Goal: Task Accomplishment & Management: Manage account settings

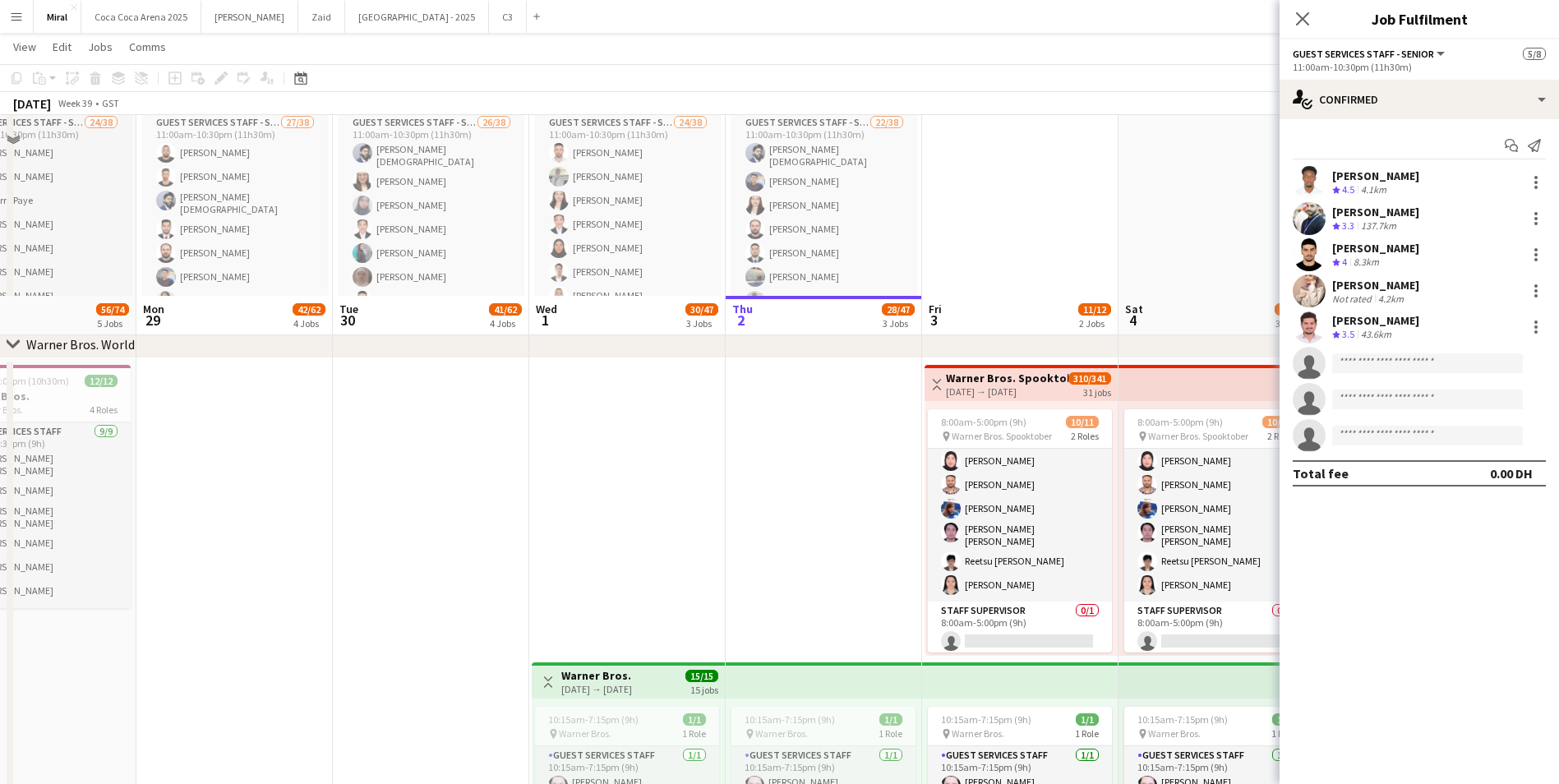
scroll to position [1068, 0]
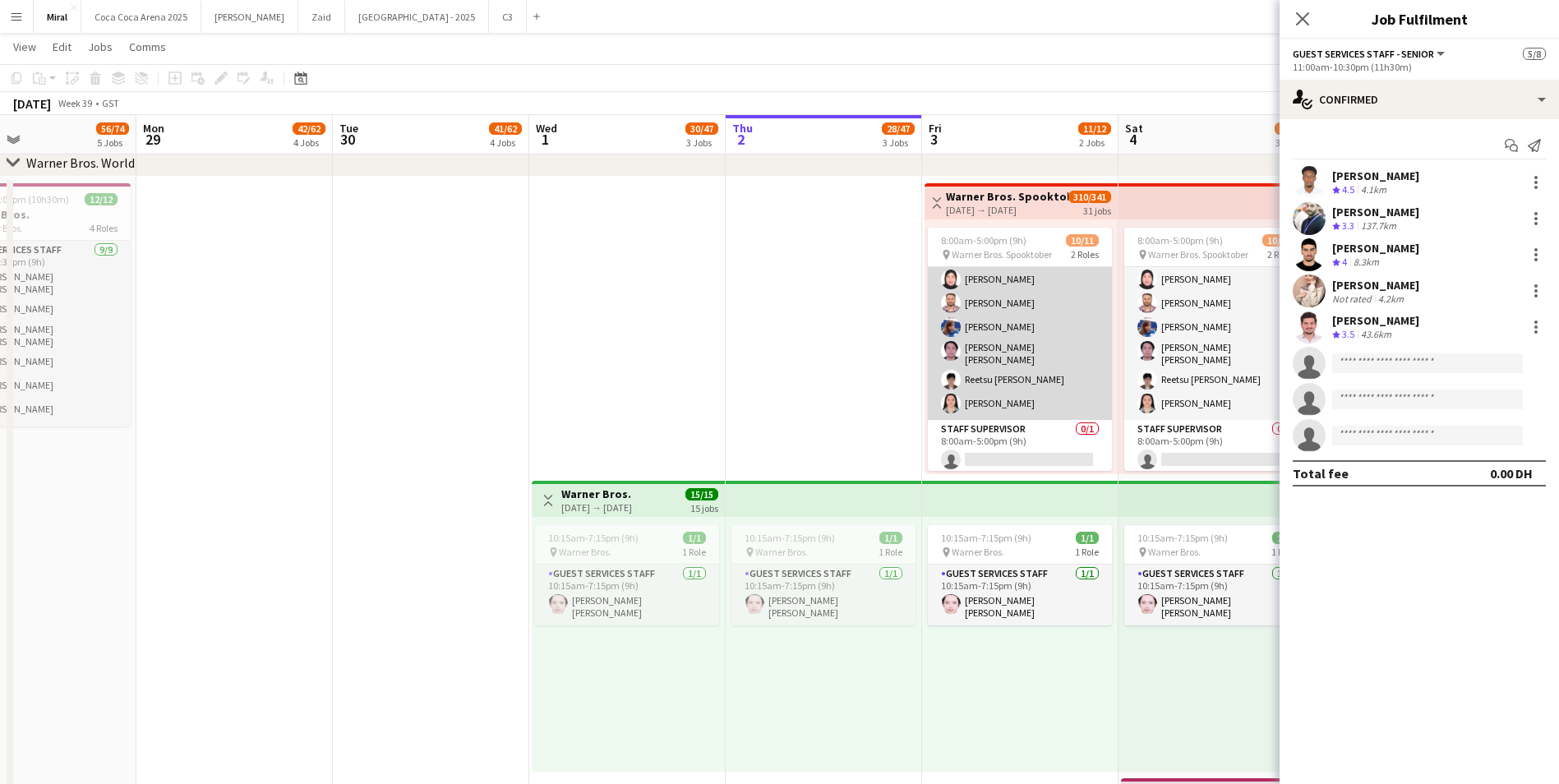
click at [1099, 373] on app-card-role "Guest Services Staff 10/10 8:00am-5:00pm (9h) Mohaned Abdelwahab Naseef Valiyak…" at bounding box center [1019, 283] width 184 height 275
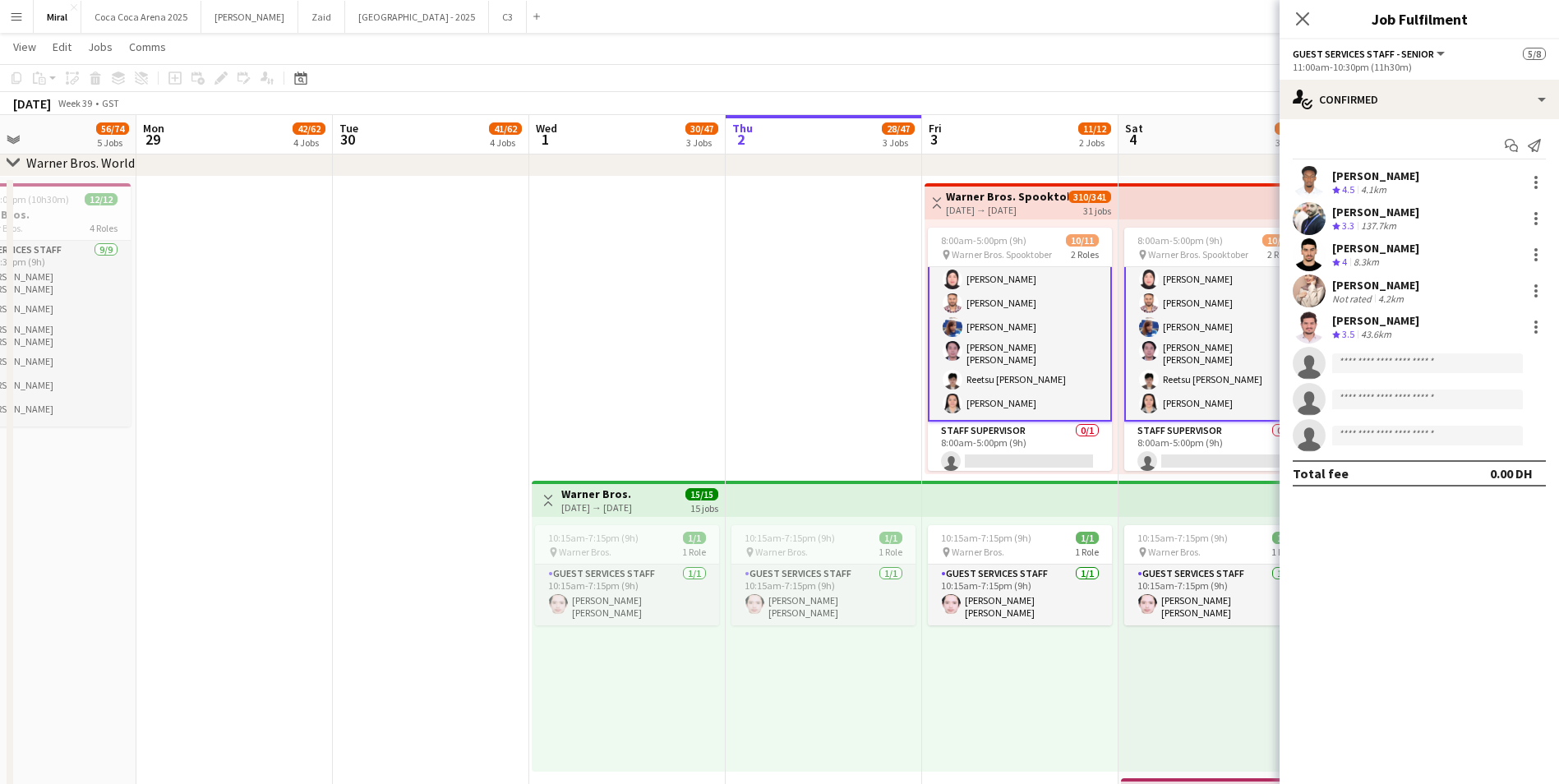
click at [1078, 375] on app-card-role "Guest Services Staff 10/10 8:00am-5:00pm (9h) Mohaned Abdelwahab Naseef Valiyak…" at bounding box center [1019, 282] width 184 height 278
click at [1014, 434] on app-card-role "Staff Supervisor 0/1 8:00am-5:00pm (9h) single-neutral-actions" at bounding box center [1019, 451] width 184 height 56
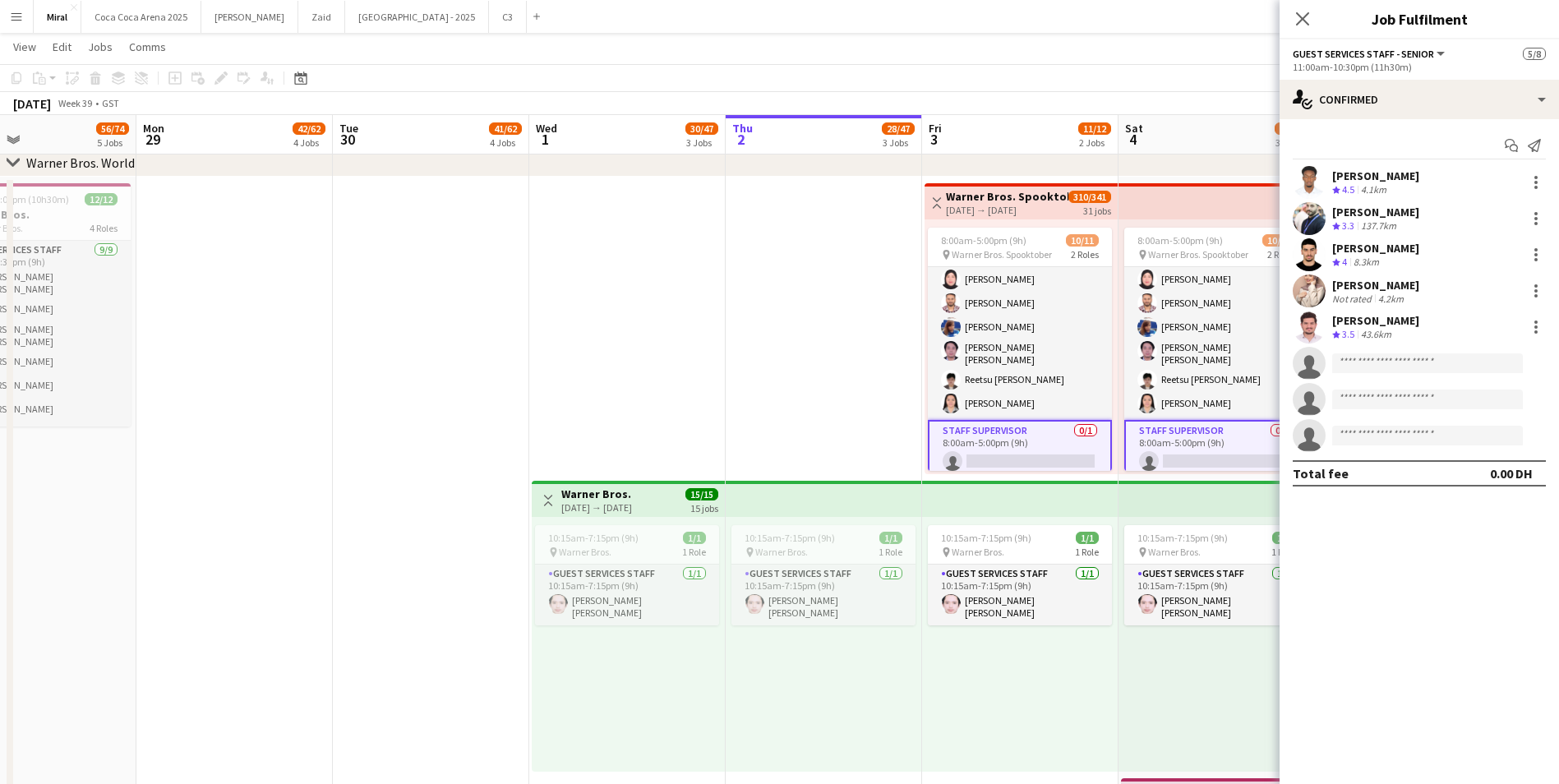
scroll to position [121, 0]
click at [1014, 434] on app-card-role "Staff Supervisor 0/1 8:00am-5:00pm (9h) single-neutral-actions" at bounding box center [1019, 451] width 184 height 59
click at [1303, 17] on icon "Close pop-in" at bounding box center [1302, 18] width 16 height 16
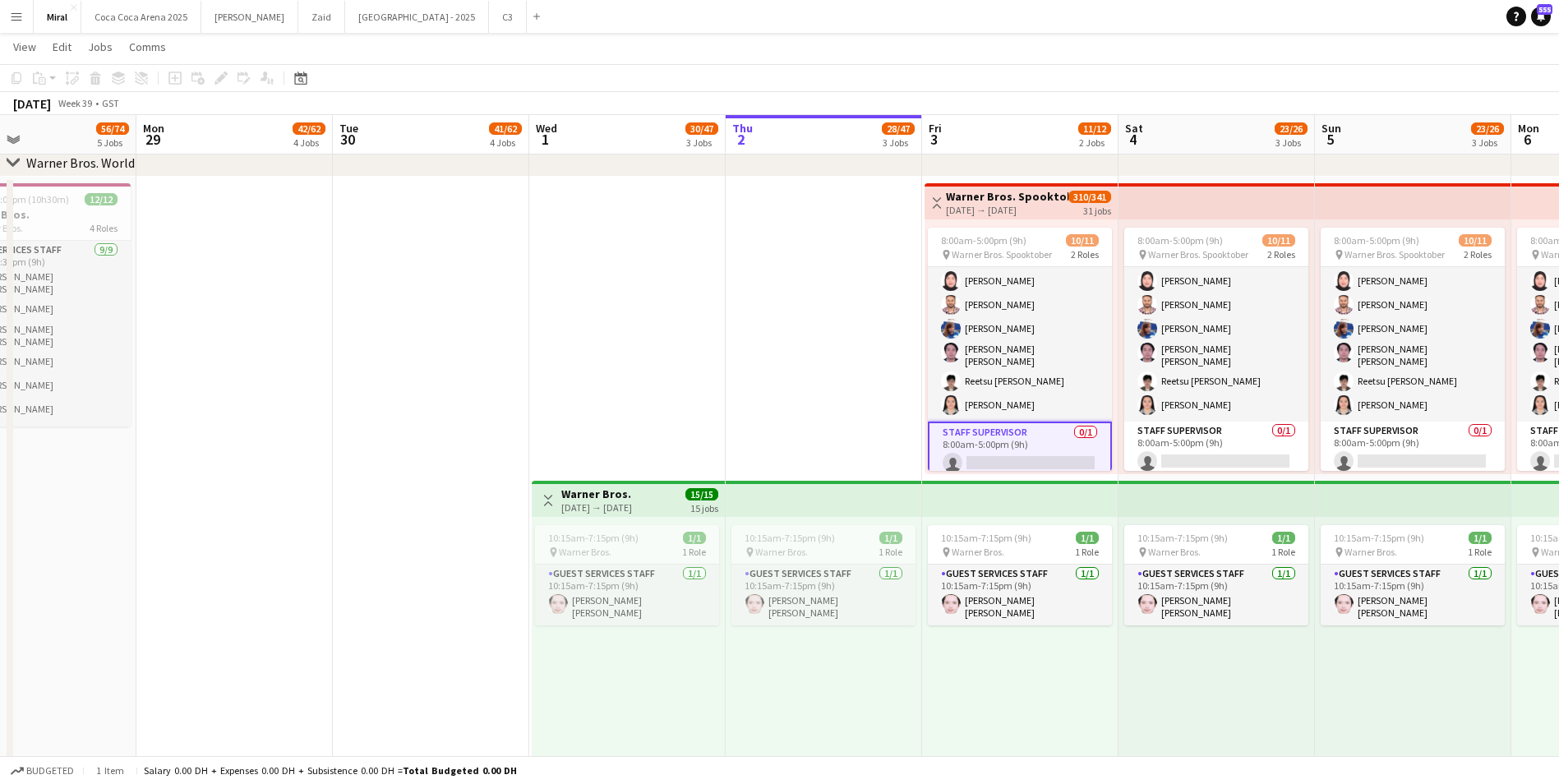
click at [1035, 429] on app-card-role "Staff Supervisor 0/1 8:00am-5:00pm (9h) single-neutral-actions" at bounding box center [1019, 451] width 184 height 59
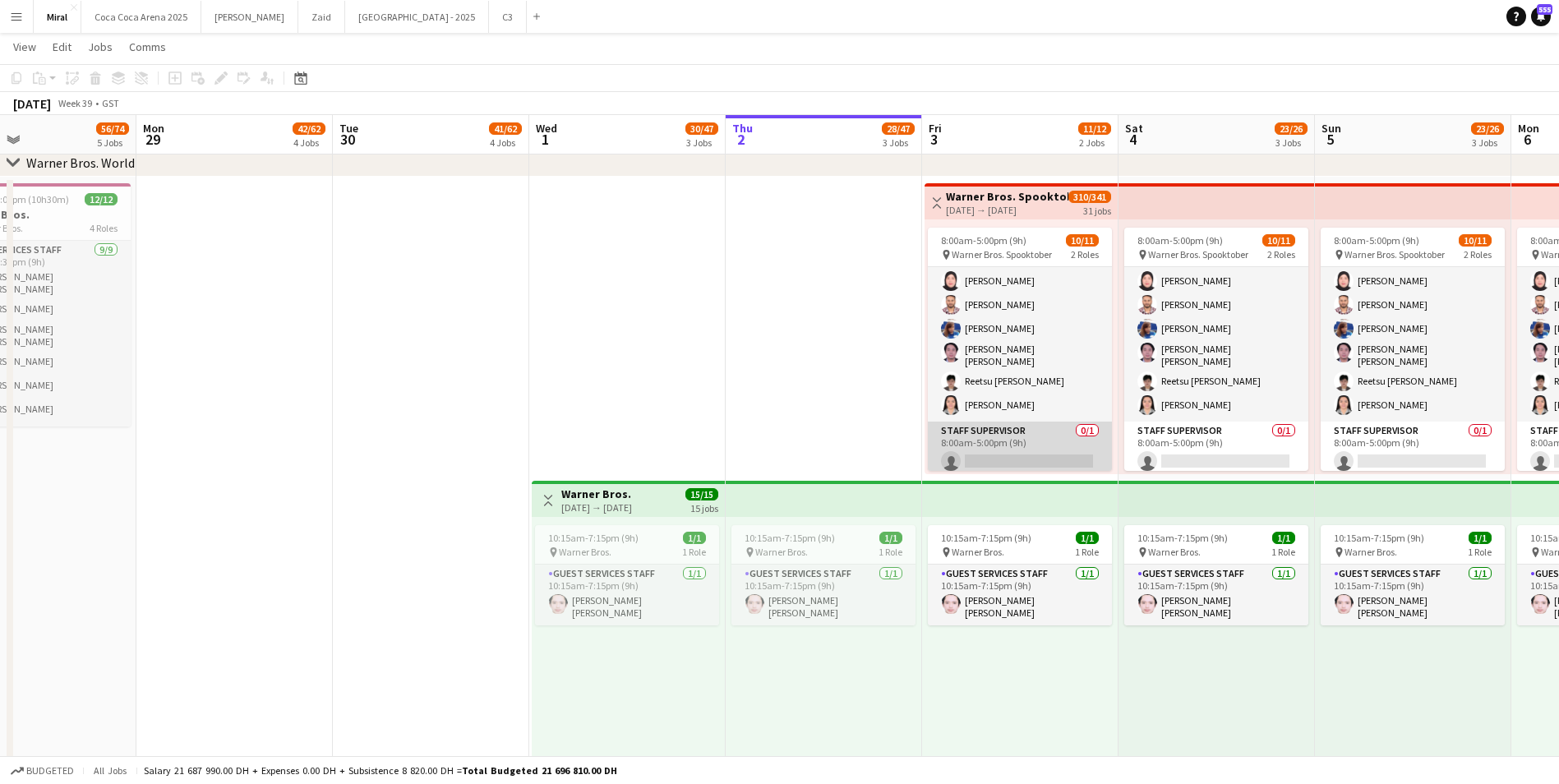
click at [1035, 429] on app-card-role "Staff Supervisor 0/1 8:00am-5:00pm (9h) single-neutral-actions" at bounding box center [1019, 449] width 184 height 56
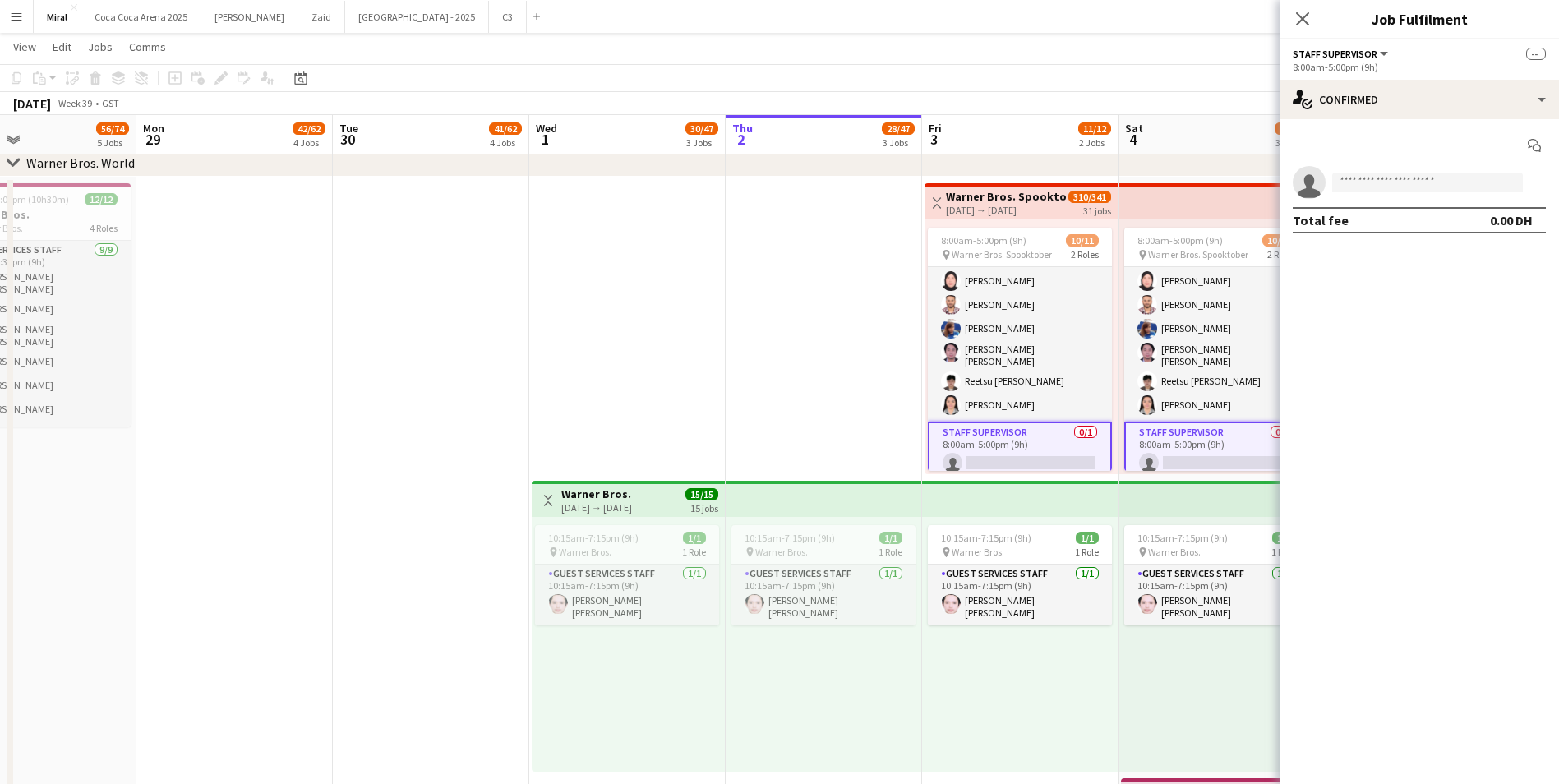
click at [362, 280] on app-date-cell at bounding box center [431, 625] width 196 height 899
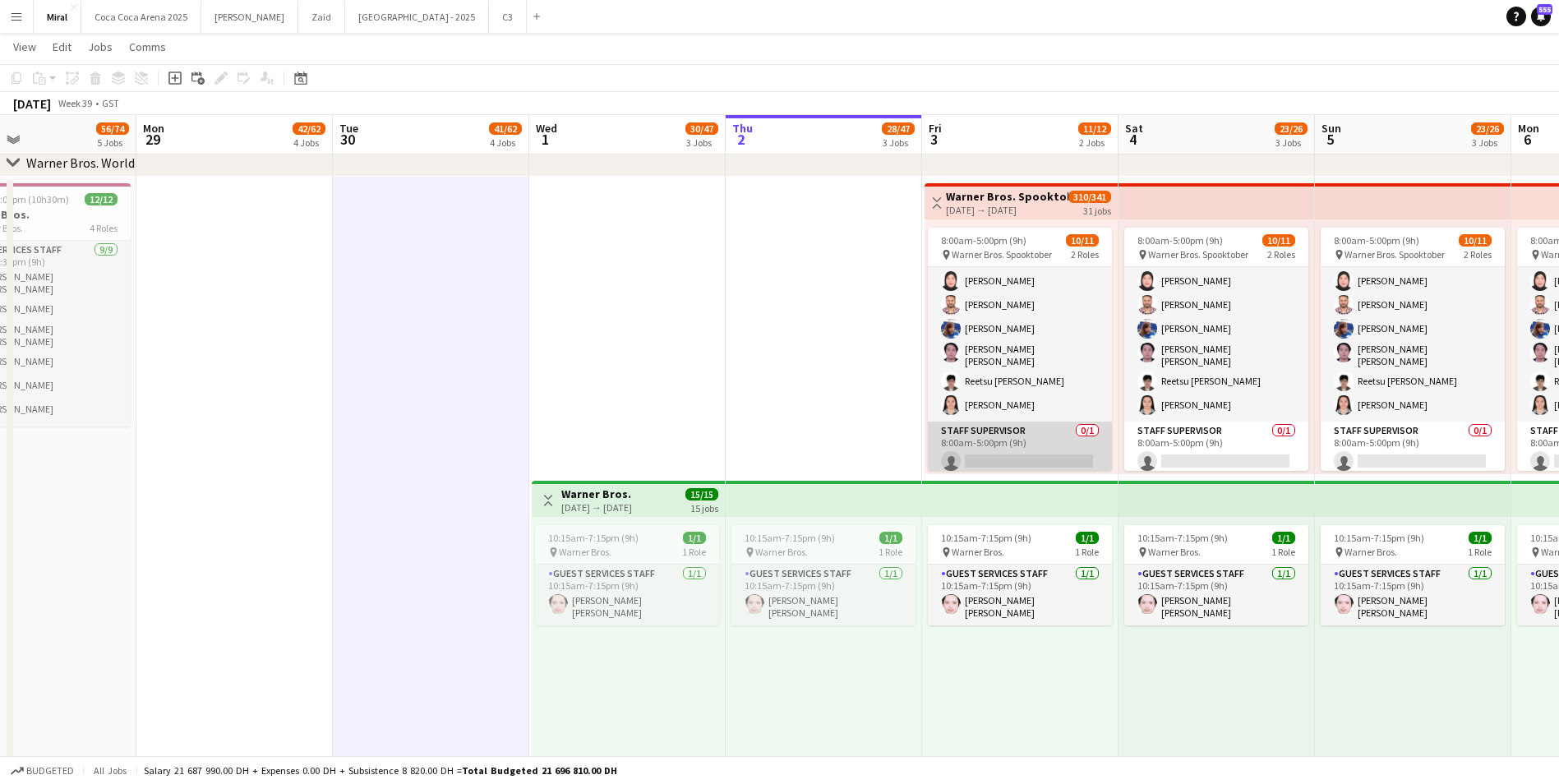
click at [989, 431] on app-card-role "Staff Supervisor 0/1 8:00am-5:00pm (9h) single-neutral-actions" at bounding box center [1019, 449] width 184 height 56
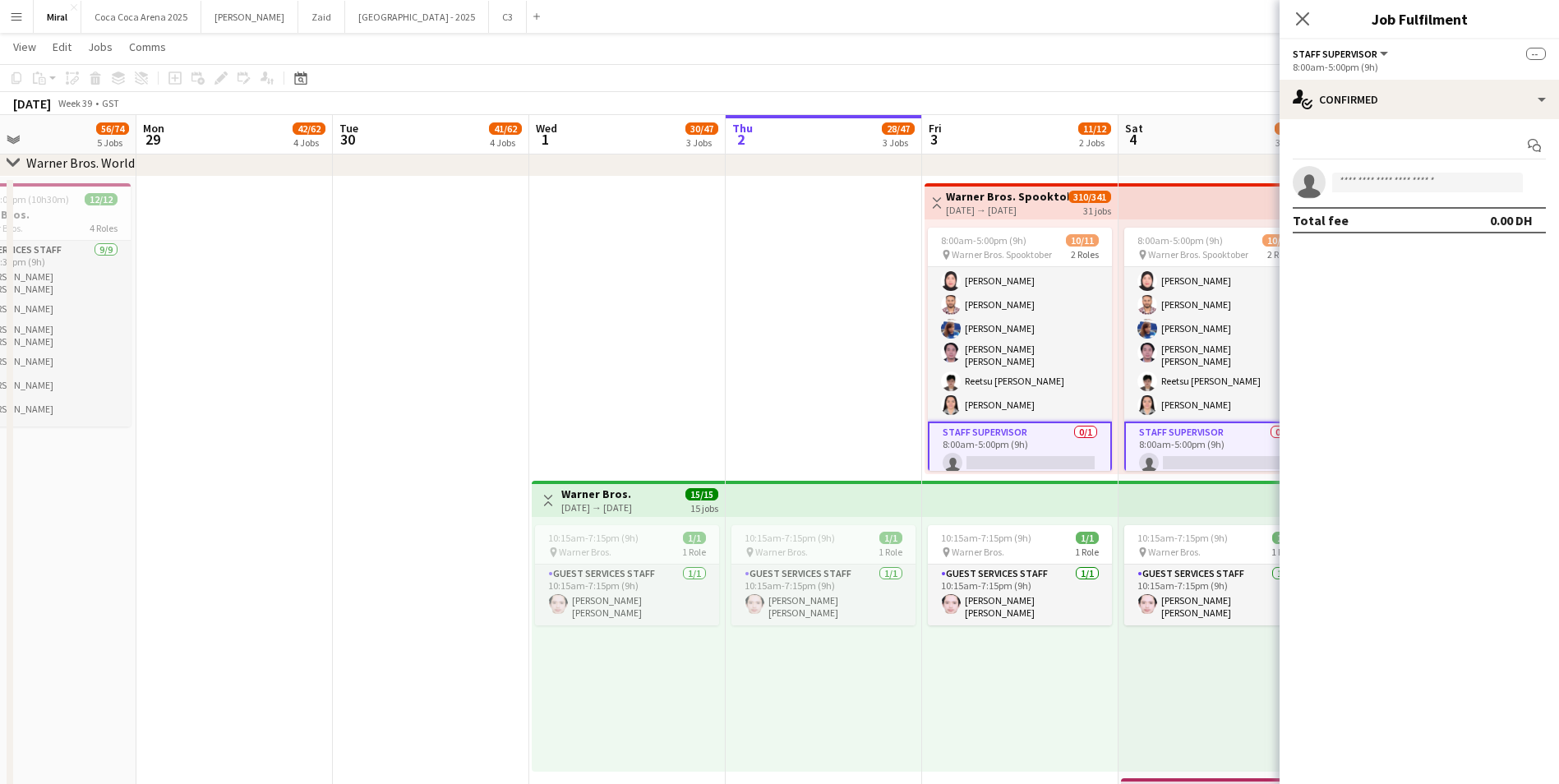
click at [1006, 434] on app-card-role "Staff Supervisor 0/1 8:00am-5:00pm (9h) single-neutral-actions" at bounding box center [1019, 451] width 184 height 59
click at [219, 84] on div "Add job Add linked Job Edit Edit linked Job Applicants" at bounding box center [214, 77] width 126 height 19
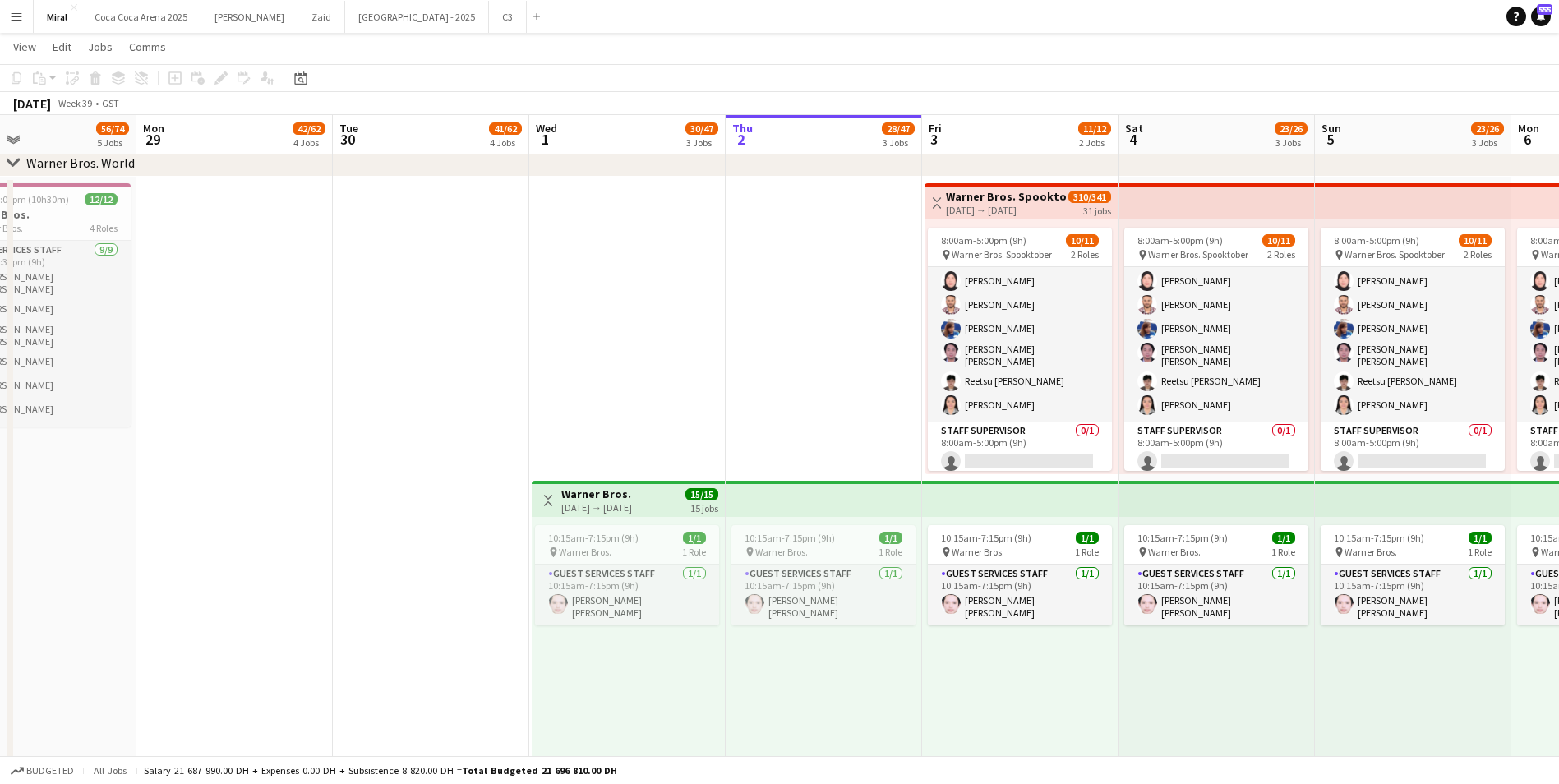
click at [1057, 205] on div "03-10-2025 → 02-11-2025" at bounding box center [1006, 209] width 122 height 12
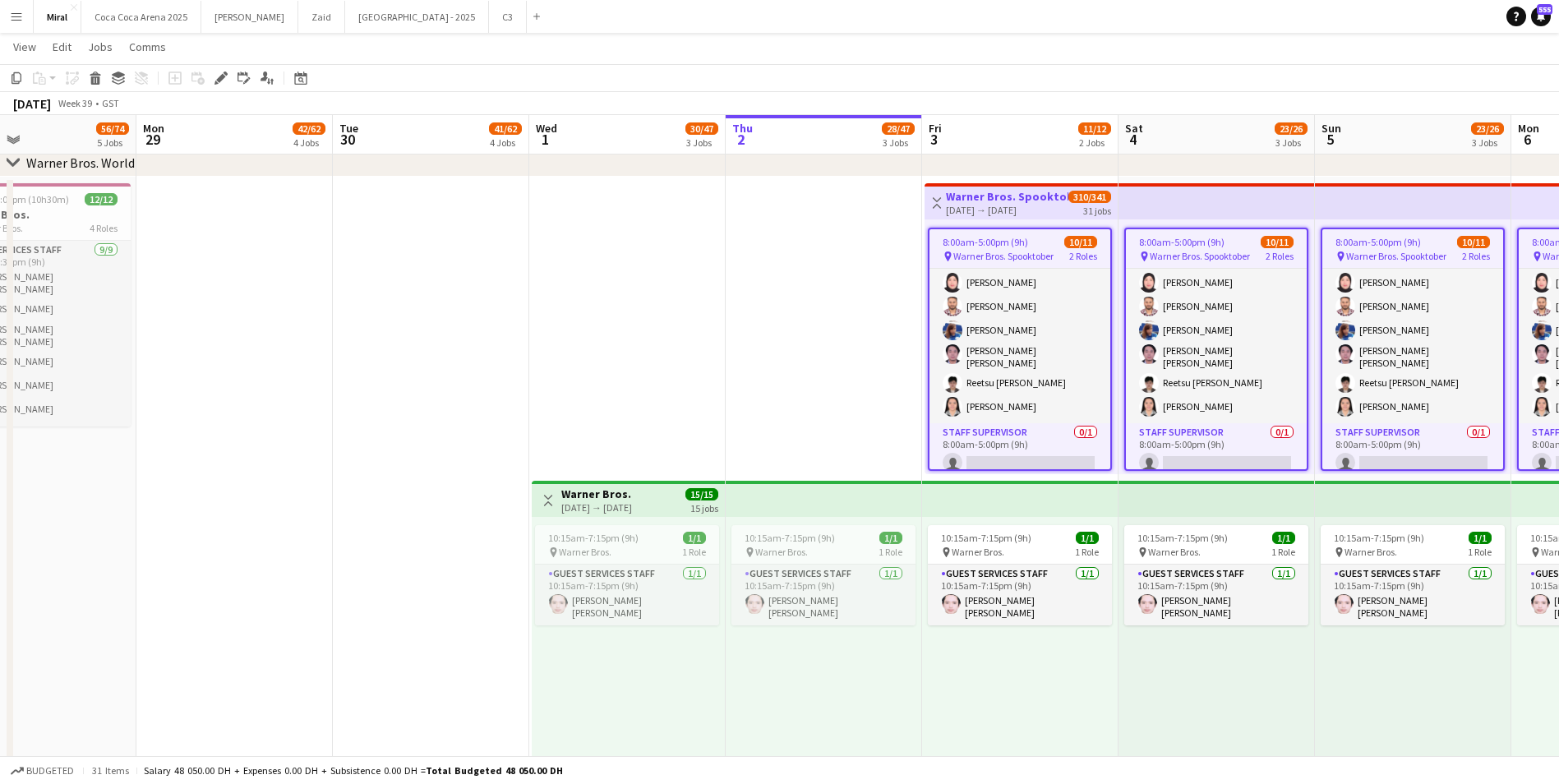
click at [1049, 203] on h3 "Warner Bros. Spooktober" at bounding box center [1006, 196] width 122 height 15
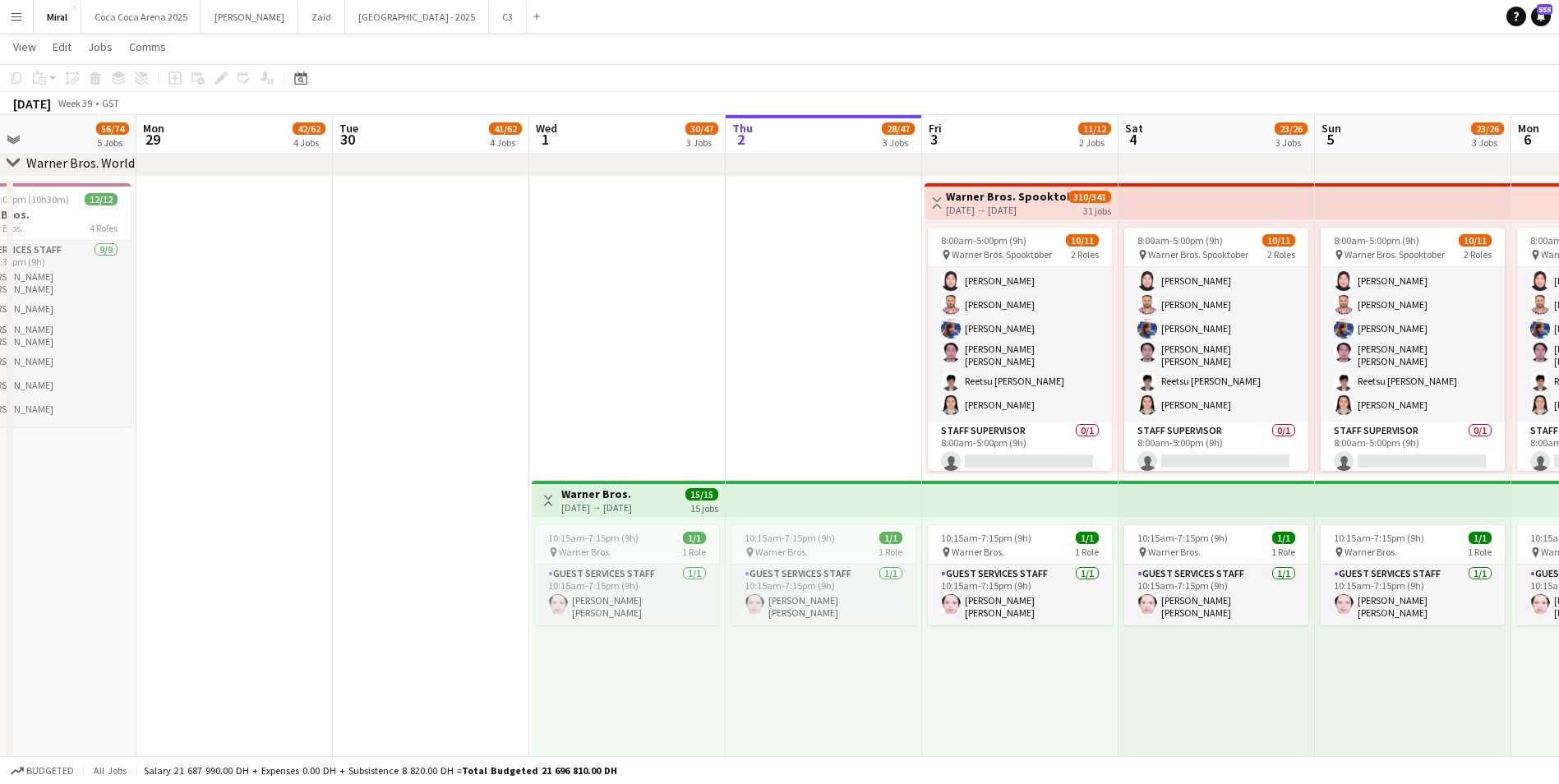
click at [1048, 216] on div "Toggle View Warner Bros. Spooktober 03-10-2025 → 02-11-2025 310/341 31 jobs" at bounding box center [1021, 203] width 180 height 28
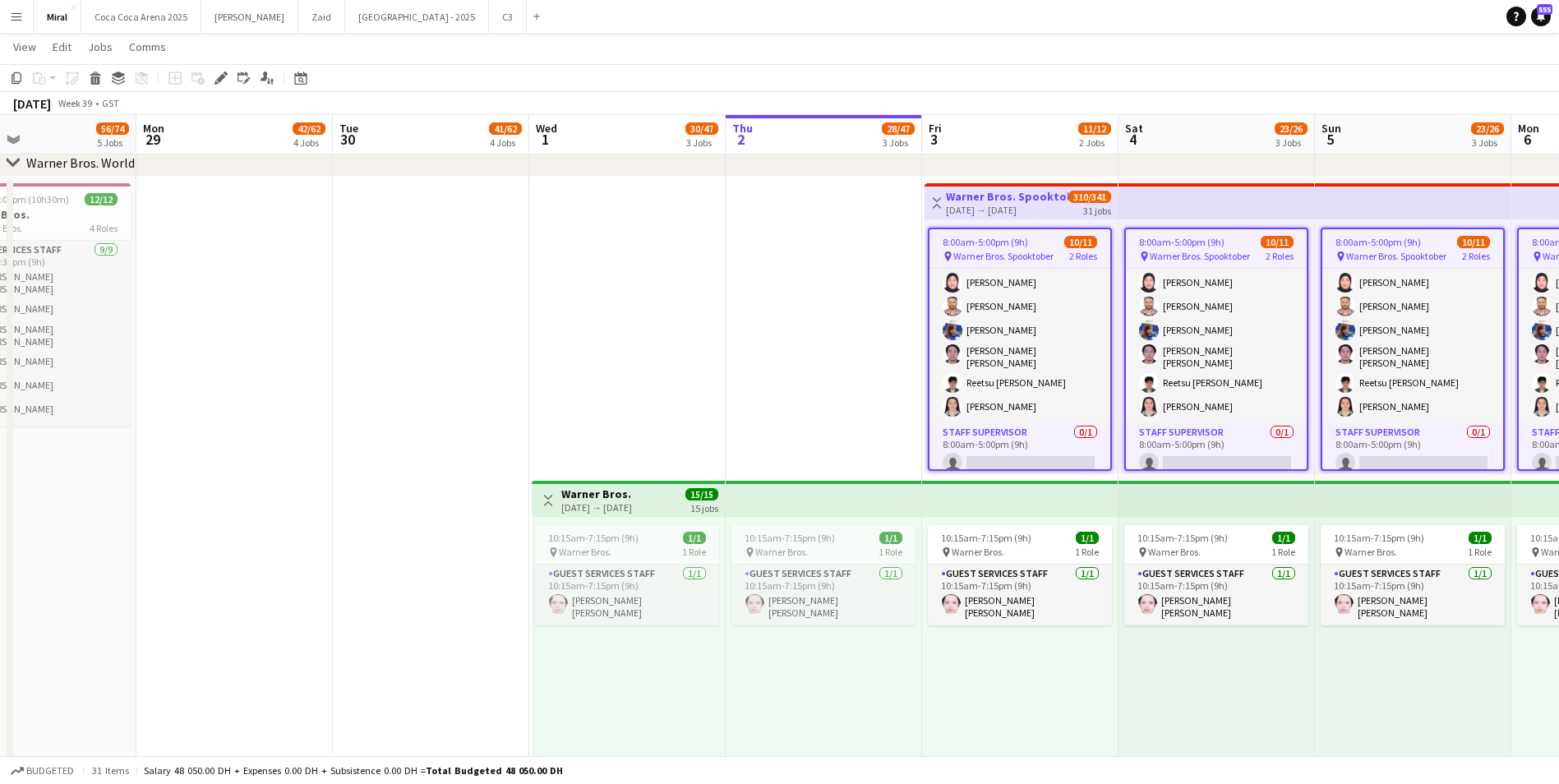
click at [1038, 247] on div "8:00am-5:00pm (9h) 10/11" at bounding box center [1019, 241] width 181 height 12
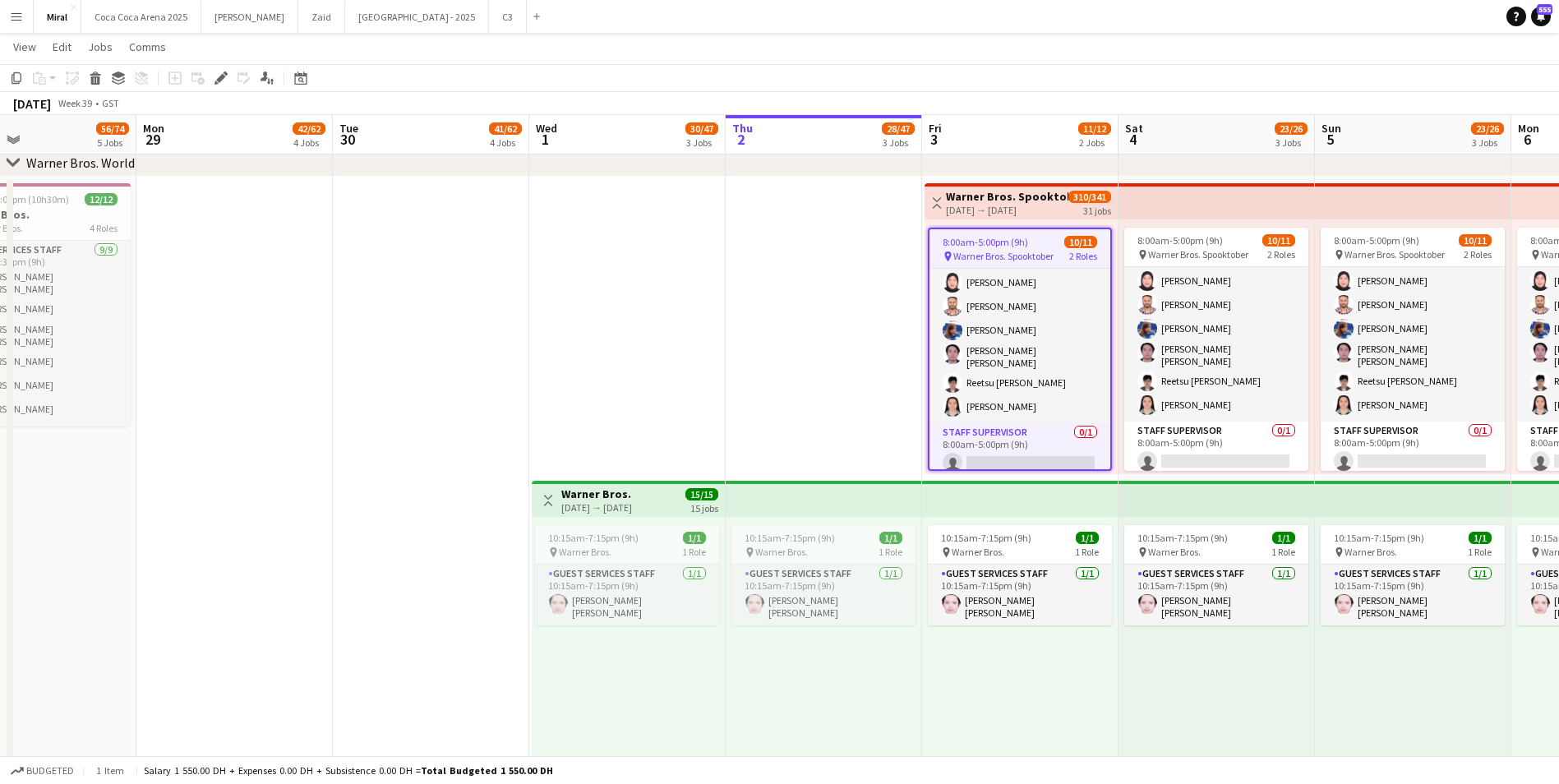
click at [1038, 247] on div "8:00am-5:00pm (9h) 10/11" at bounding box center [1019, 241] width 181 height 12
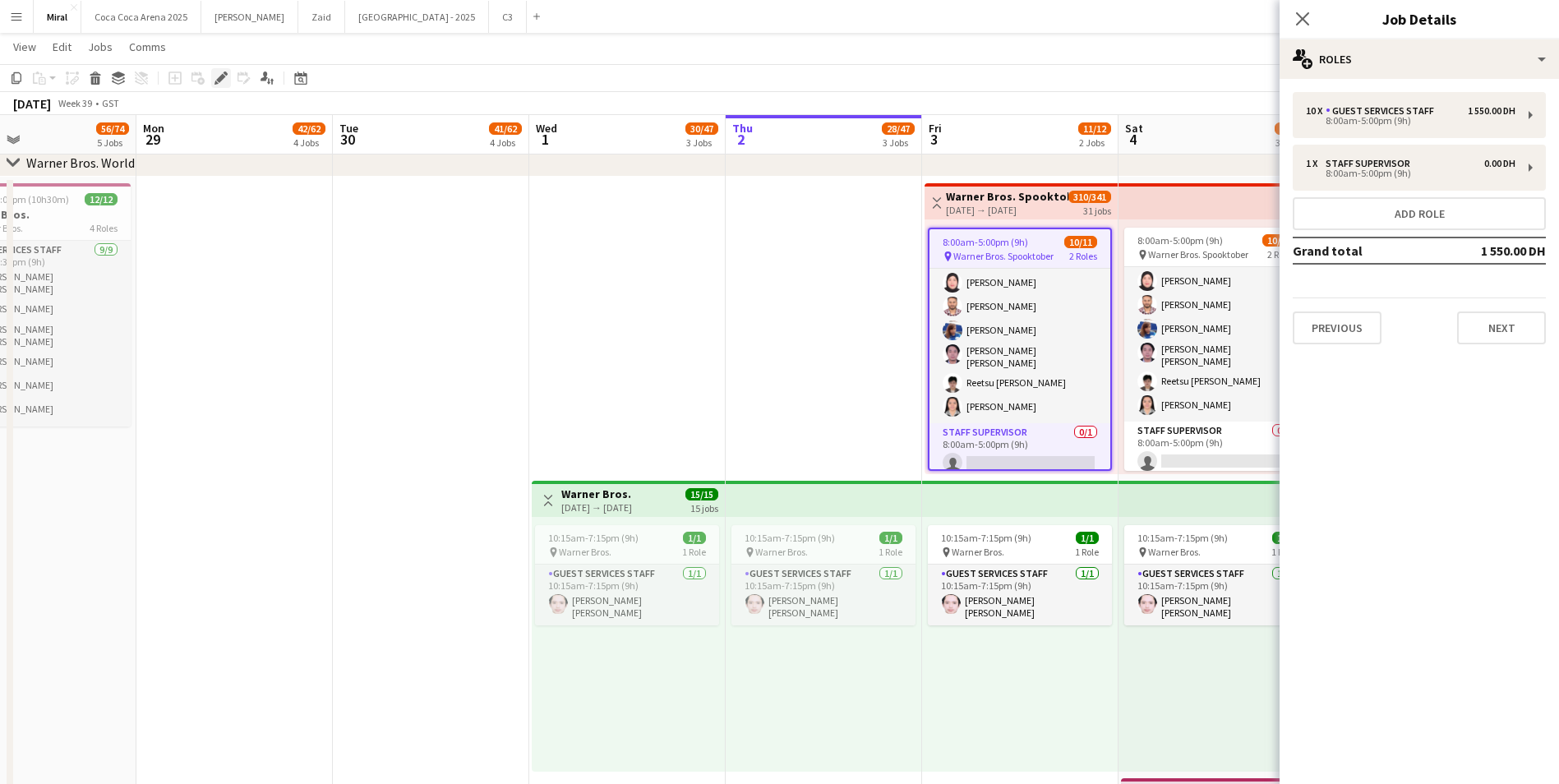
click at [229, 79] on div "Edit" at bounding box center [220, 77] width 19 height 19
click at [1430, 172] on div "8:00am-5:00pm (9h)" at bounding box center [1410, 173] width 209 height 8
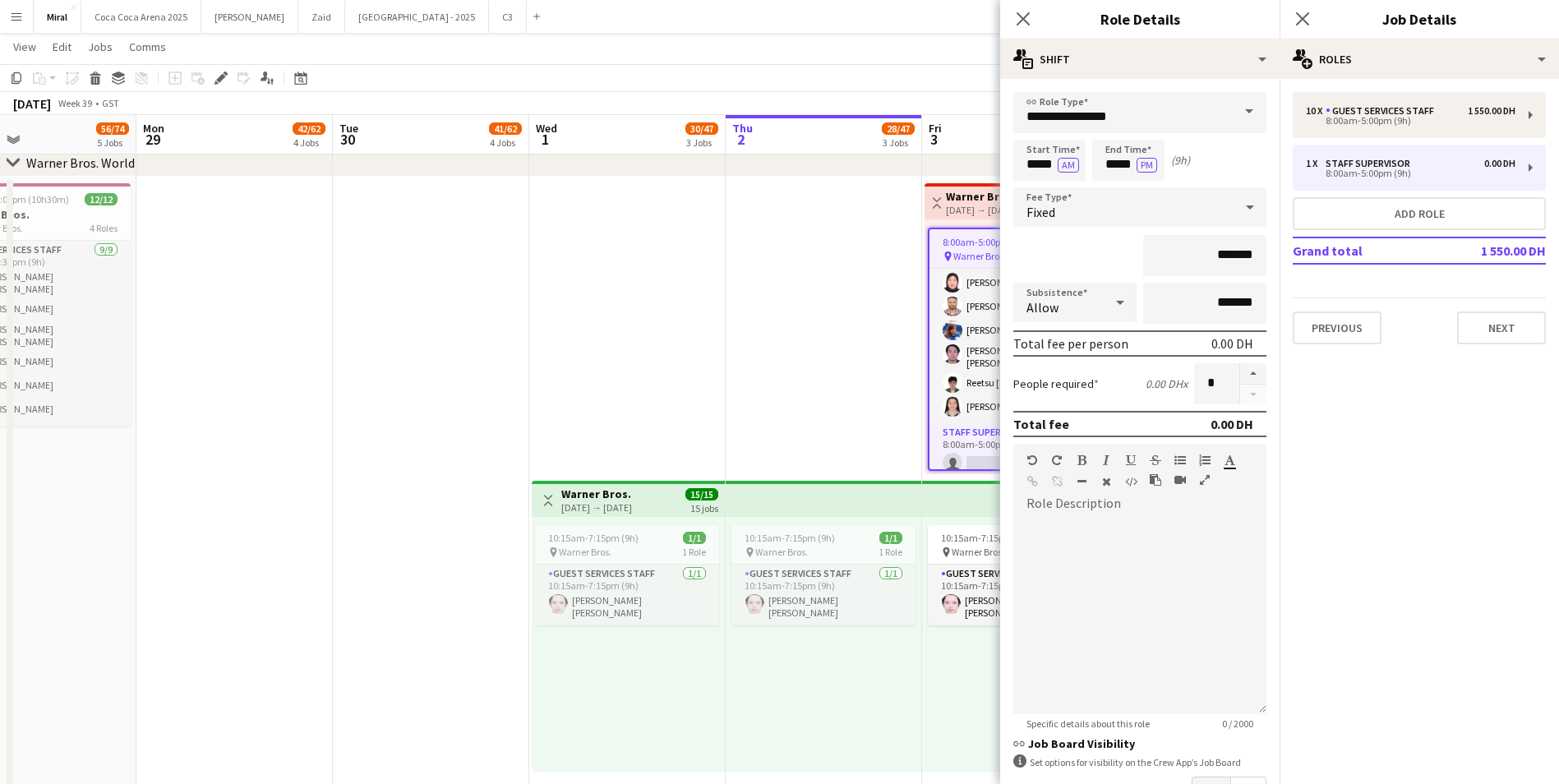
click at [728, 286] on app-date-cell "10:15am-7:15pm (9h) 1/1 pin Warner Bros. 1 Role Guest Services Staff 1/1 10:15a…" at bounding box center [824, 625] width 196 height 899
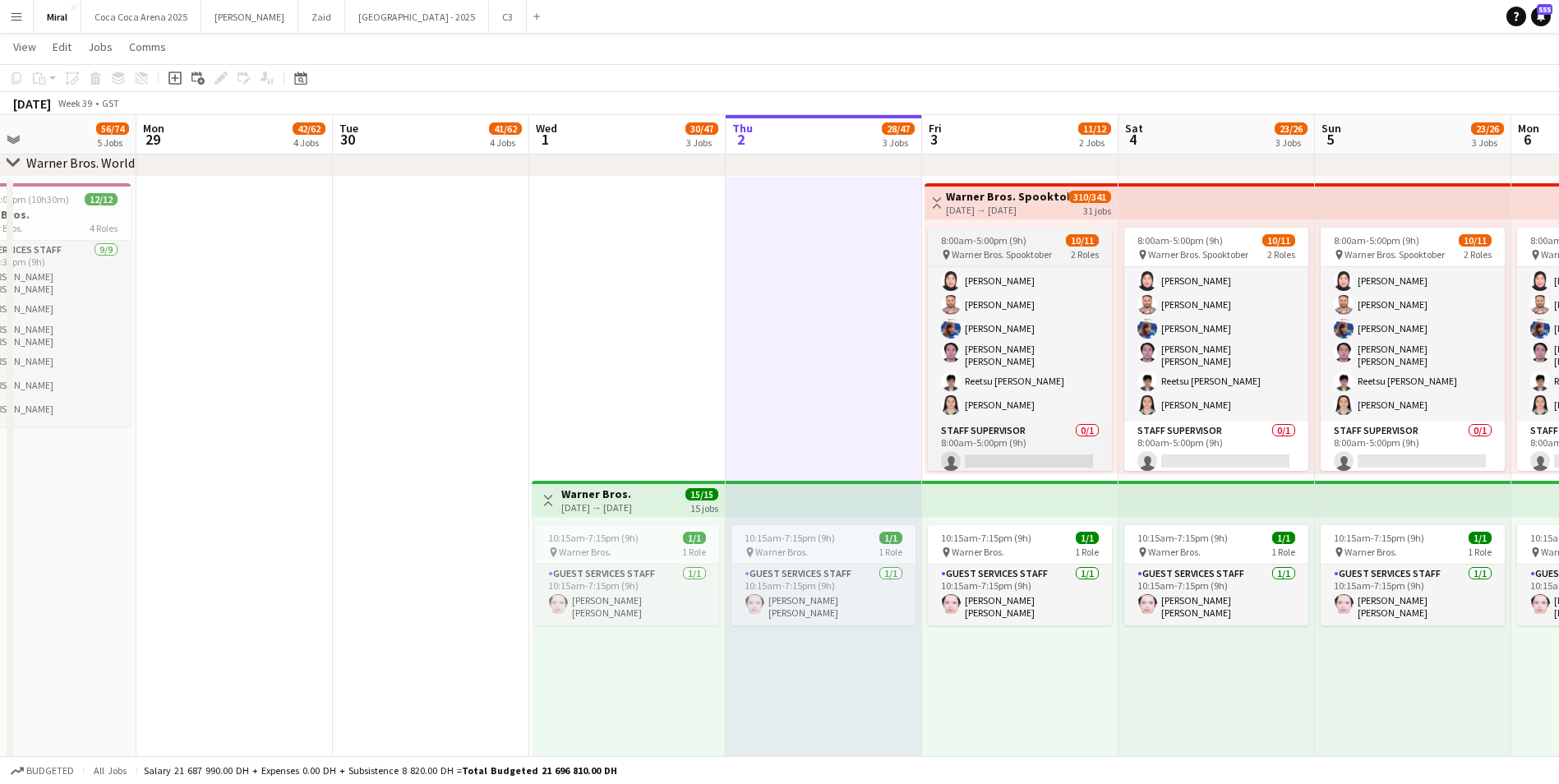
click at [1005, 243] on span "8:00am-5:00pm (9h)" at bounding box center [983, 240] width 85 height 12
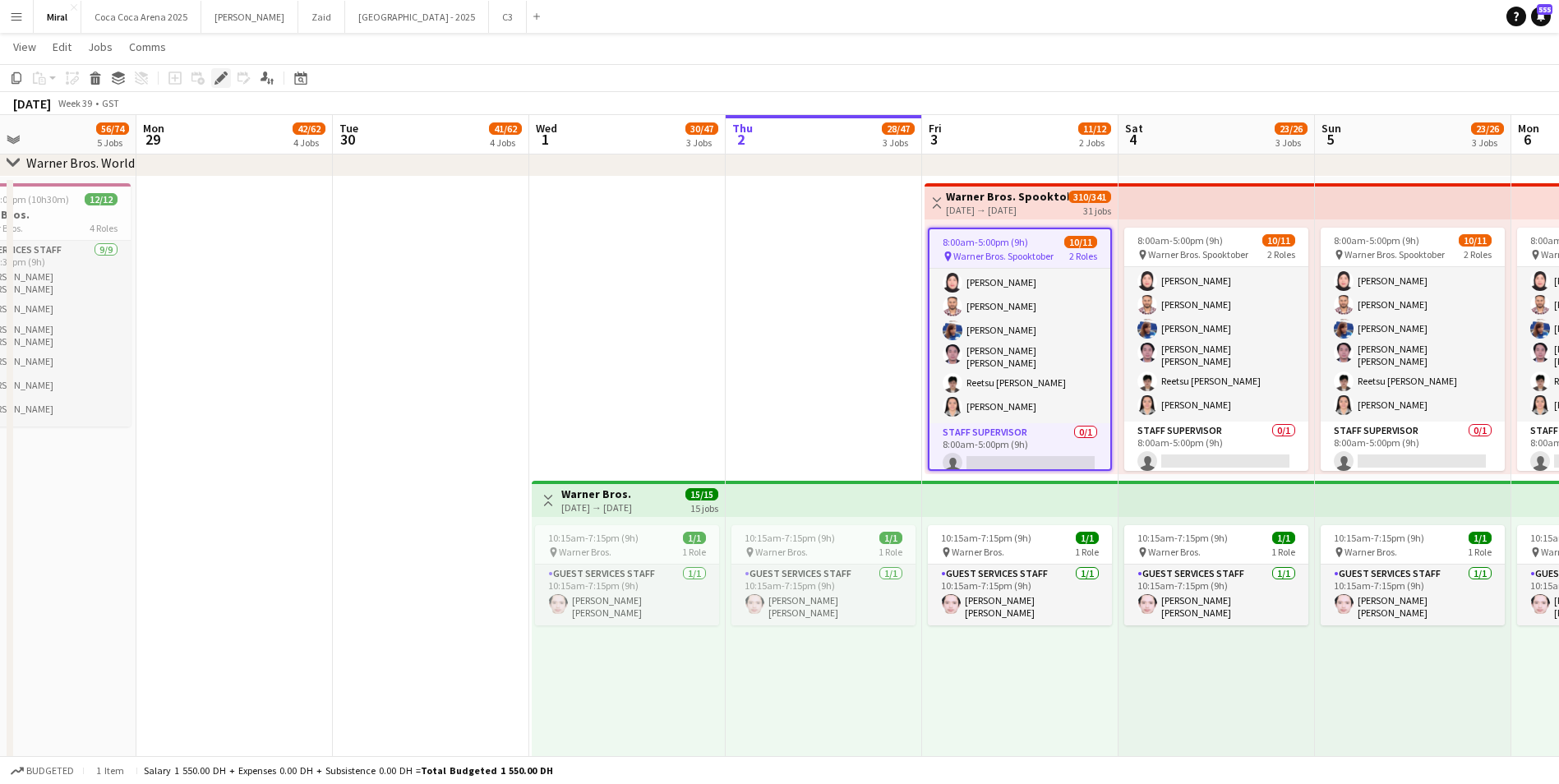
click at [222, 79] on icon at bounding box center [220, 79] width 9 height 9
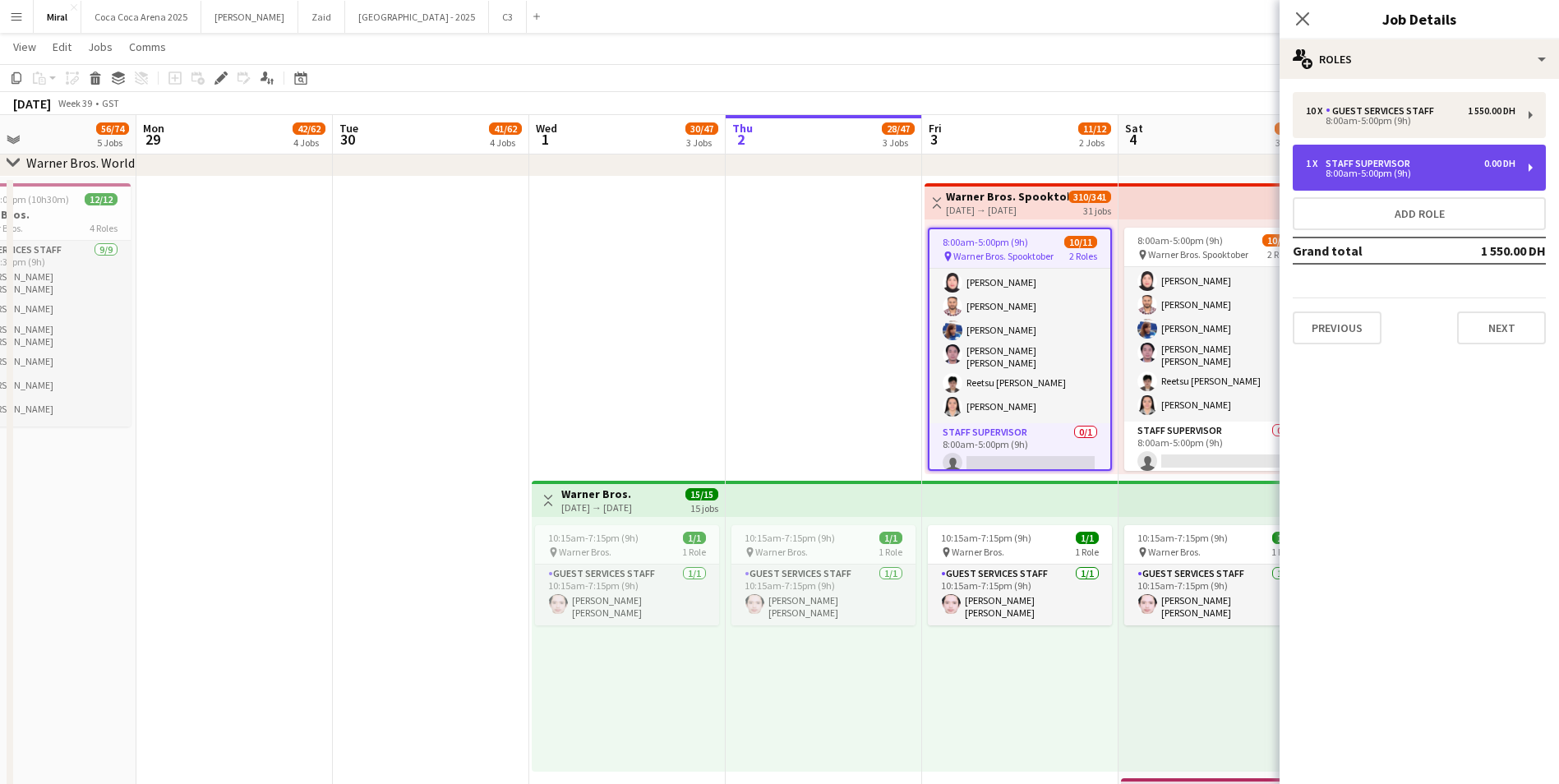
click at [1372, 173] on div "8:00am-5:00pm (9h)" at bounding box center [1410, 173] width 209 height 8
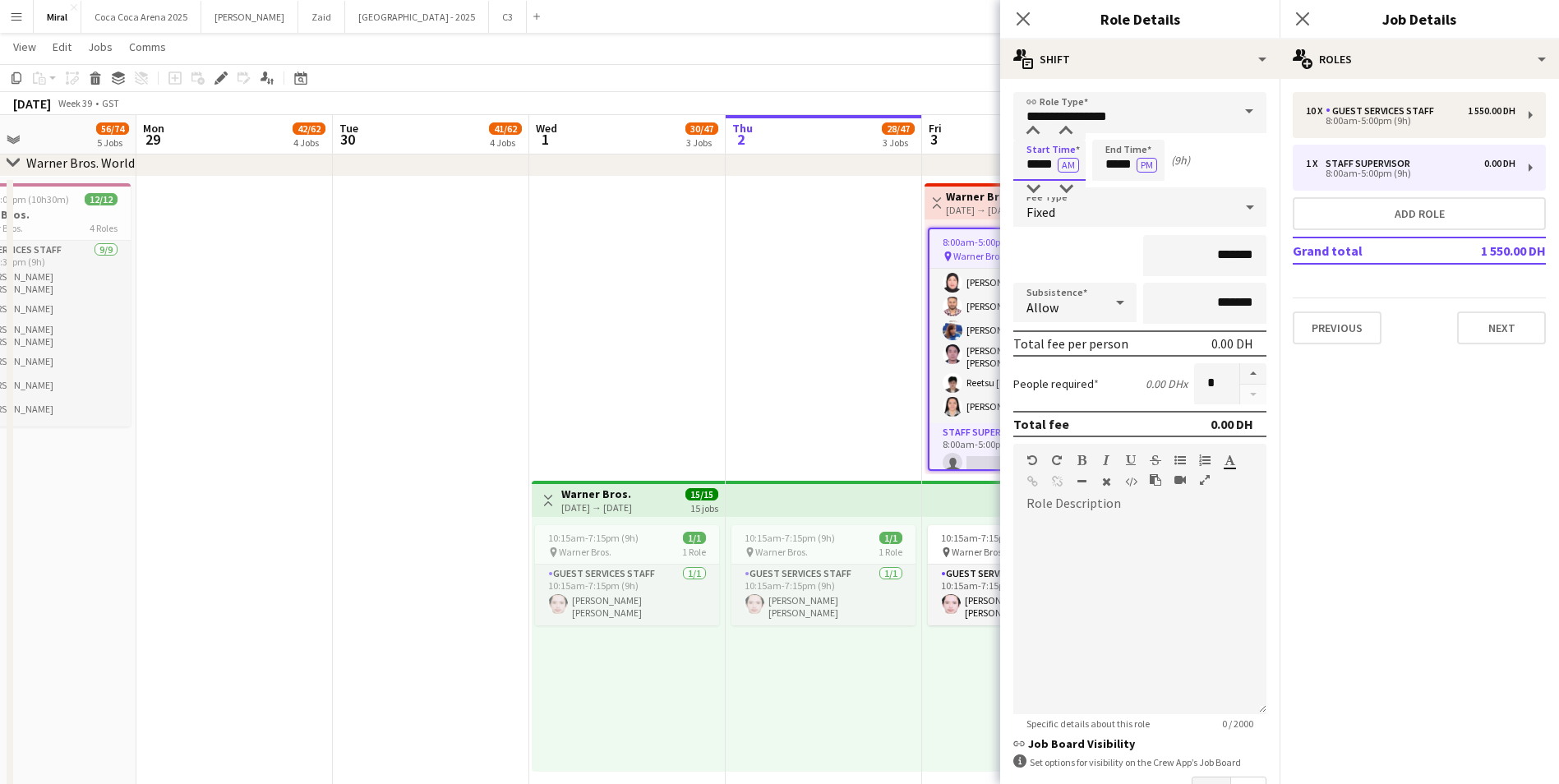
drag, startPoint x: 1026, startPoint y: 166, endPoint x: 1037, endPoint y: 166, distance: 11.0
click at [1037, 166] on input "*****" at bounding box center [1049, 160] width 73 height 41
type input "*****"
drag, startPoint x: 1099, startPoint y: 164, endPoint x: 1116, endPoint y: 163, distance: 17.0
click at [1116, 163] on input "*****" at bounding box center [1127, 160] width 73 height 41
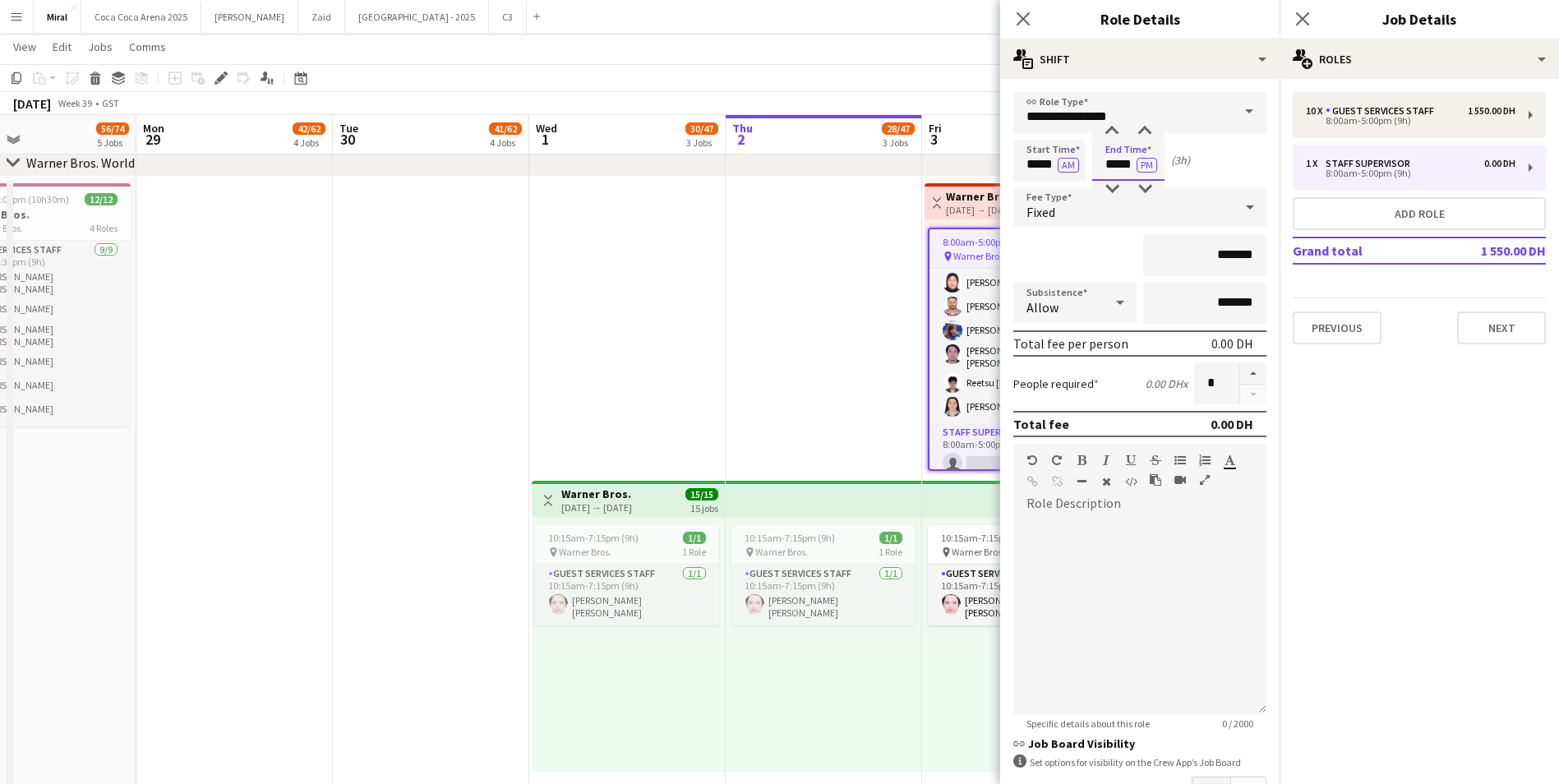
type input "*****"
click at [858, 298] on app-date-cell "10:15am-7:15pm (9h) 1/1 pin Warner Bros. 1 Role Guest Services Staff 1/1 10:15a…" at bounding box center [824, 625] width 196 height 899
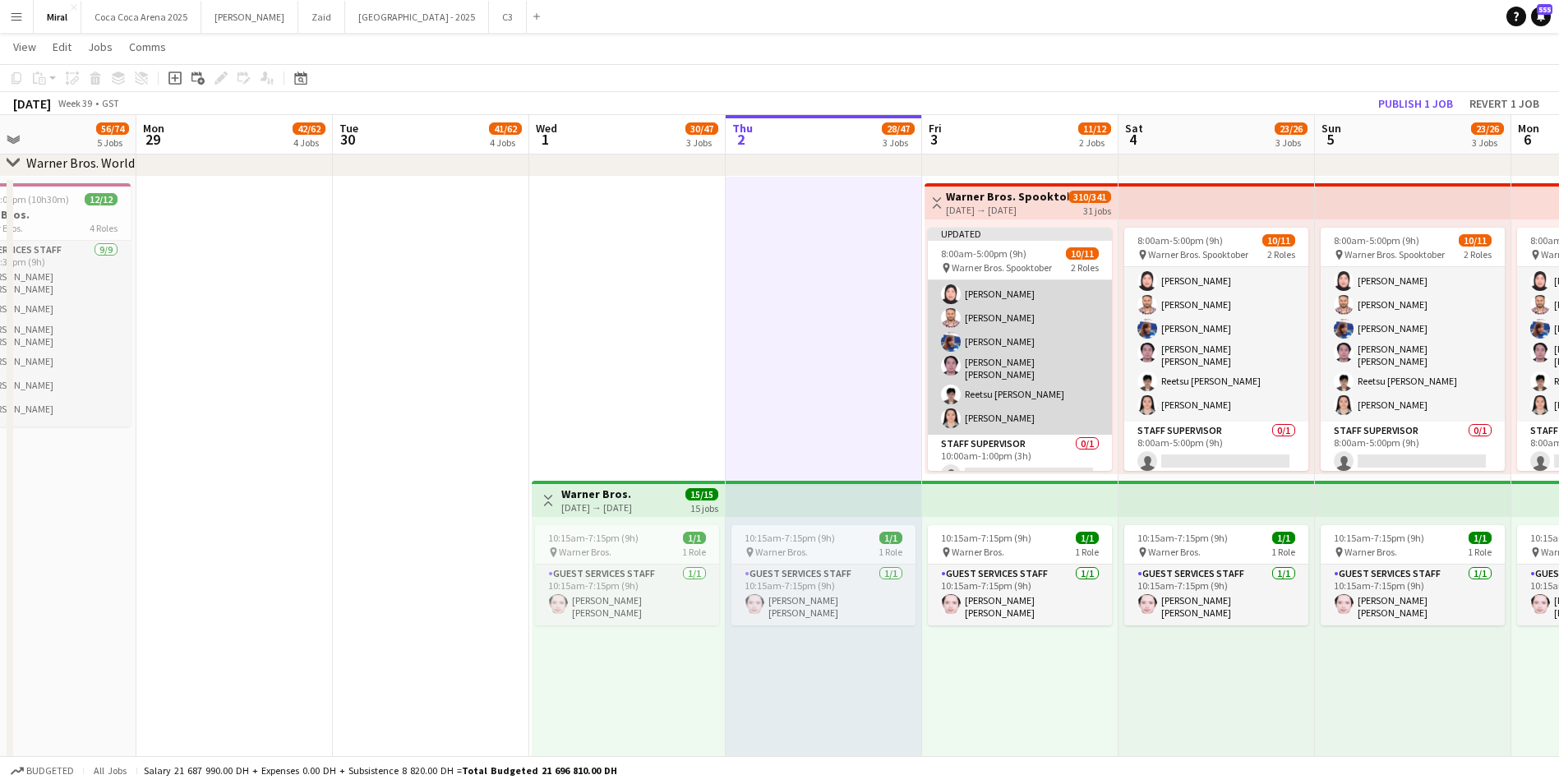
click at [1018, 326] on app-card-role "Guest Services Staff 10/10 8:00am-5:00pm (9h) Mohaned Abdelwahab Naseef Valiyak…" at bounding box center [1019, 297] width 184 height 275
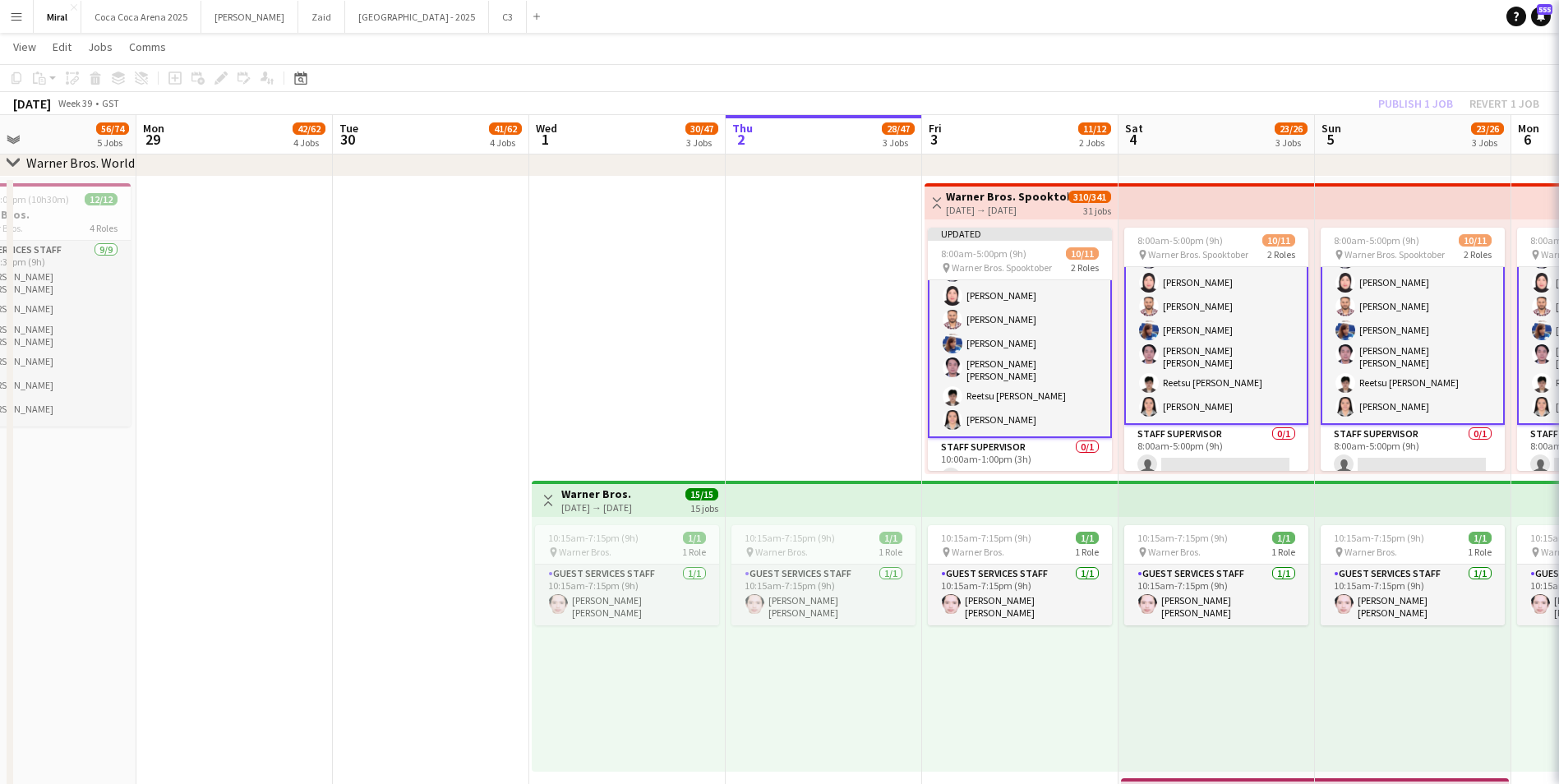
scroll to position [122, 0]
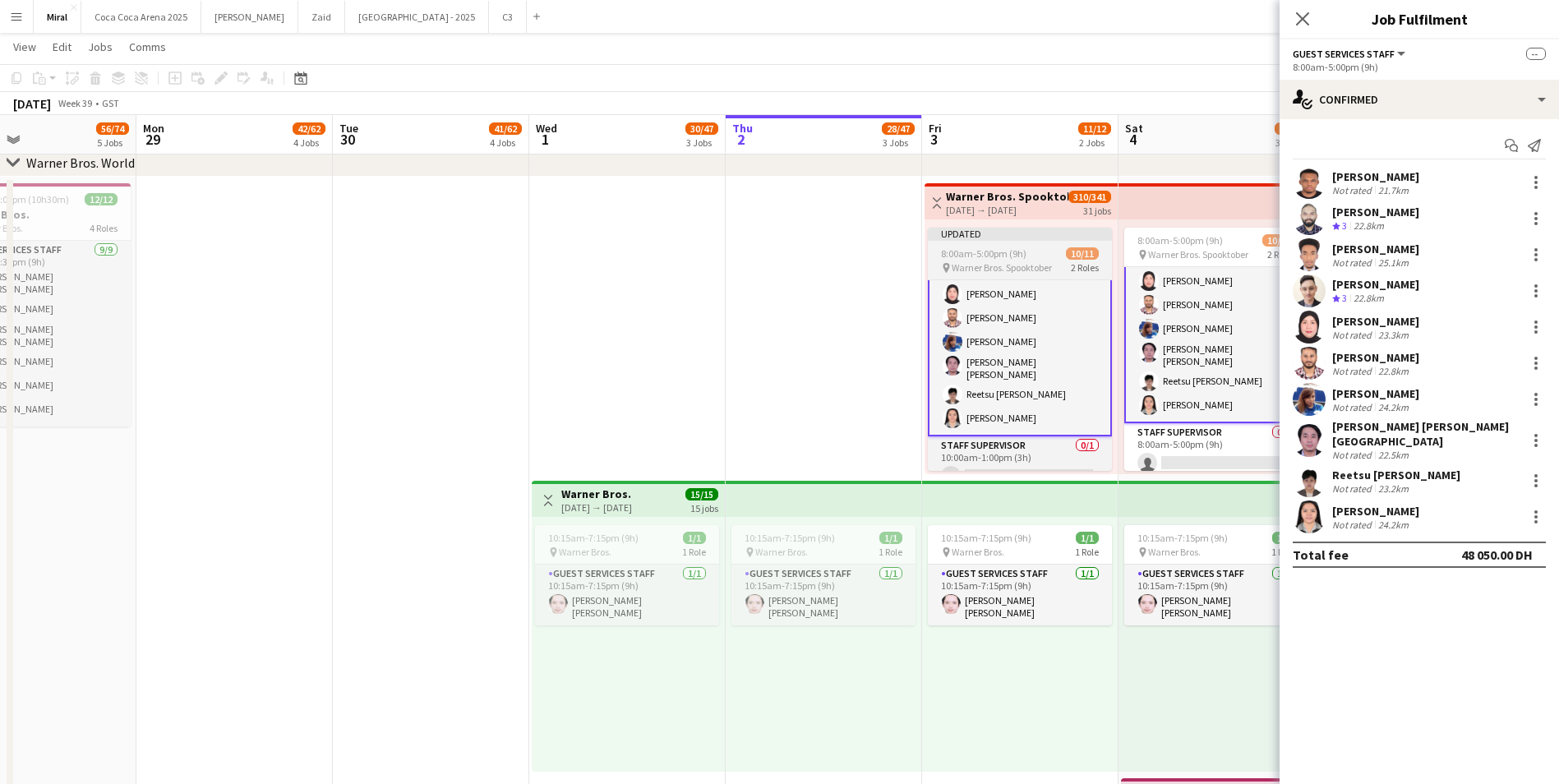
click at [1017, 245] on app-job-card "Updated 8:00am-5:00pm (9h) 10/11 pin Warner Bros. Spooktober 2 Roles Guest Serv…" at bounding box center [1019, 349] width 184 height 243
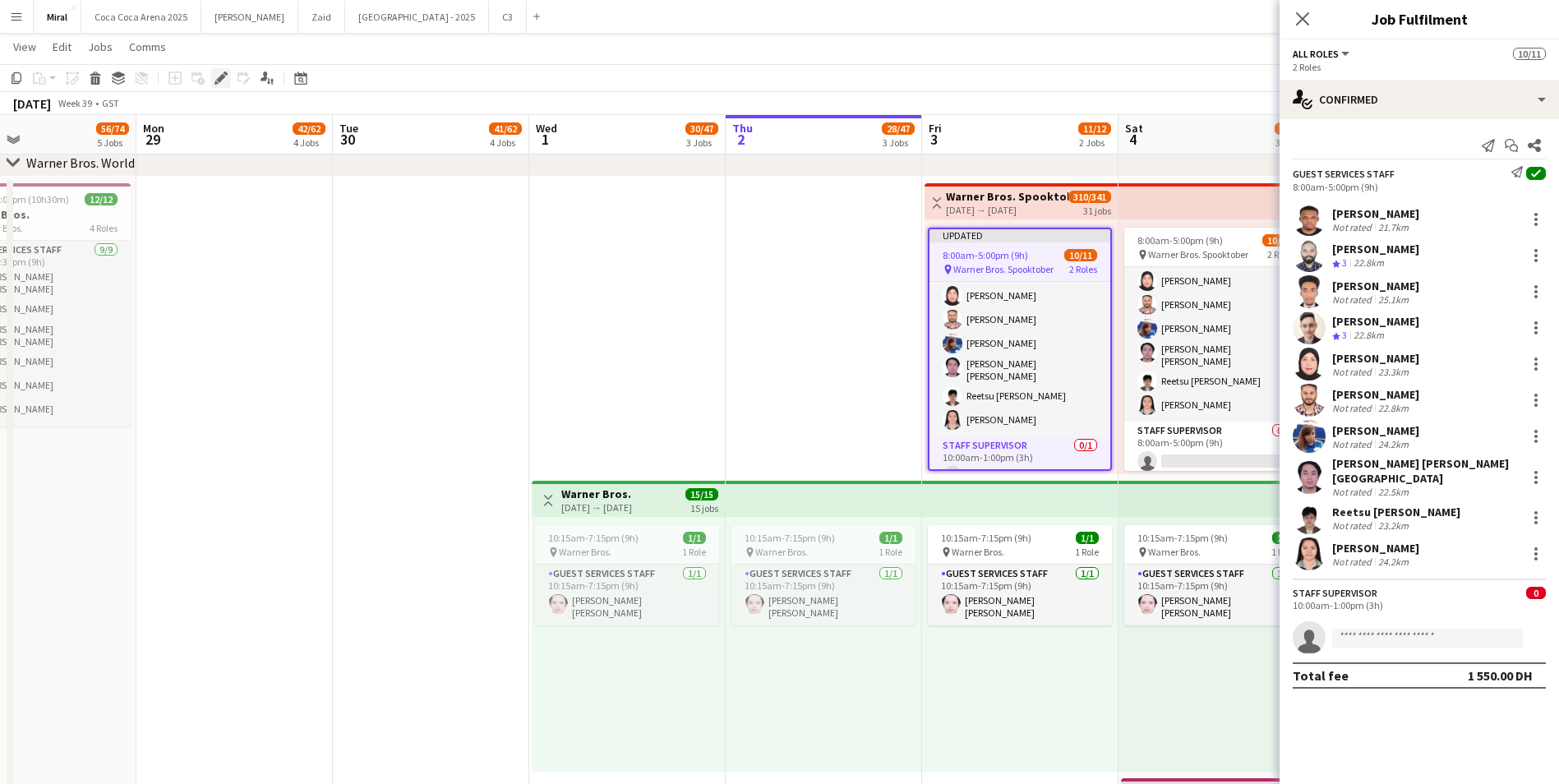
click at [225, 74] on icon at bounding box center [225, 73] width 4 height 4
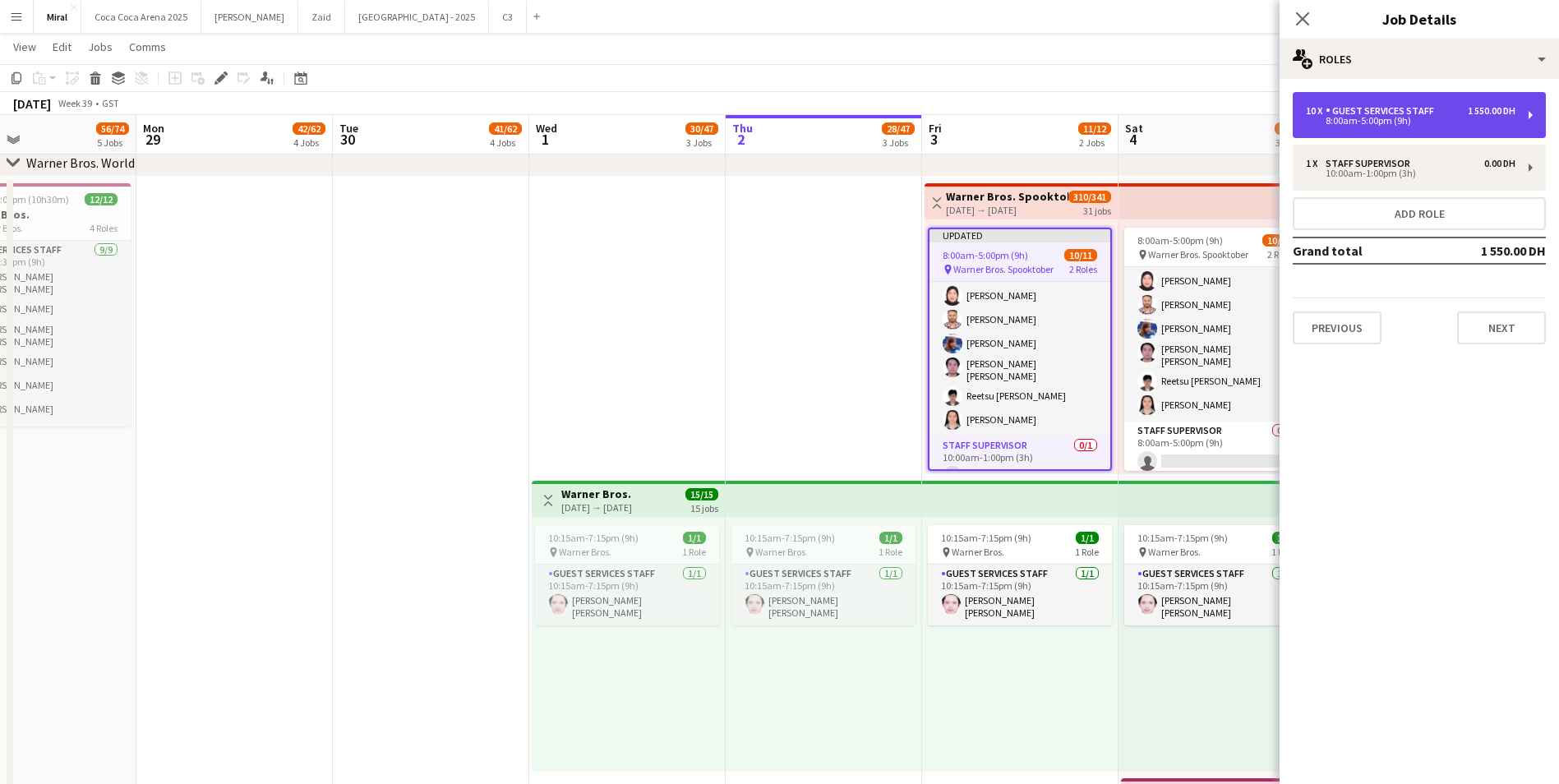
click at [1419, 114] on div "Guest Services Staff" at bounding box center [1383, 111] width 115 height 12
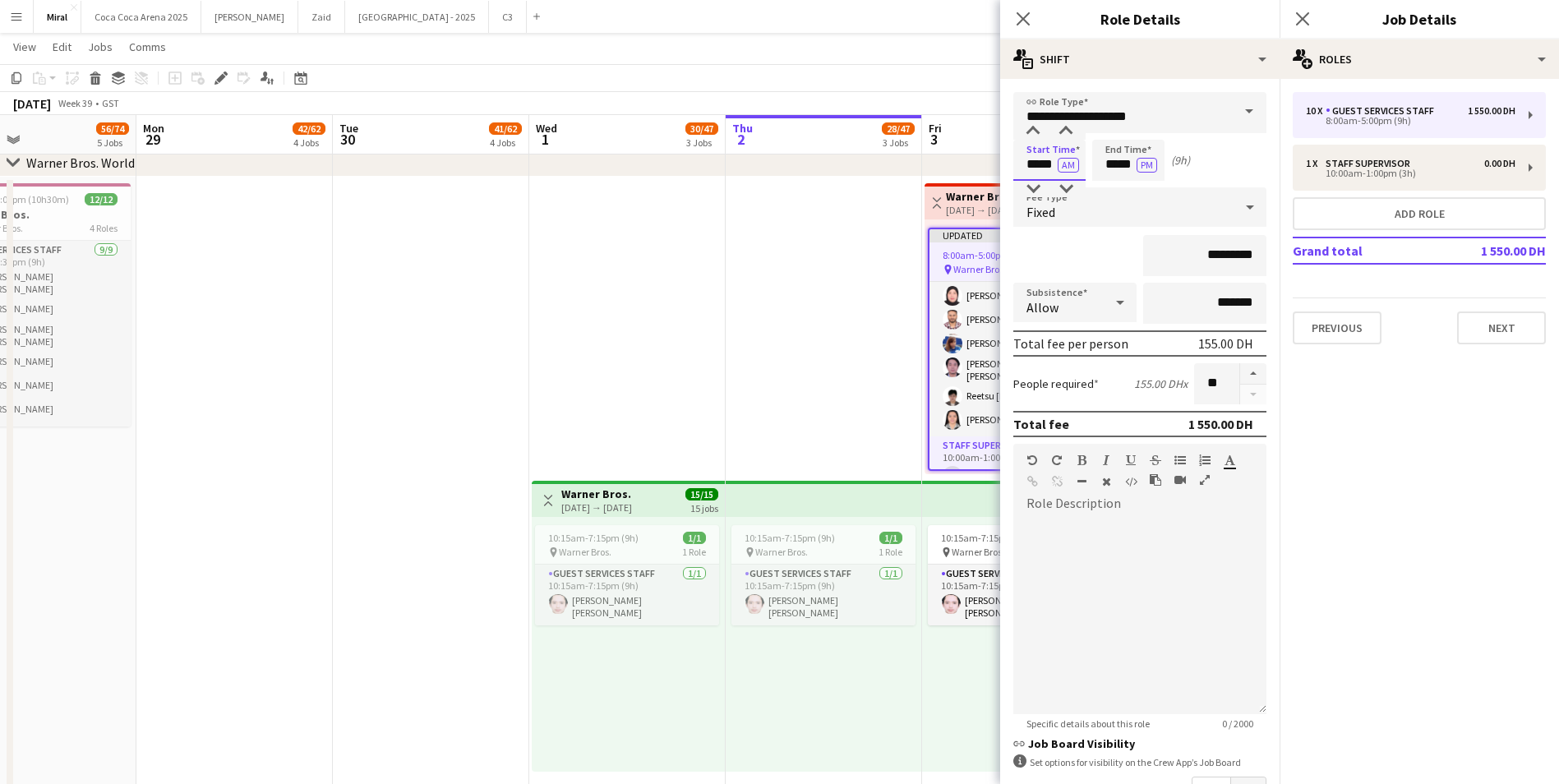
drag, startPoint x: 1039, startPoint y: 167, endPoint x: 1026, endPoint y: 167, distance: 13.0
click at [1026, 167] on input "*****" at bounding box center [1049, 160] width 73 height 41
type input "*****"
click at [791, 319] on app-date-cell "10:15am-7:15pm (9h) 1/1 pin Warner Bros. 1 Role Guest Services Staff 1/1 10:15a…" at bounding box center [824, 625] width 196 height 899
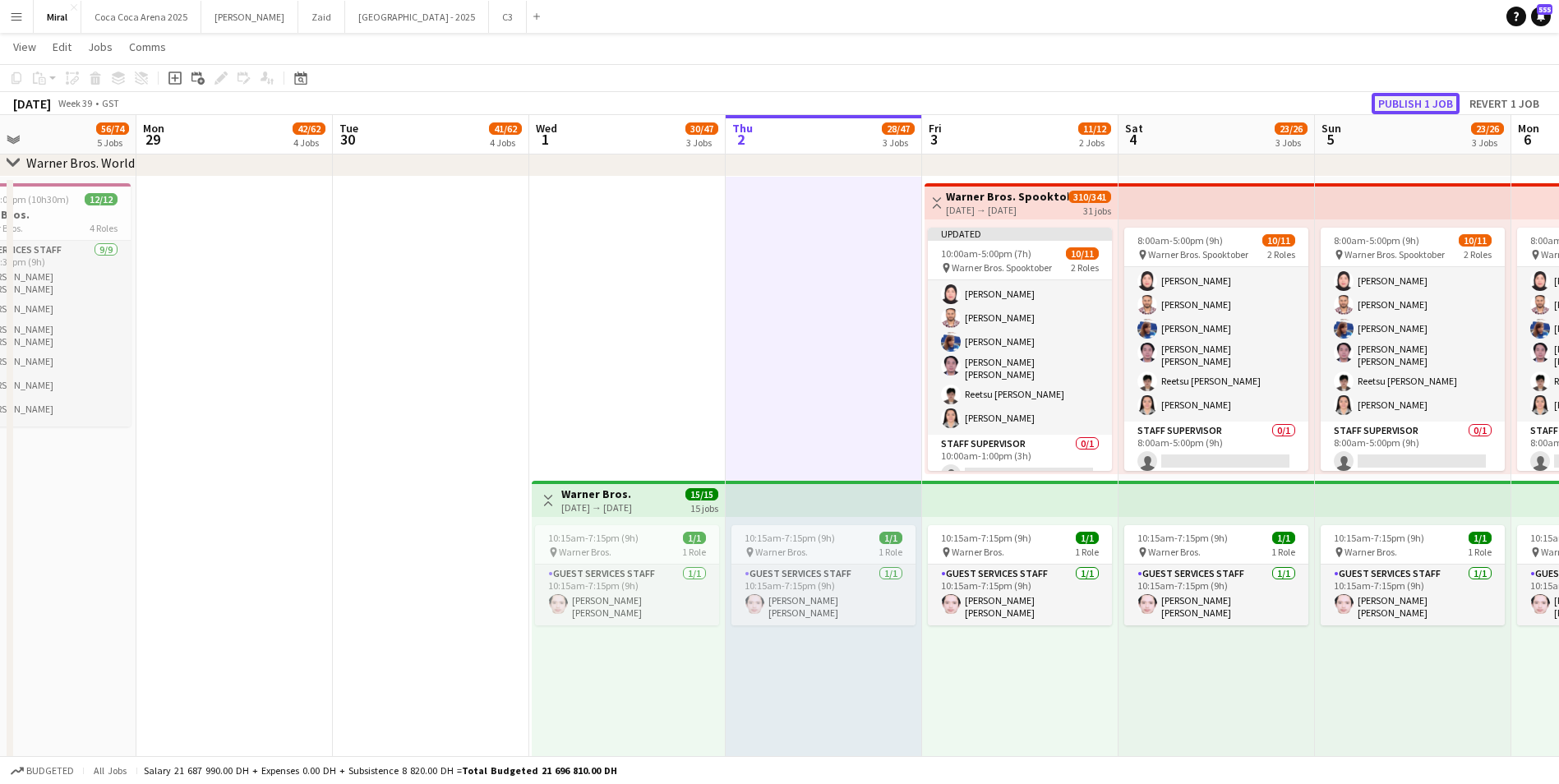
click at [1409, 101] on button "Publish 1 job" at bounding box center [1416, 103] width 88 height 21
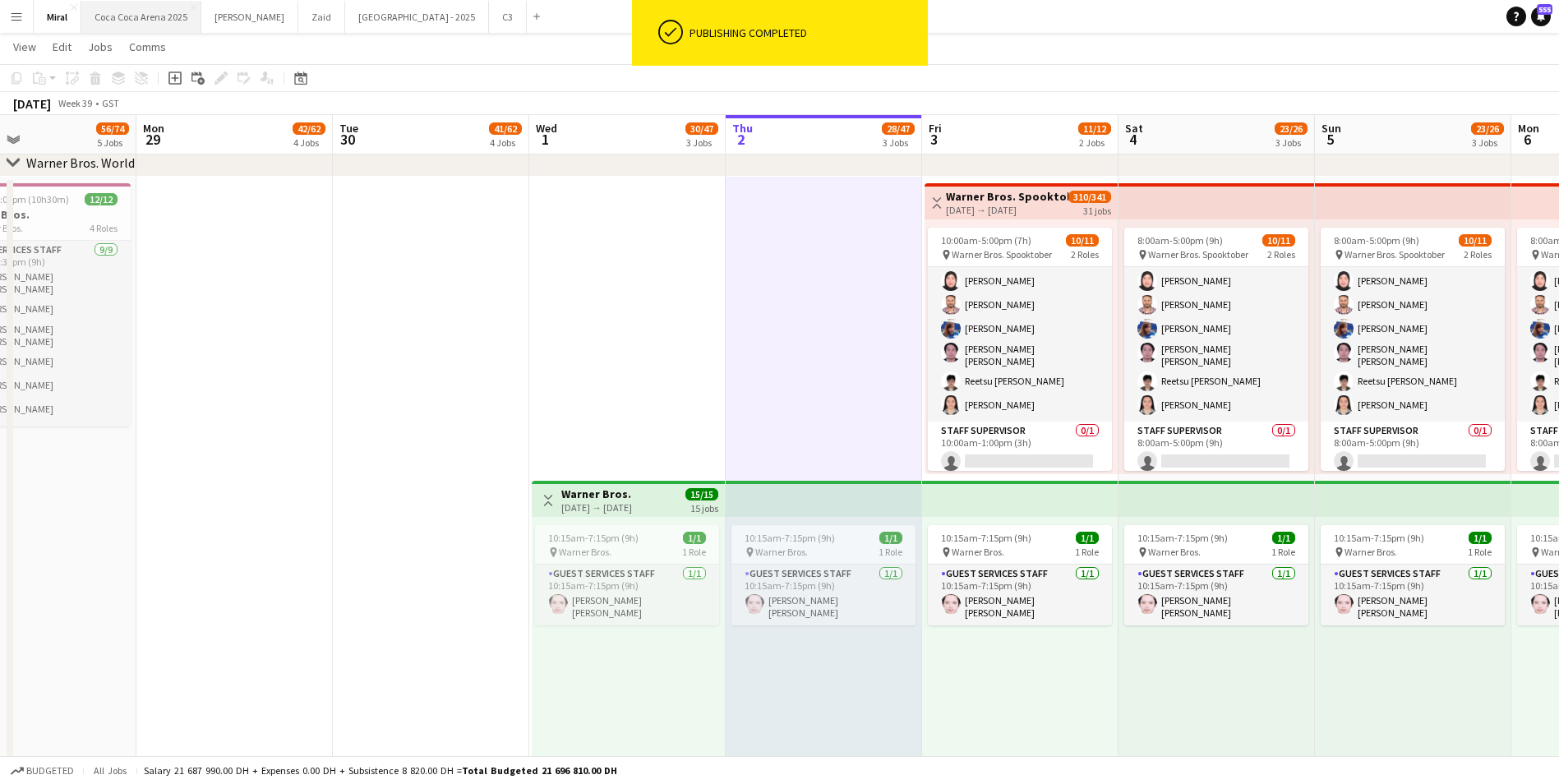
click at [168, 18] on button "Coca Coca Arena 2025 Close" at bounding box center [141, 17] width 120 height 32
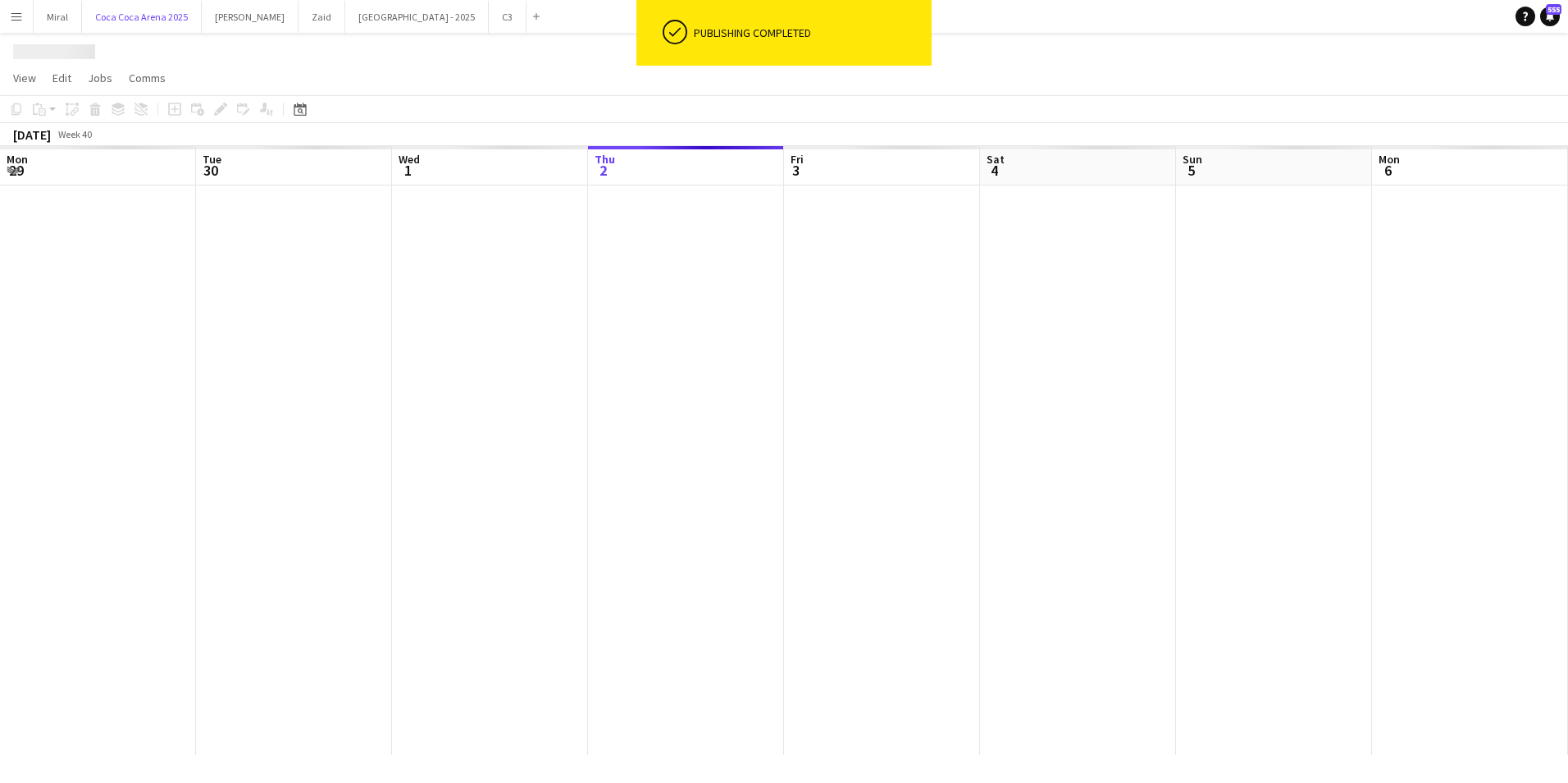
scroll to position [0, 392]
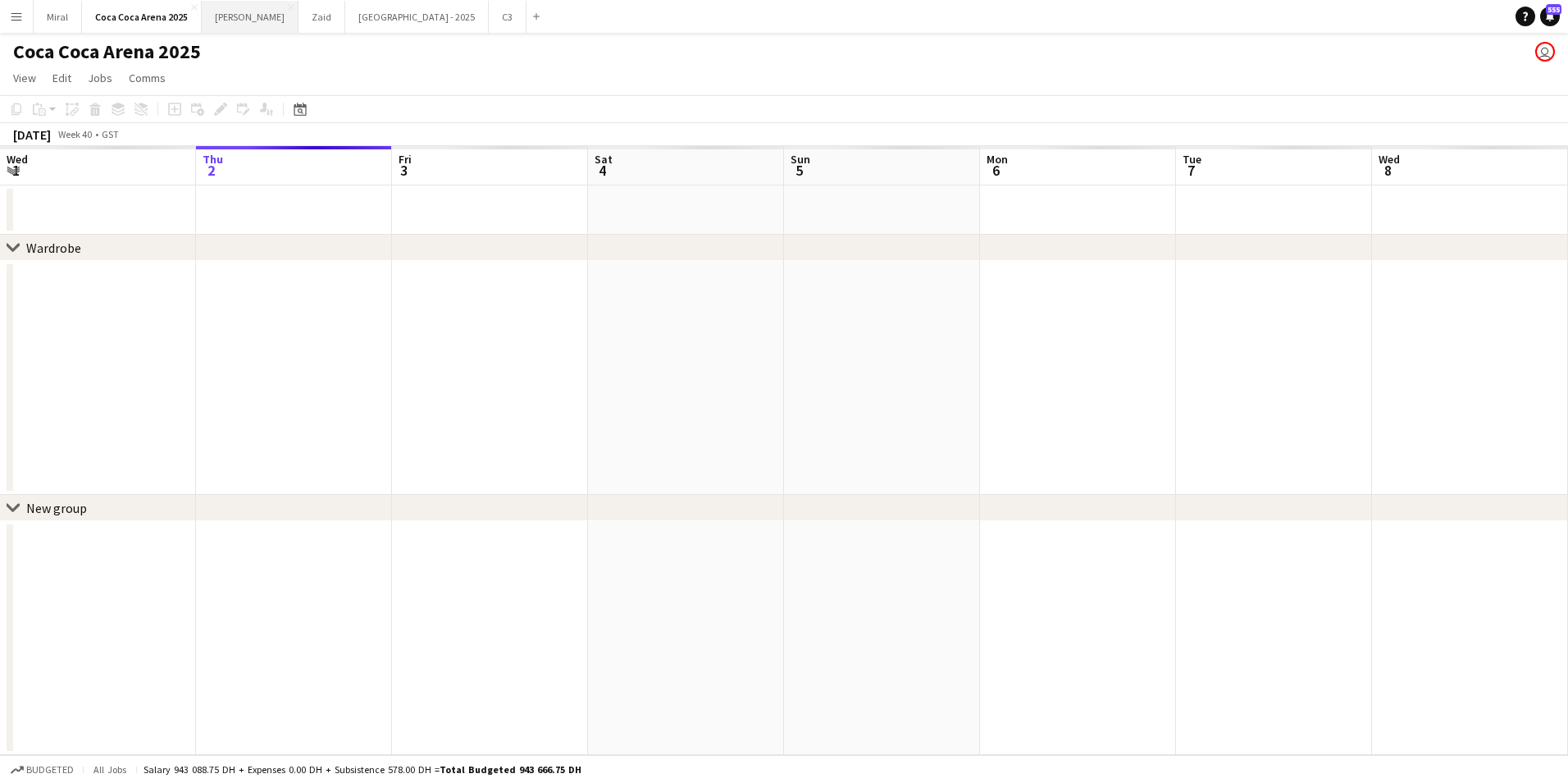
click at [225, 19] on button "Kate Close" at bounding box center [250, 17] width 97 height 32
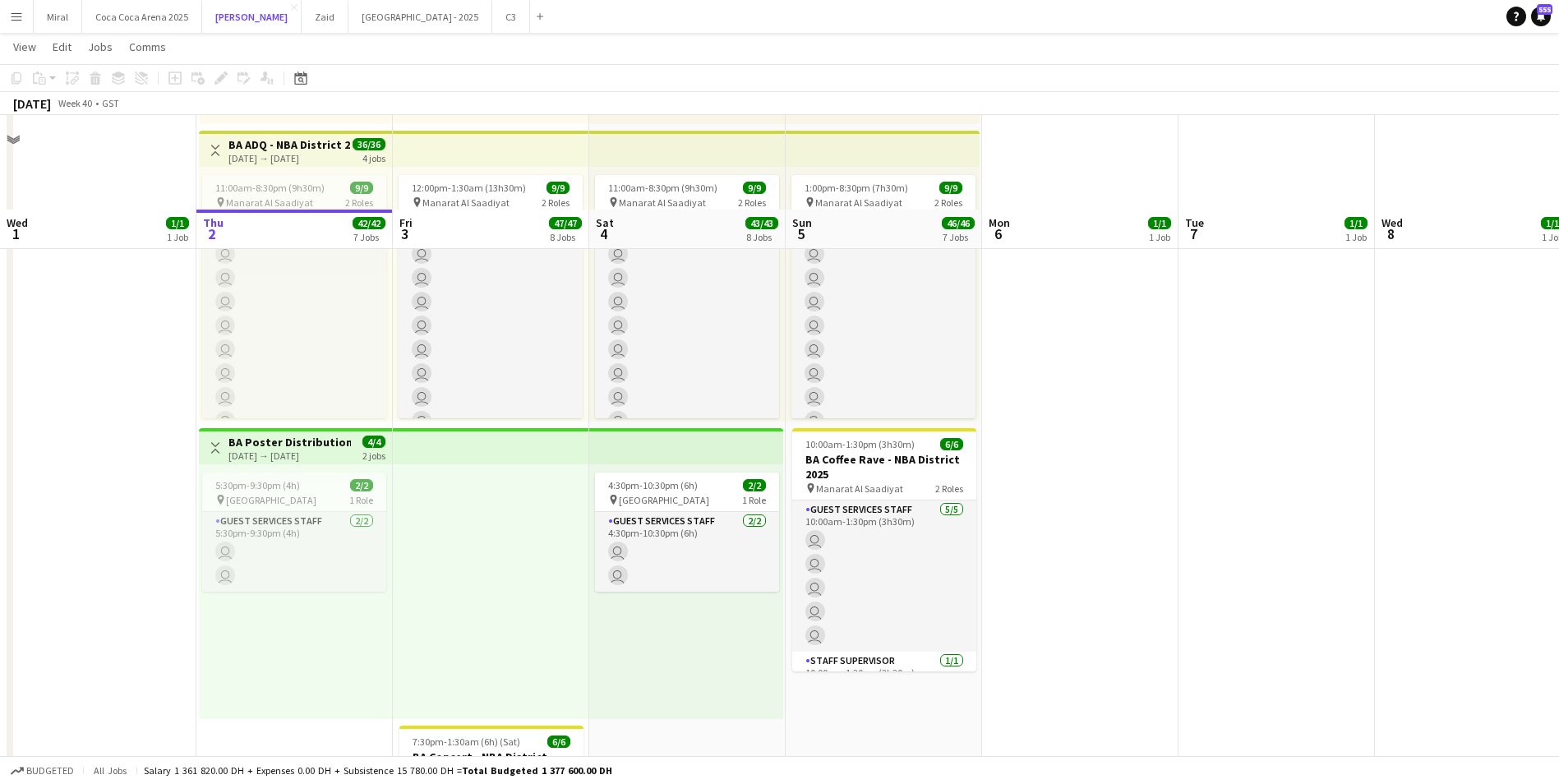
scroll to position [1972, 0]
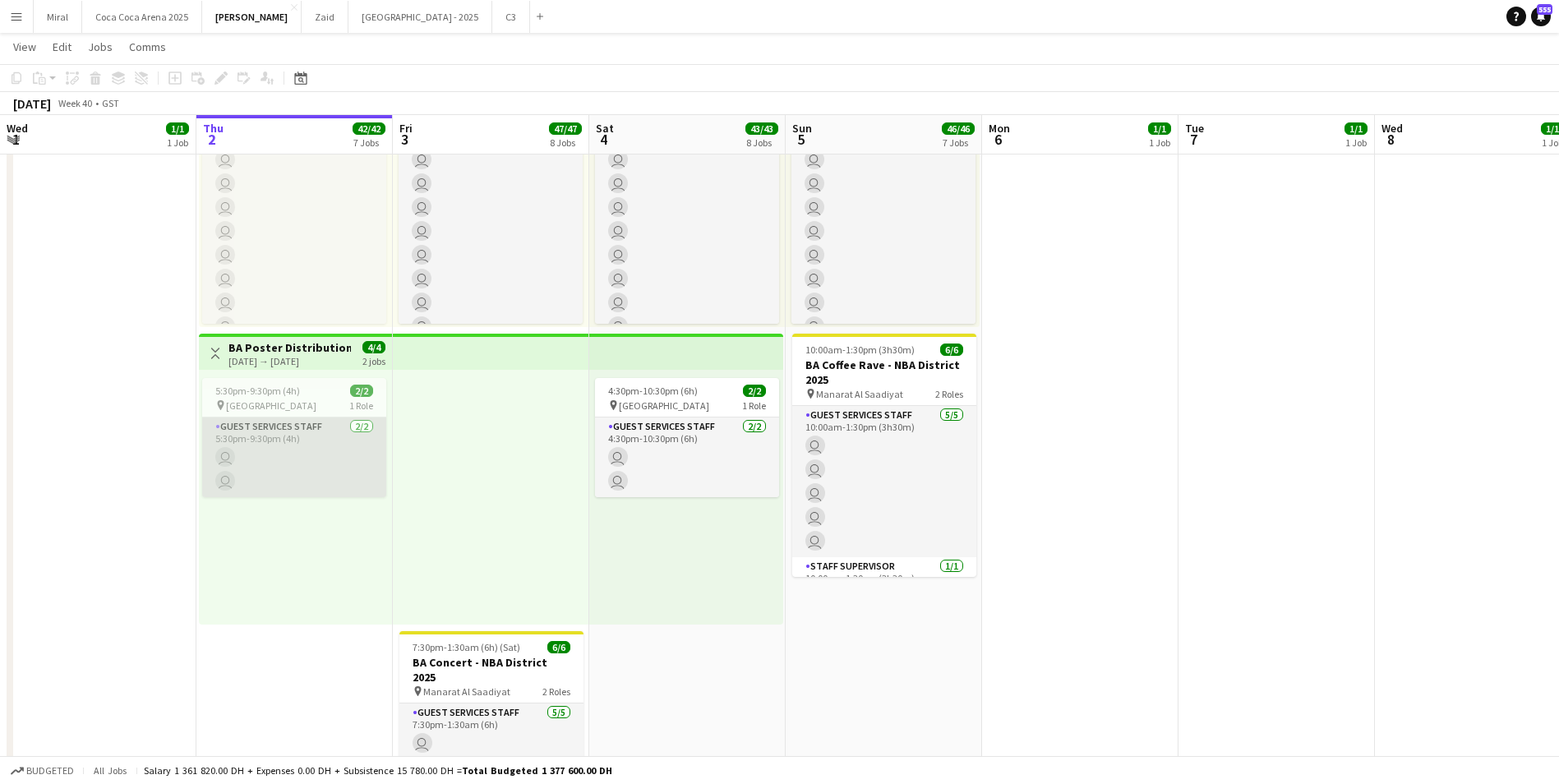
click at [292, 460] on app-card-role "Guest Services Staff 2/2 5:30pm-9:30pm (4h) user user" at bounding box center [294, 457] width 184 height 80
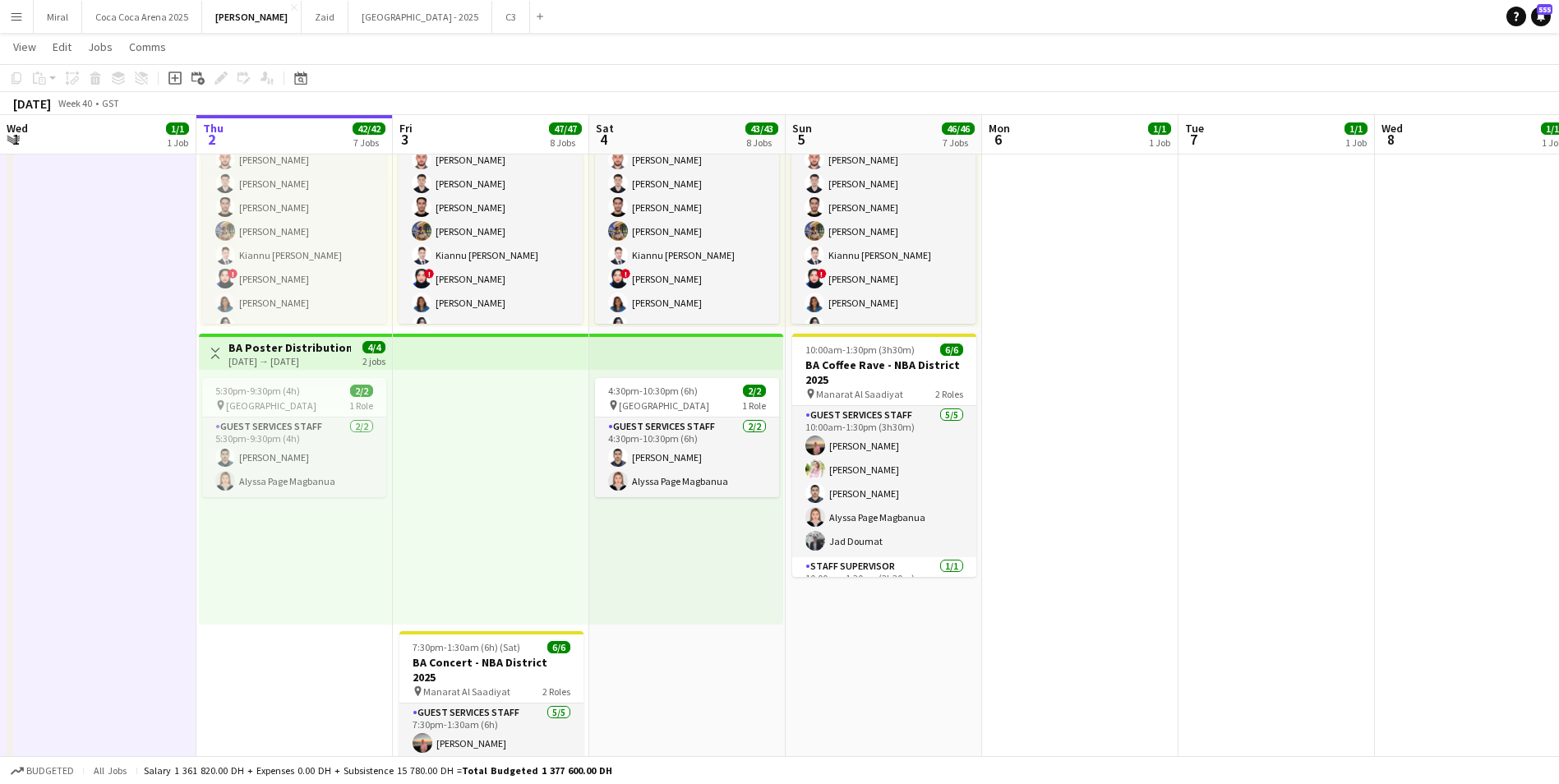
click at [281, 377] on div "5:30pm-9:30pm (4h) 2/2 pin Etihad Arena 1 Role Guest Services Staff 2/2 5:30pm-…" at bounding box center [296, 497] width 193 height 254
click at [284, 397] on app-job-card "5:30pm-9:30pm (4h) 2/2 pin Etihad Arena 1 Role Guest Services Staff 2/2 5:30pm-…" at bounding box center [294, 438] width 184 height 119
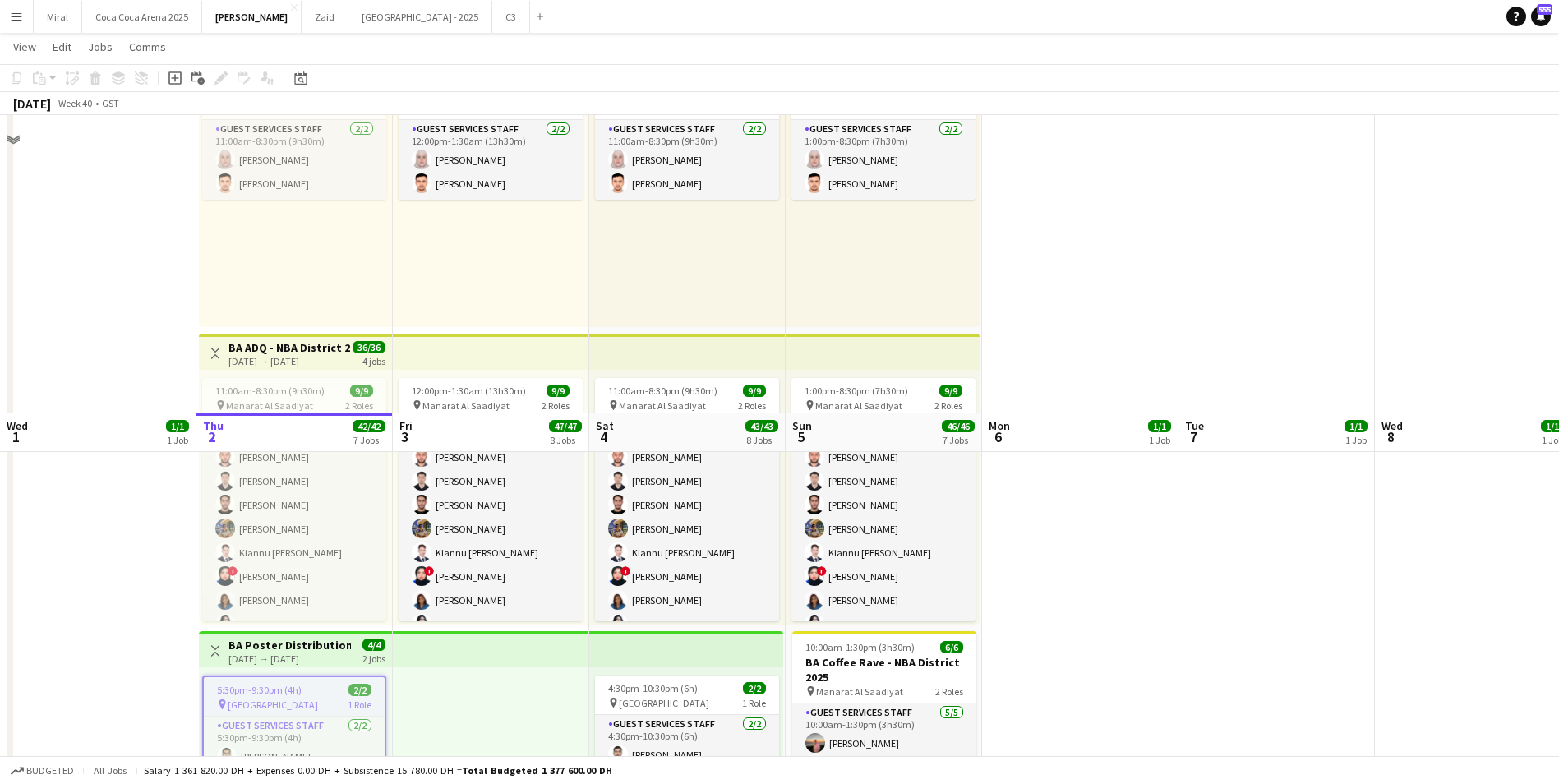
scroll to position [2269, 0]
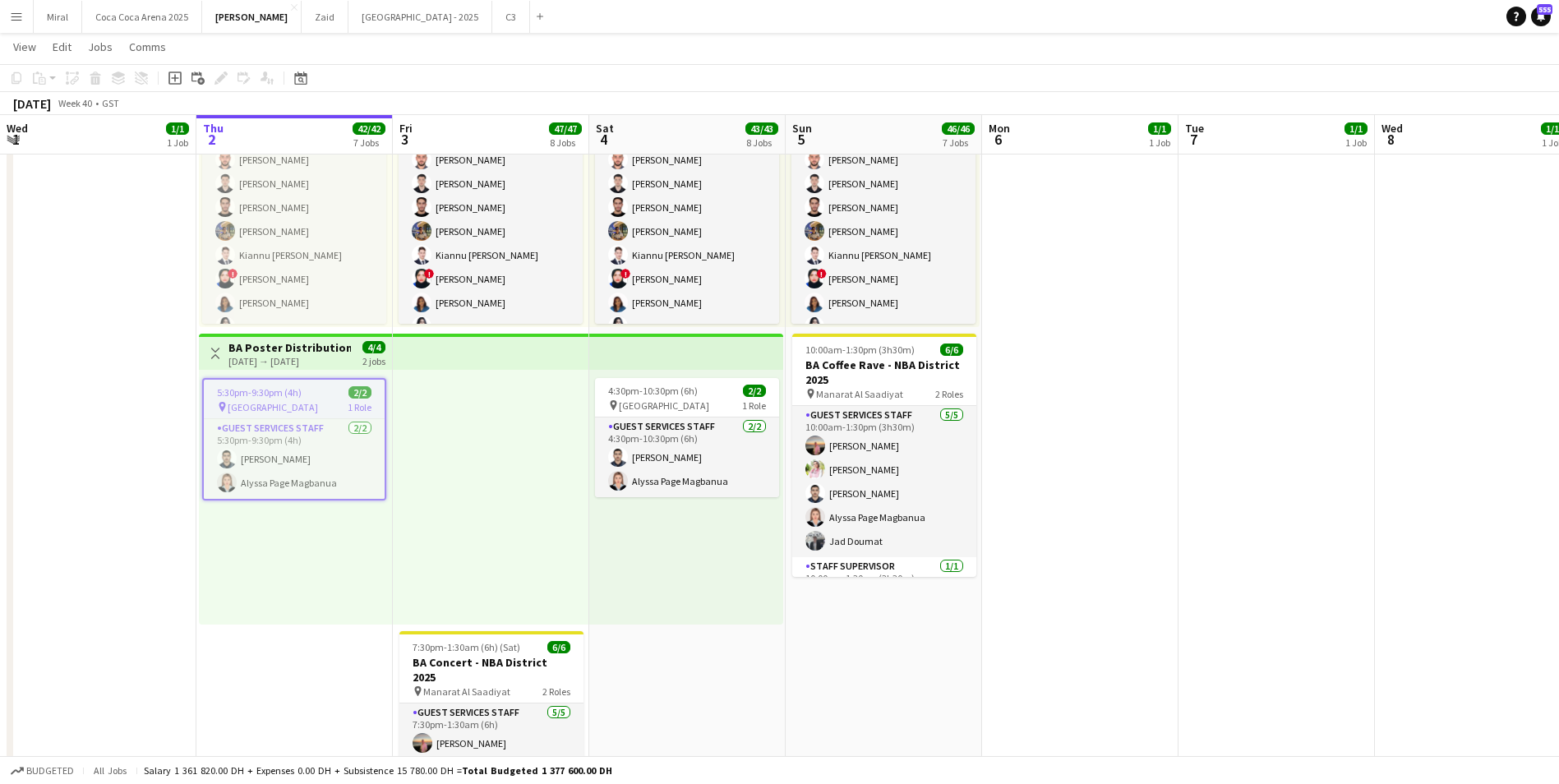
click at [290, 348] on h3 "BA Poster Distribution - NBA District 2025" at bounding box center [289, 348] width 122 height 15
click at [288, 396] on app-job-card "5:30pm-9:30pm (4h) 2/2 pin Etihad Arena 1 Role Guest Services Staff 2/2 5:30pm-…" at bounding box center [294, 438] width 184 height 119
click at [219, 73] on icon "Edit" at bounding box center [221, 78] width 13 height 13
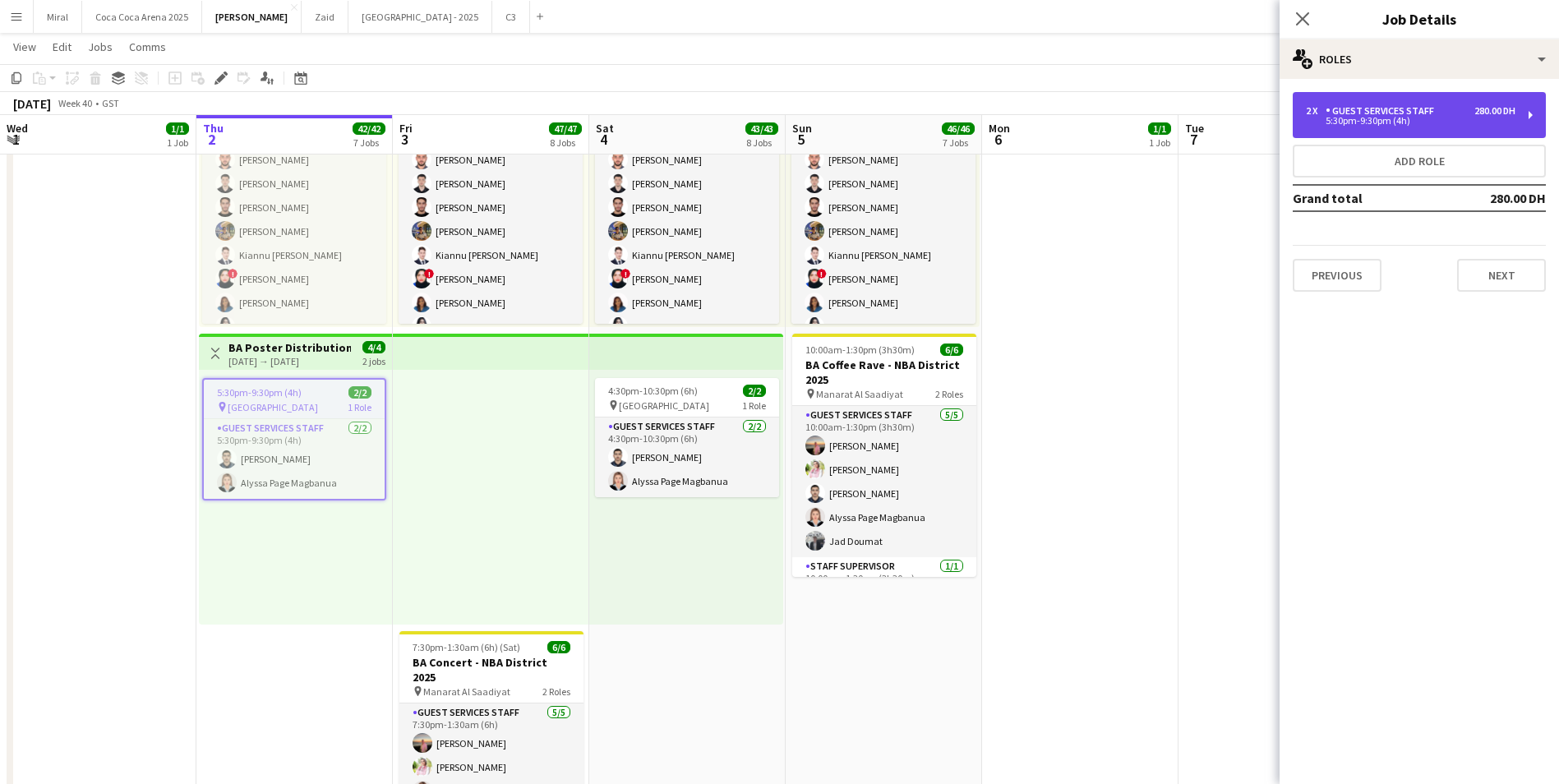
click at [1373, 120] on div "5:30pm-9:30pm (4h)" at bounding box center [1410, 120] width 209 height 8
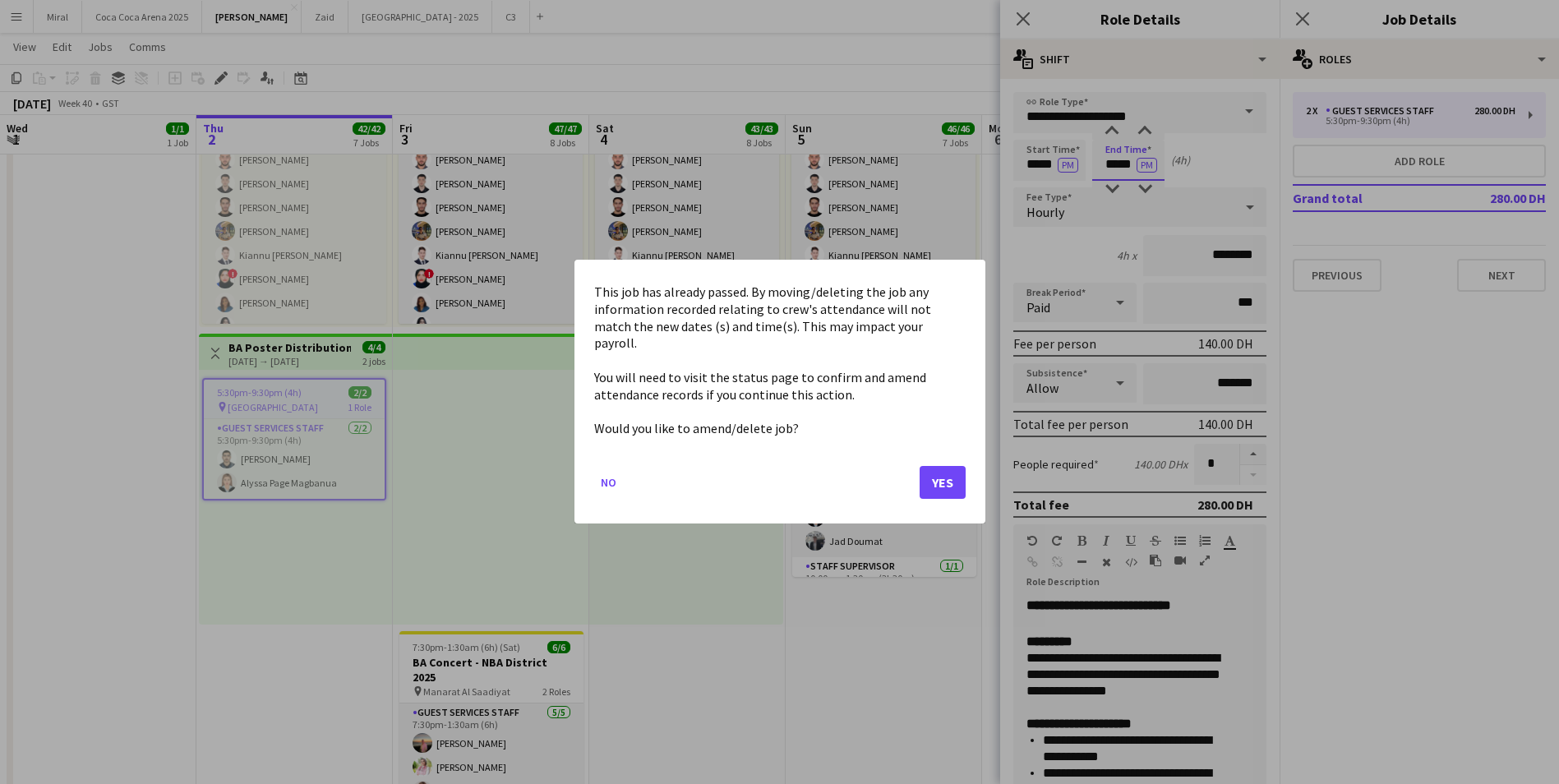
scroll to position [0, 0]
drag, startPoint x: 1104, startPoint y: 163, endPoint x: 1126, endPoint y: 163, distance: 22.0
click at [946, 472] on button "Yes" at bounding box center [942, 483] width 46 height 33
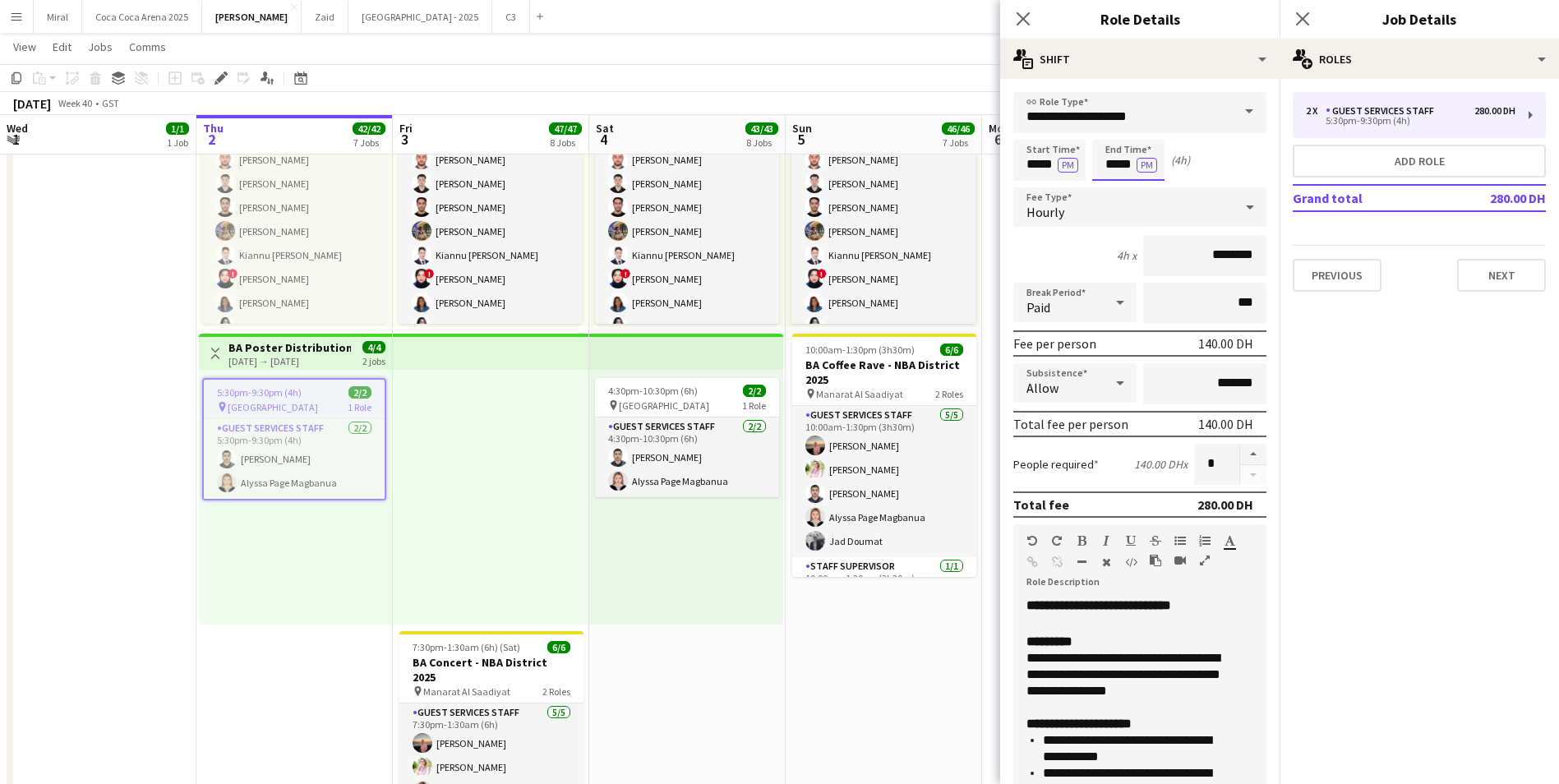
scroll to position [2269, 0]
drag, startPoint x: 1102, startPoint y: 162, endPoint x: 1132, endPoint y: 165, distance: 30.1
click at [1132, 165] on input "*****" at bounding box center [1127, 160] width 73 height 41
type input "*****"
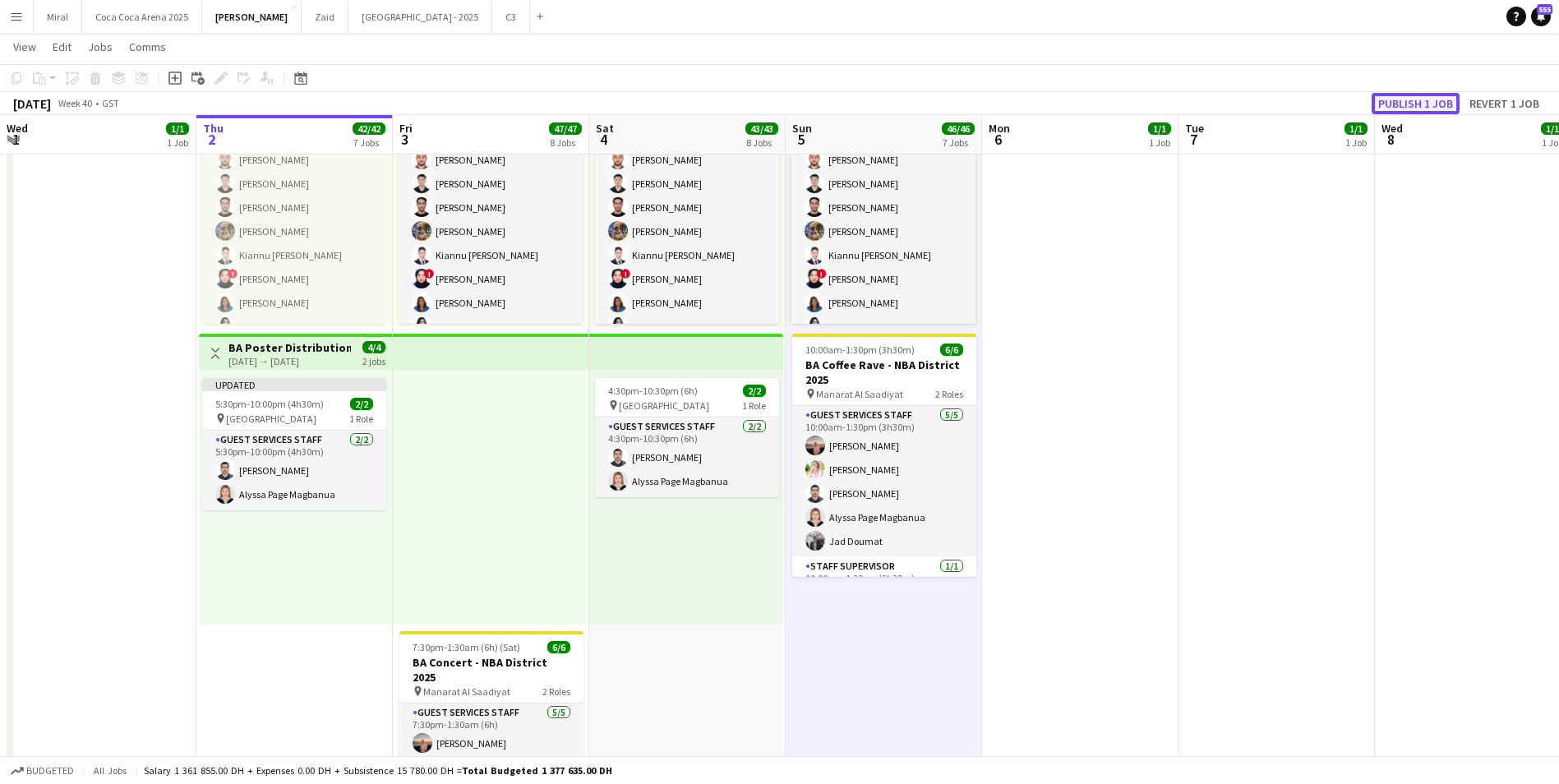
click at [1405, 102] on button "Publish 1 job" at bounding box center [1416, 103] width 88 height 21
click at [21, 17] on app-icon "Menu" at bounding box center [17, 17] width 13 height 13
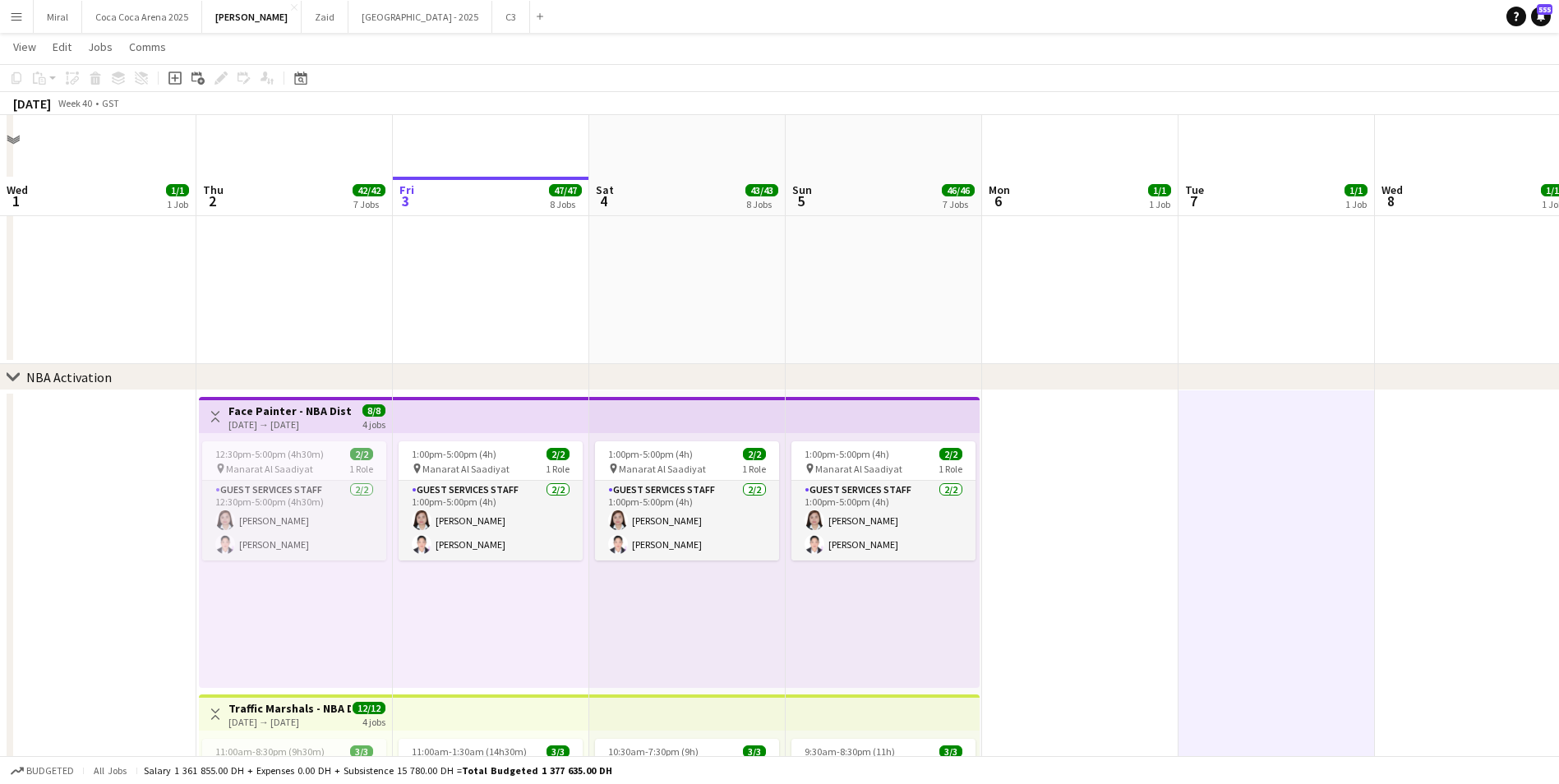
scroll to position [543, 0]
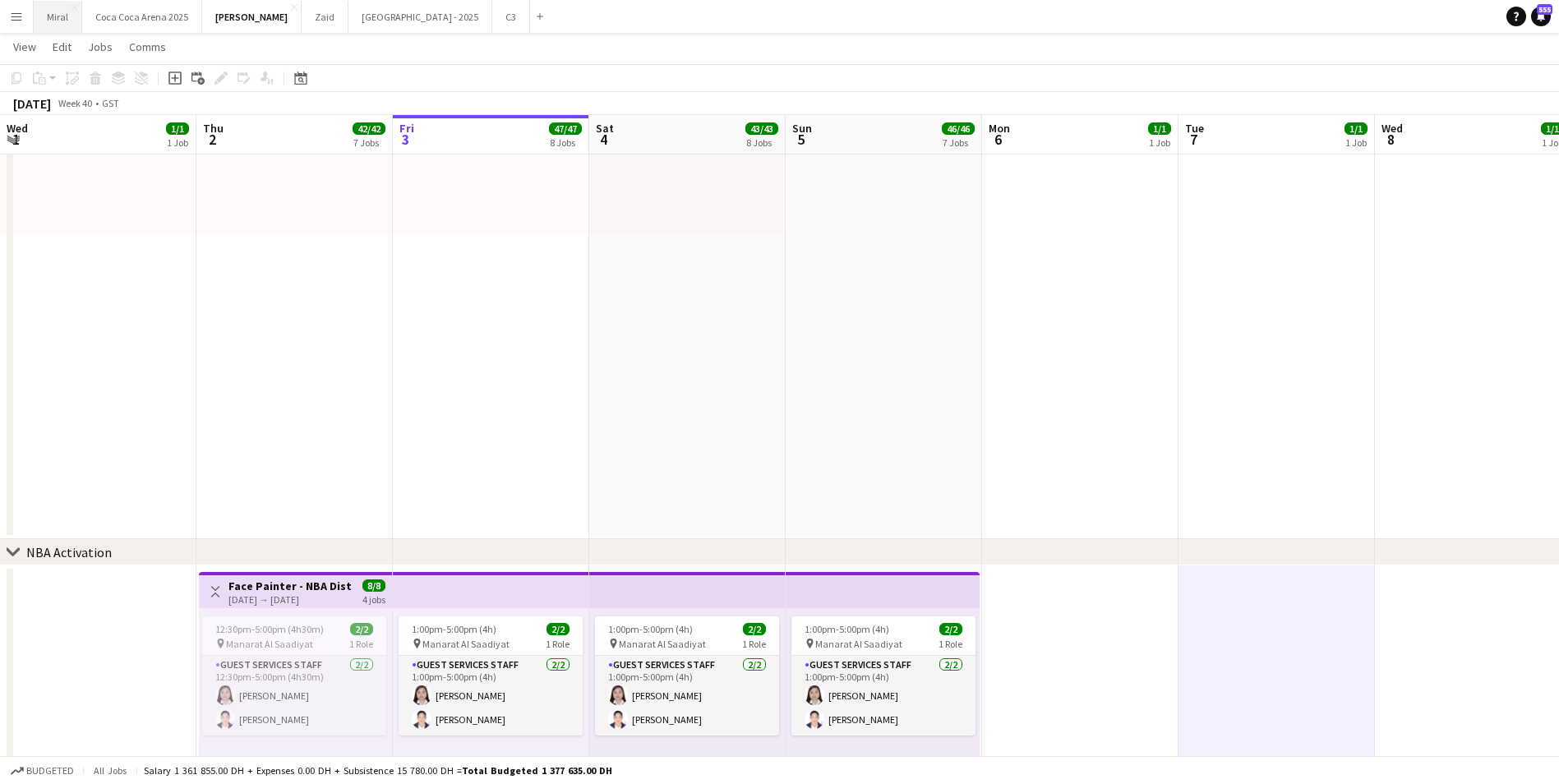
click at [58, 19] on button "Miral Close" at bounding box center [58, 17] width 49 height 32
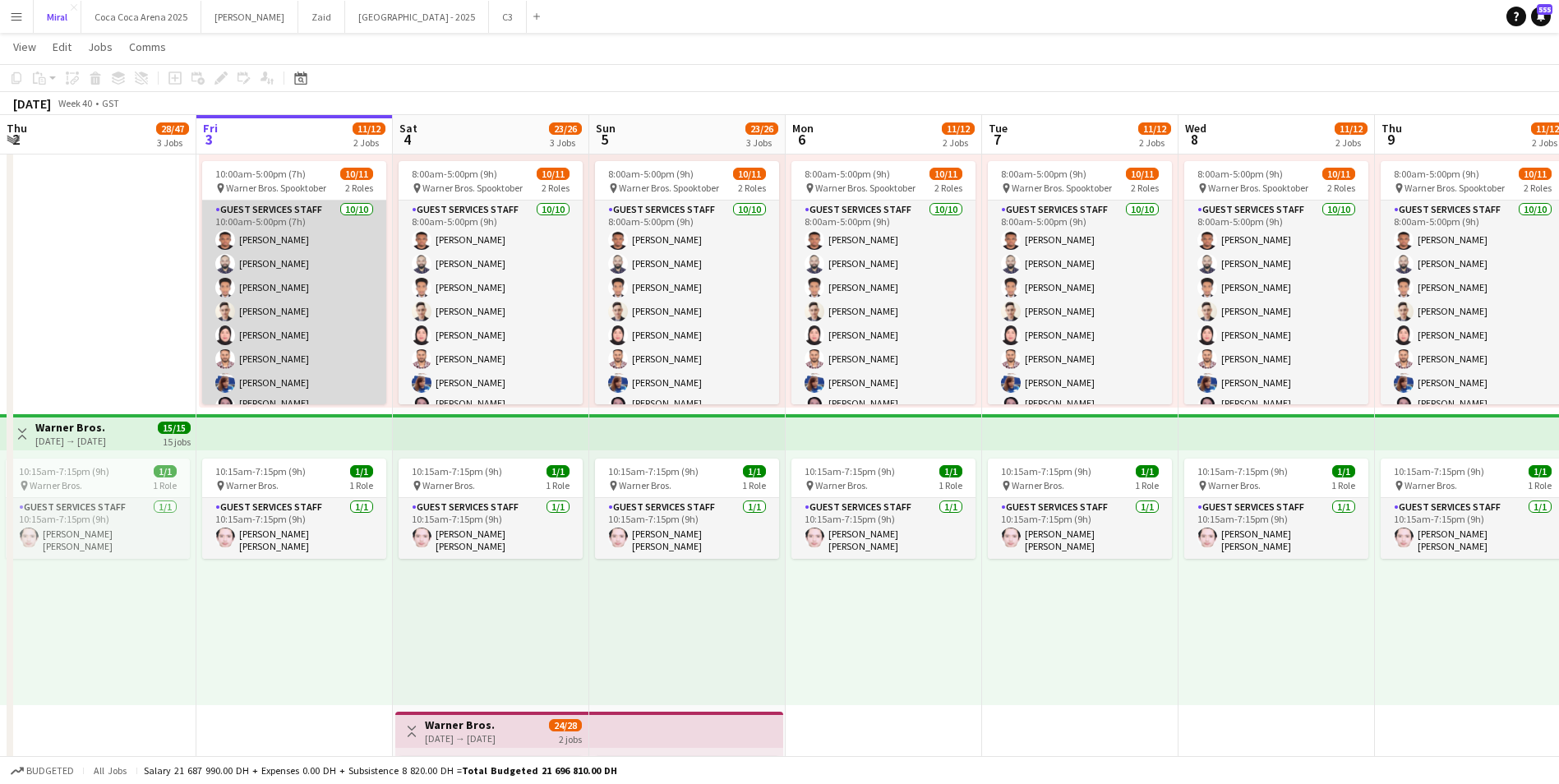
scroll to position [81, 0]
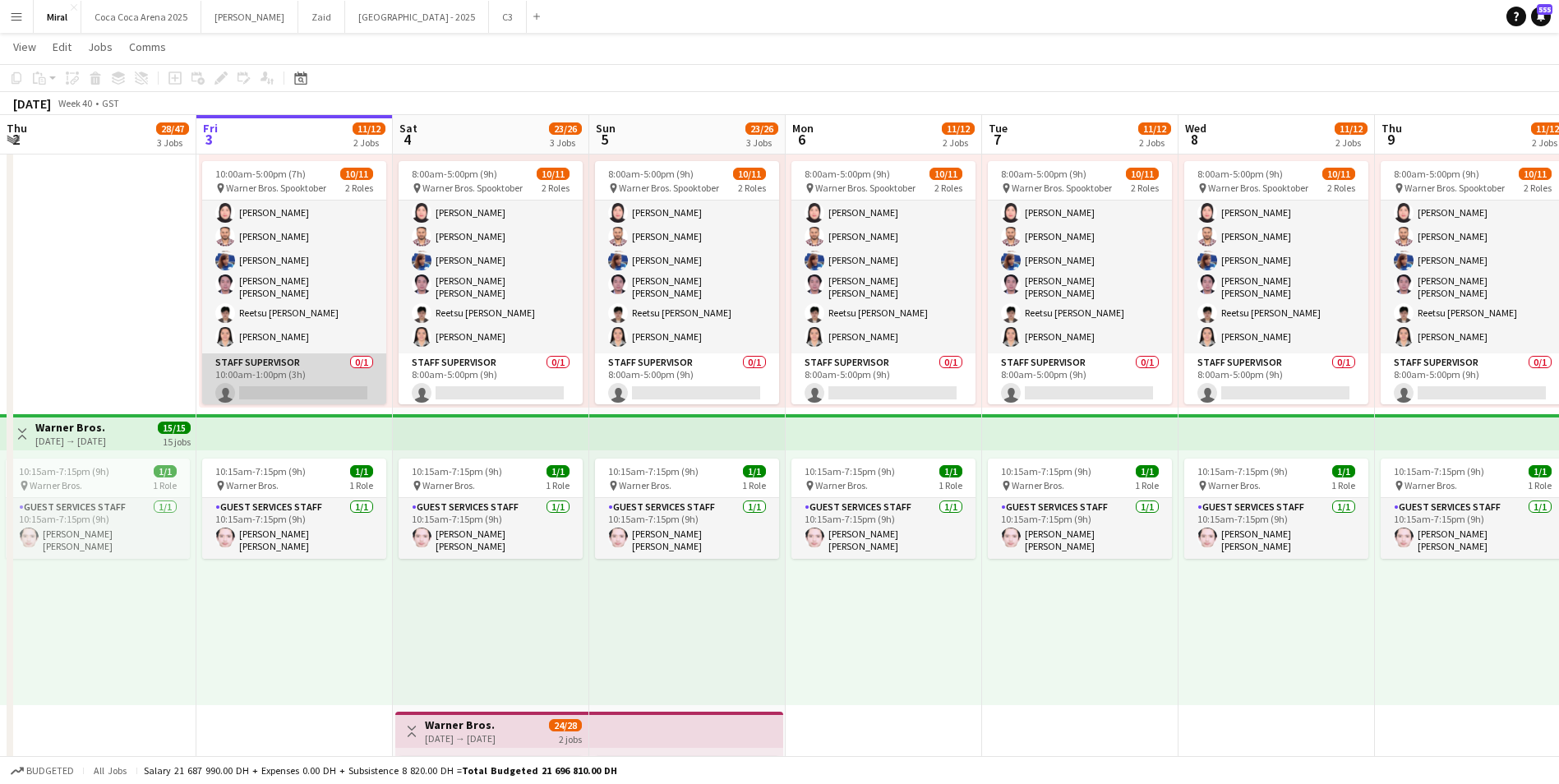
click at [294, 374] on app-card-role "Staff Supervisor 0/1 10:00am-1:00pm (3h) single-neutral-actions" at bounding box center [294, 381] width 184 height 56
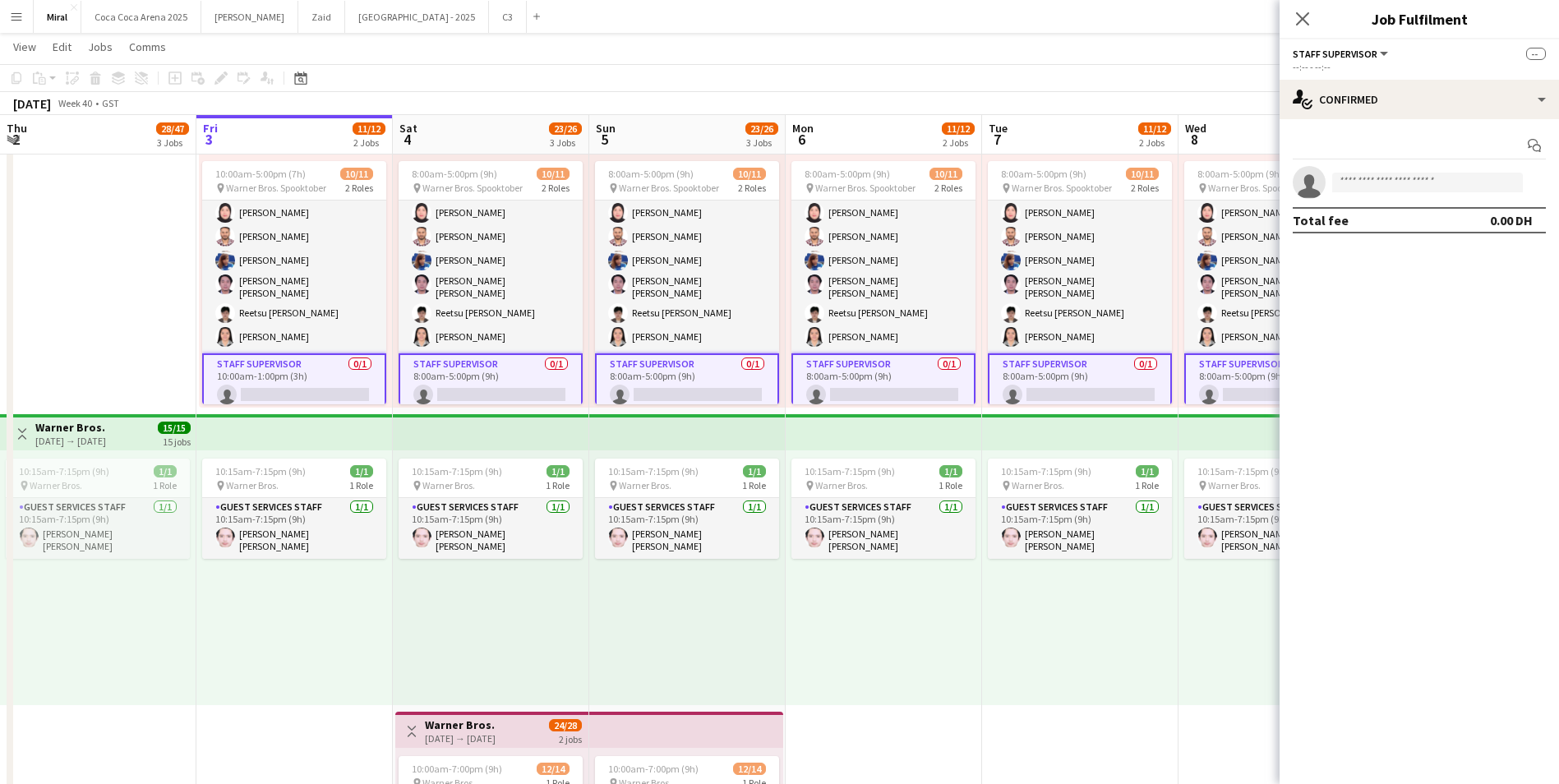
click at [303, 364] on app-card-role "Staff Supervisor 0/1 10:00am-1:00pm (3h) single-neutral-actions" at bounding box center [294, 383] width 184 height 59
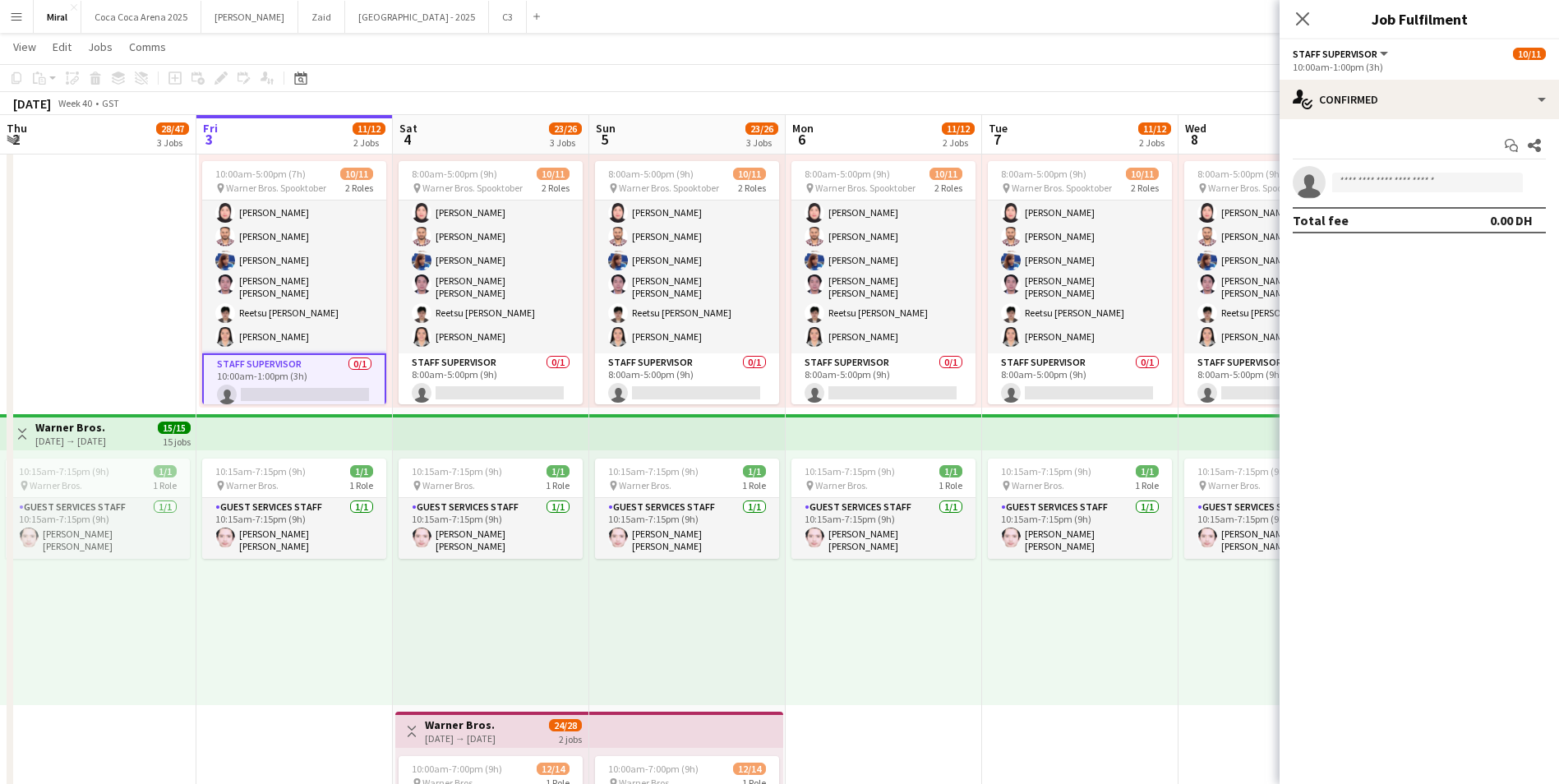
click at [1396, 173] on app-invite-slot "single-neutral-actions" at bounding box center [1419, 183] width 279 height 33
click at [1395, 184] on input at bounding box center [1428, 182] width 191 height 19
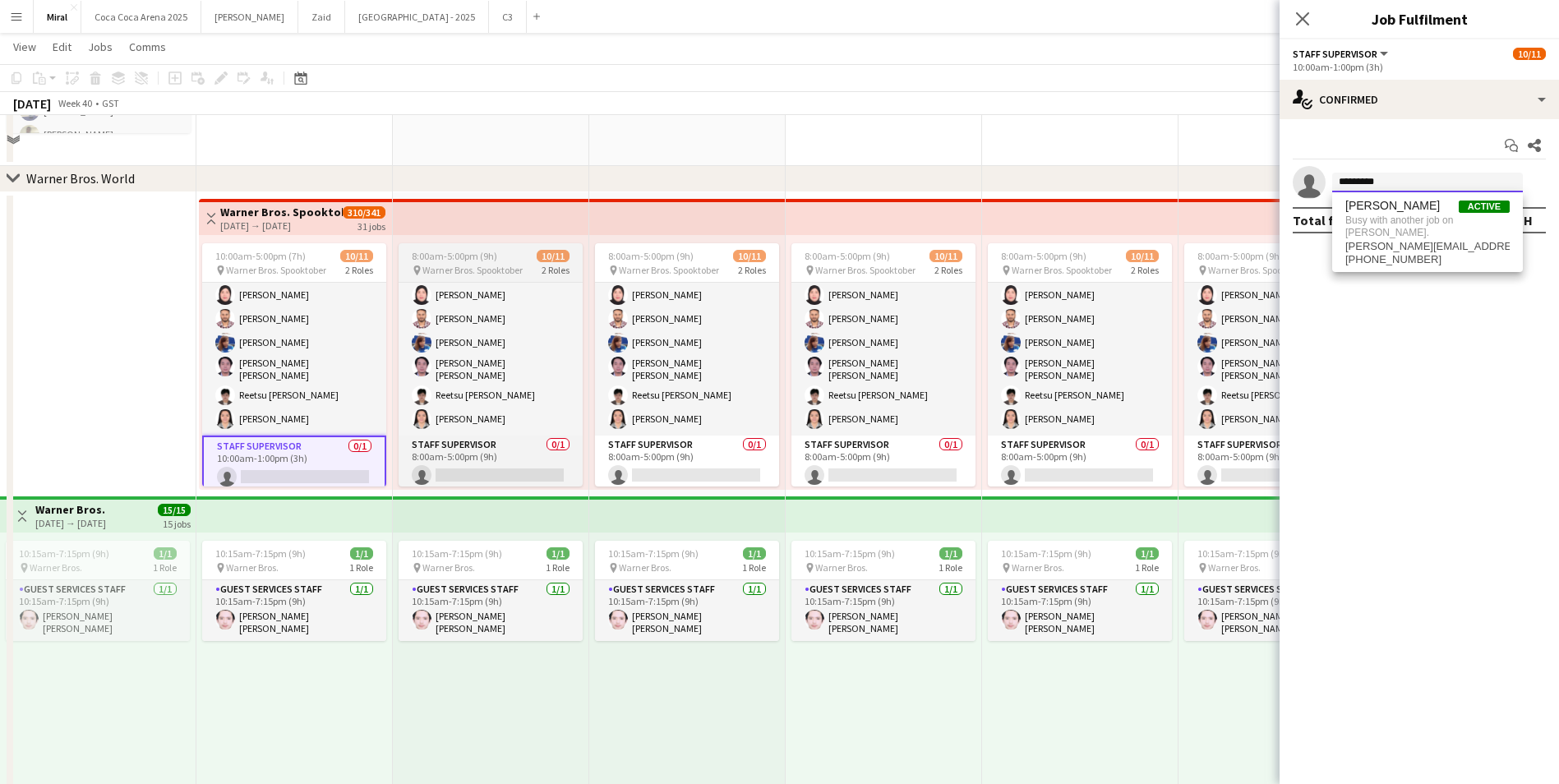
scroll to position [888, 0]
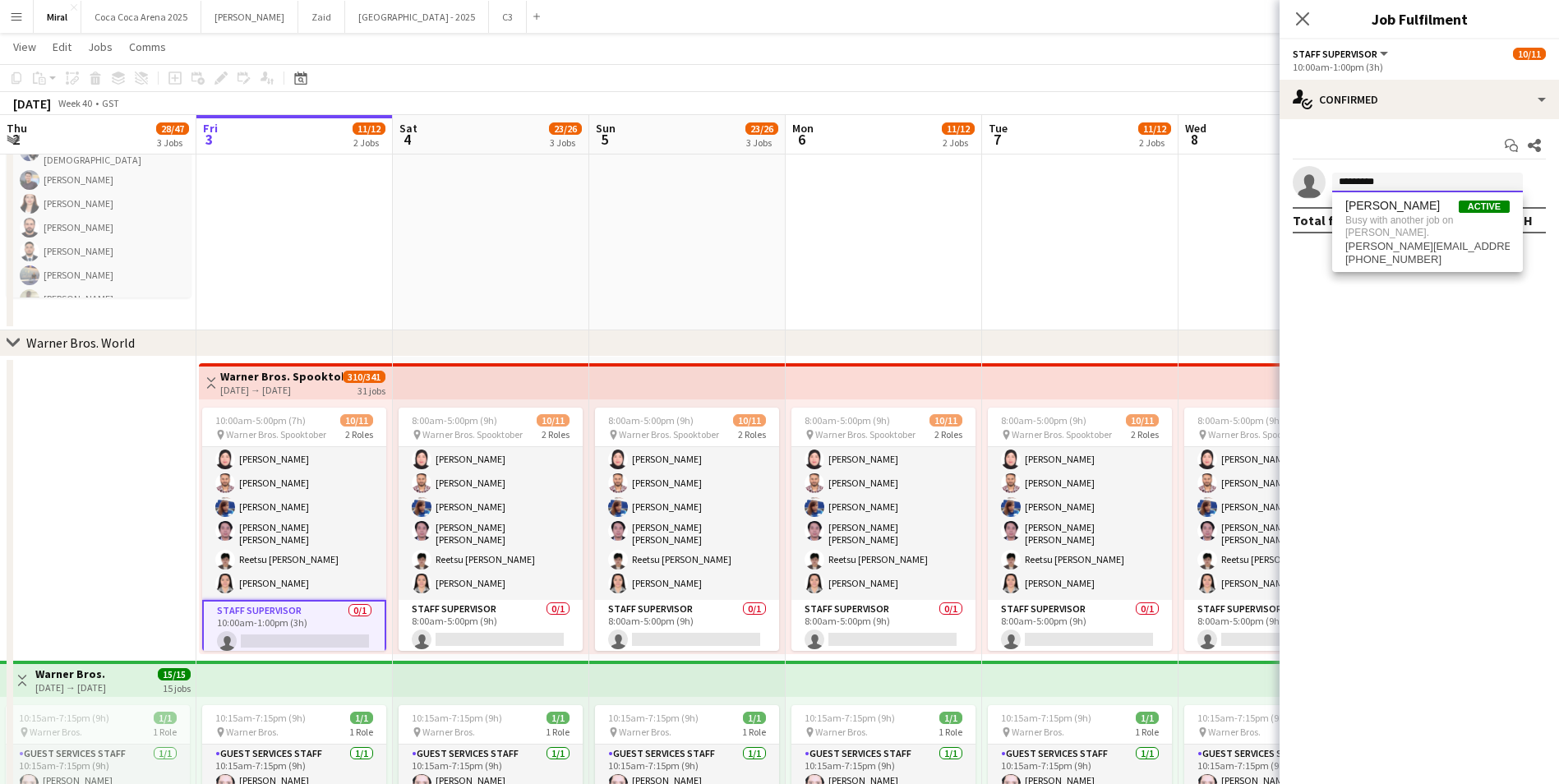
type input "*********"
click at [616, 274] on app-date-cell at bounding box center [688, 64] width 196 height 532
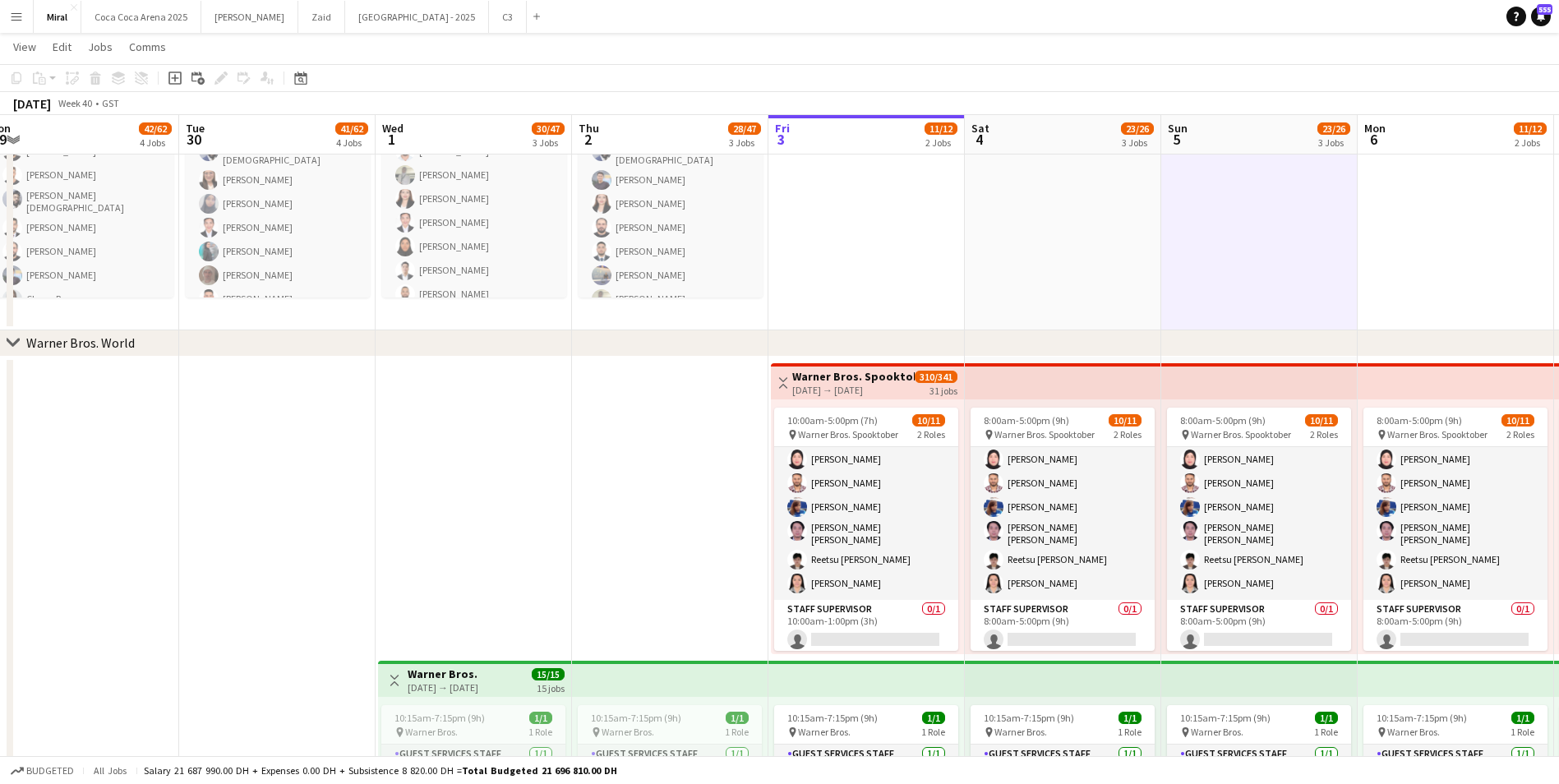
scroll to position [0, 462]
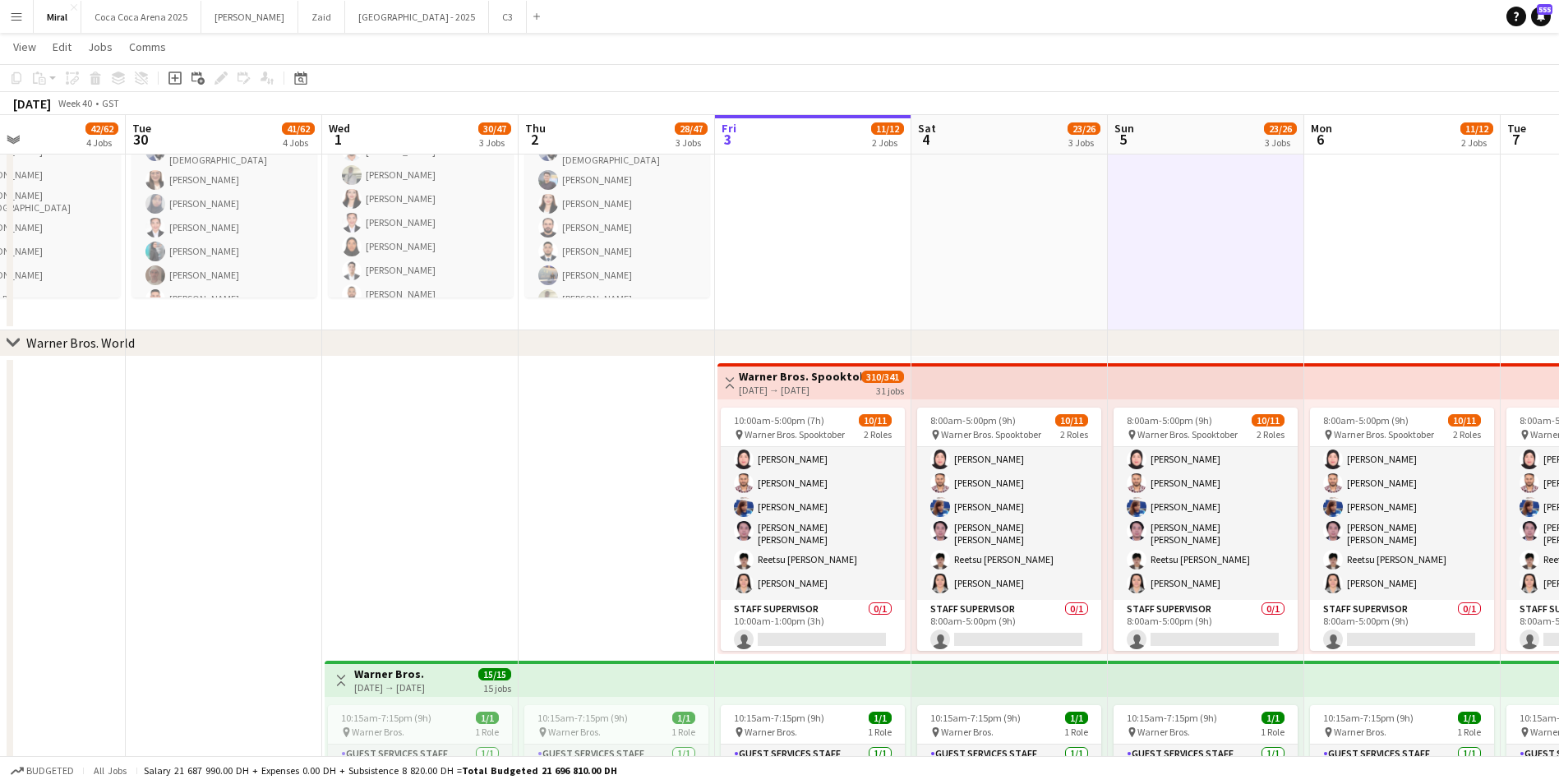
drag, startPoint x: 317, startPoint y: 275, endPoint x: 838, endPoint y: 293, distance: 521.3
click at [836, 292] on app-calendar-viewport "Sat 27 Sun 28 56/74 5 Jobs Mon 29 42/62 4 Jobs Tue 30 41/62 4 Jobs Wed 1 30/47 …" at bounding box center [780, 252] width 1559 height 2155
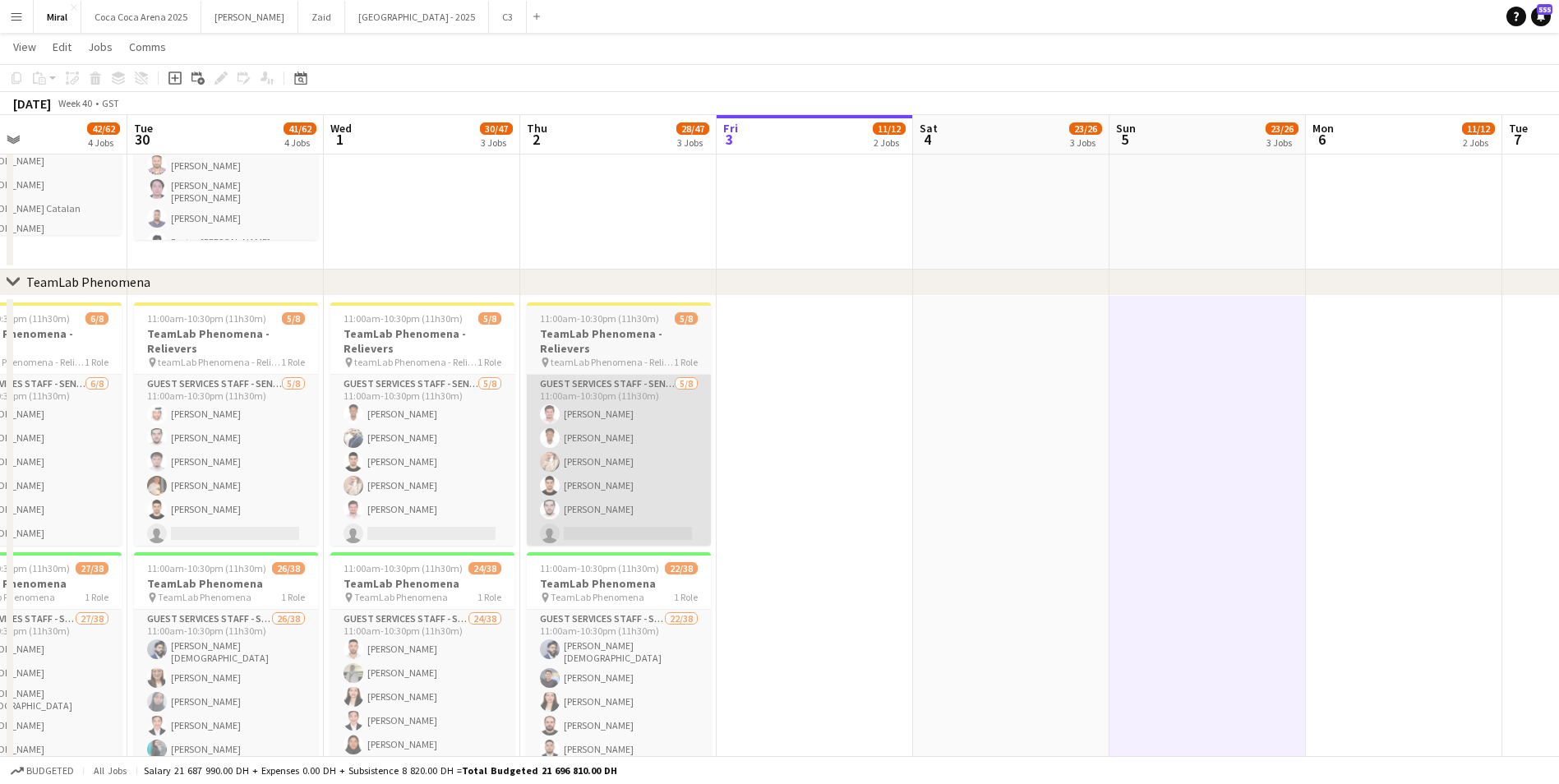
scroll to position [477, 0]
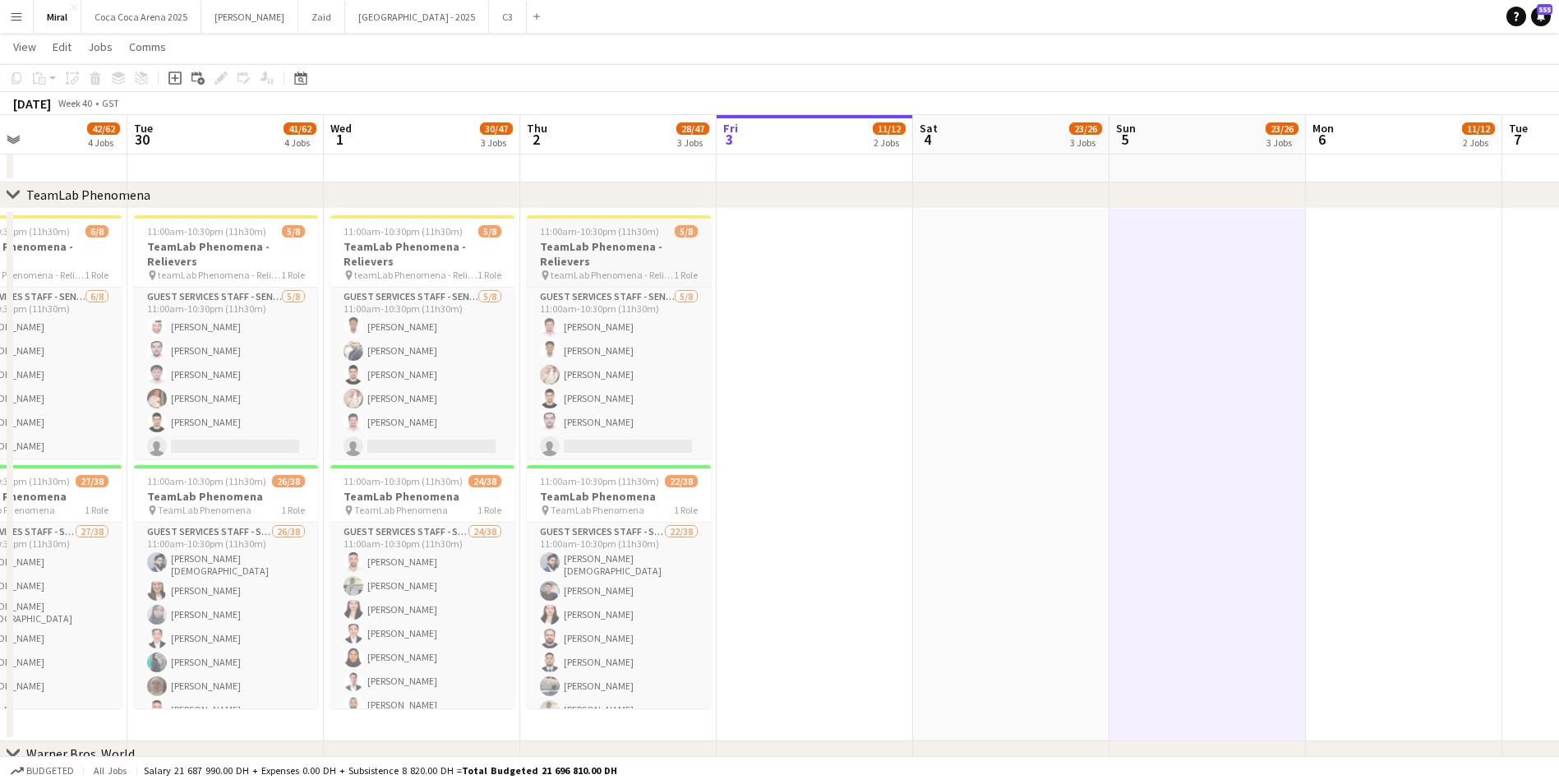
click at [627, 249] on h3 "TeamLab Phenomena - Relievers" at bounding box center [619, 253] width 184 height 29
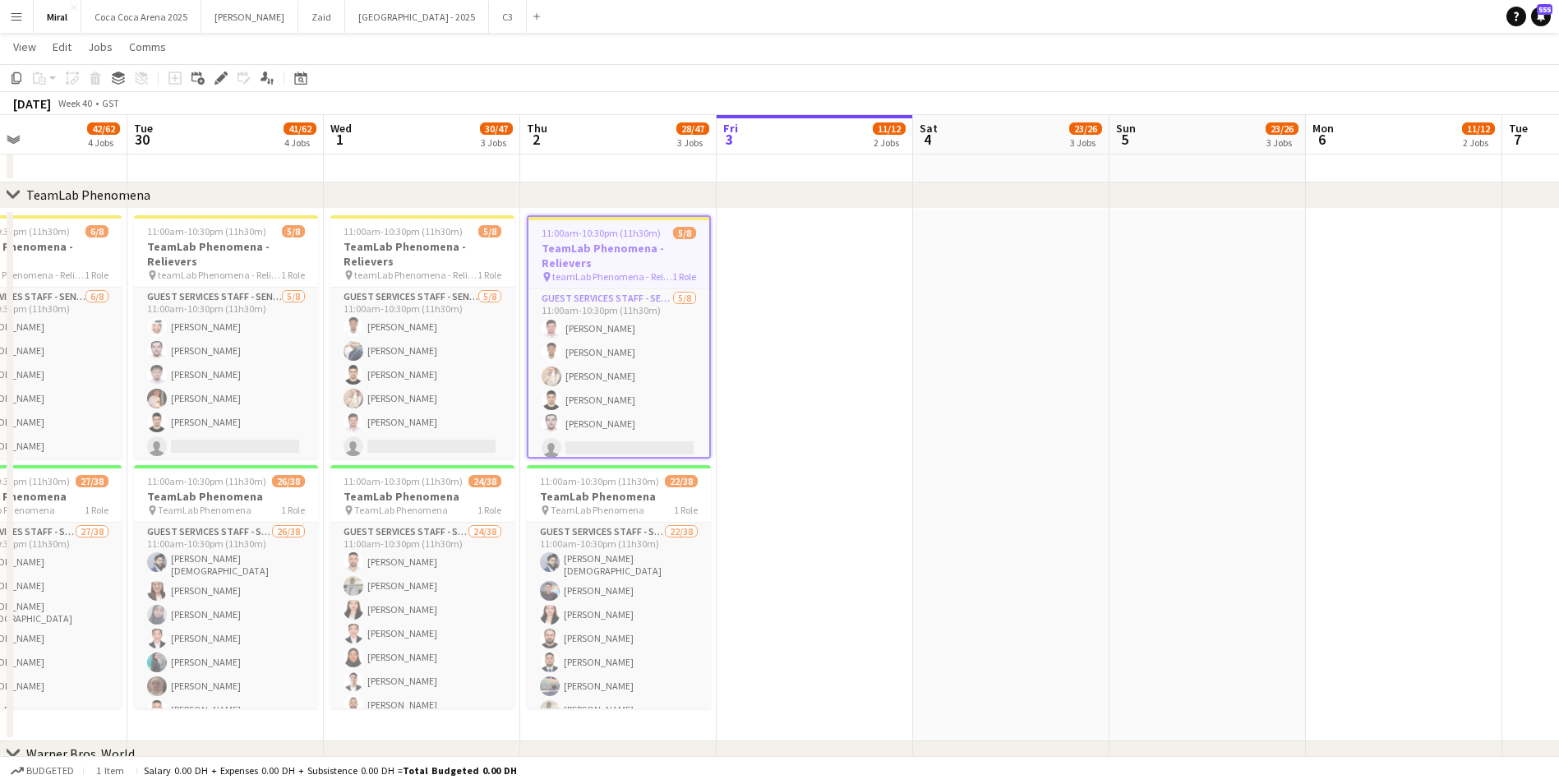
click at [836, 263] on app-date-cell at bounding box center [814, 475] width 196 height 532
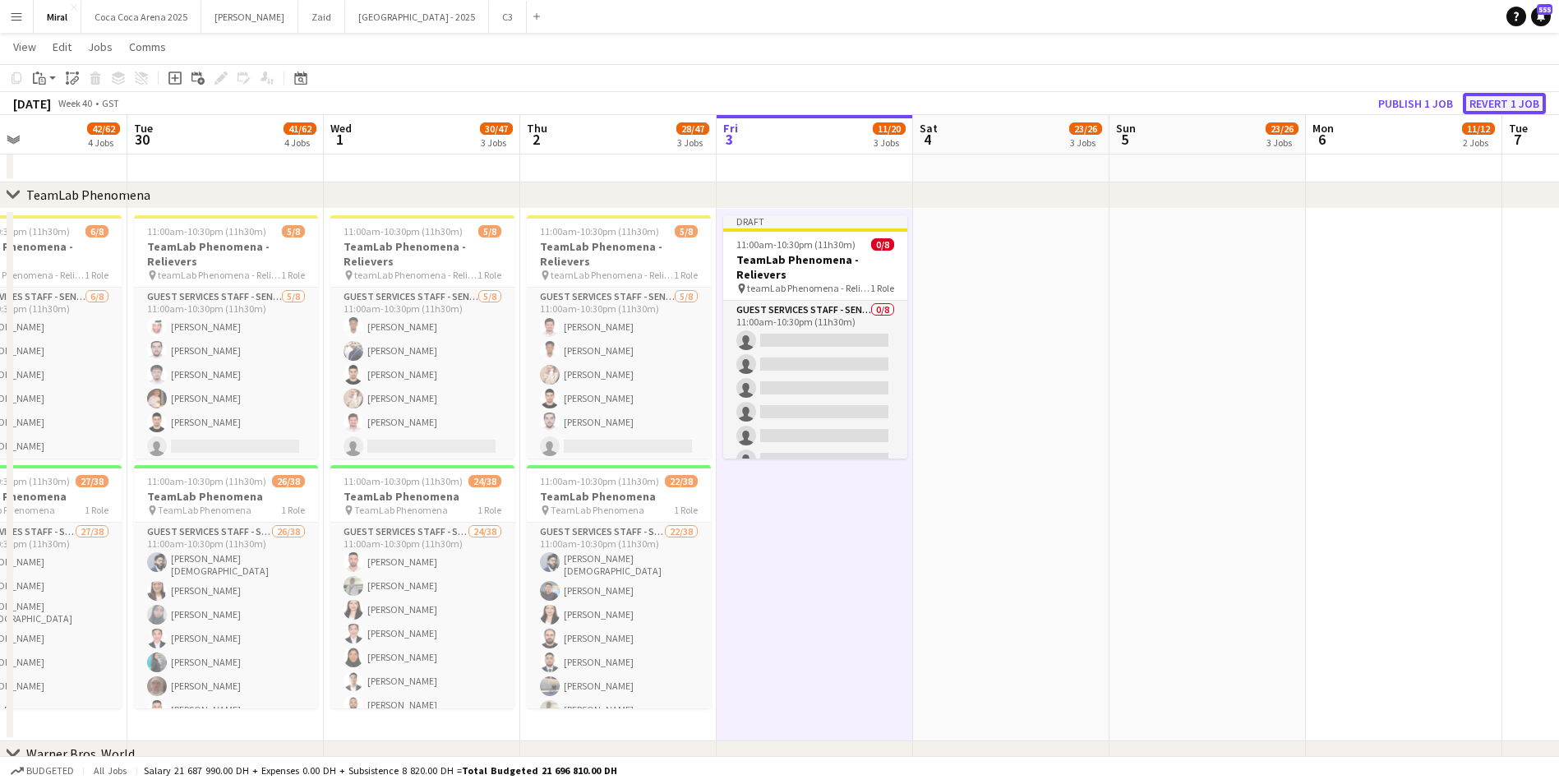
click at [1493, 101] on button "Revert 1 job" at bounding box center [1504, 103] width 83 height 21
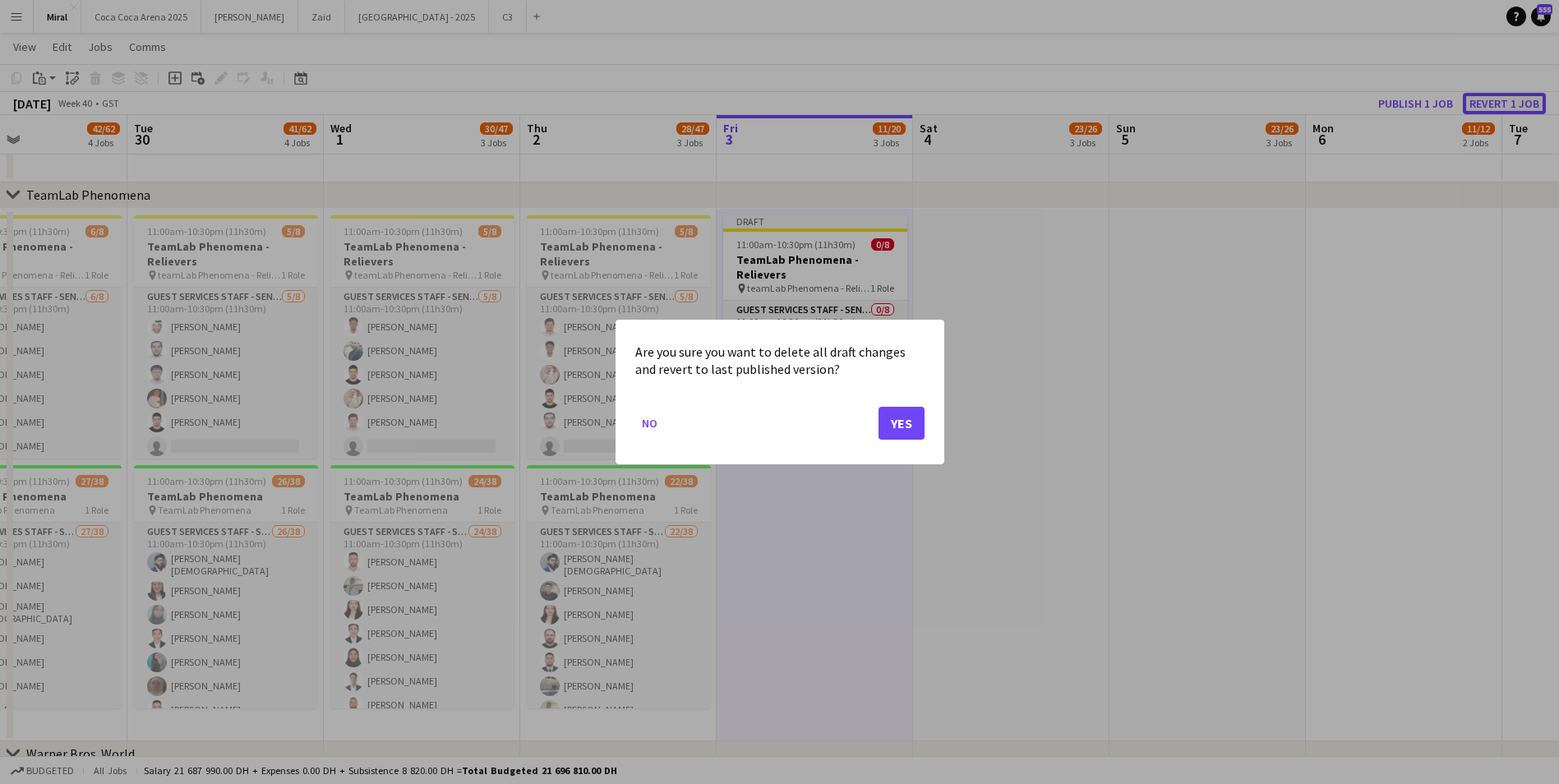
scroll to position [0, 0]
click at [908, 423] on button "Yes" at bounding box center [902, 423] width 46 height 33
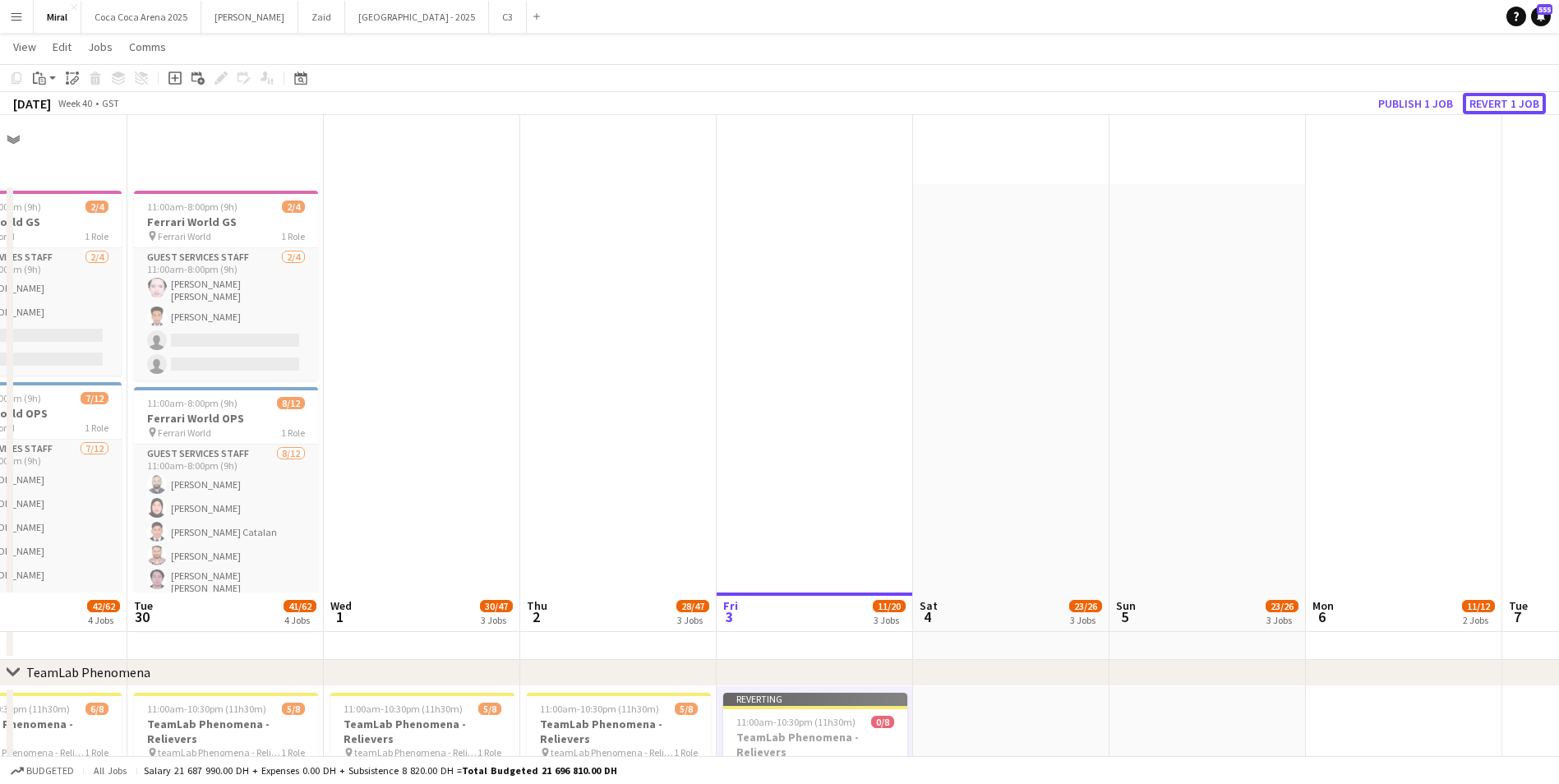
scroll to position [477, 0]
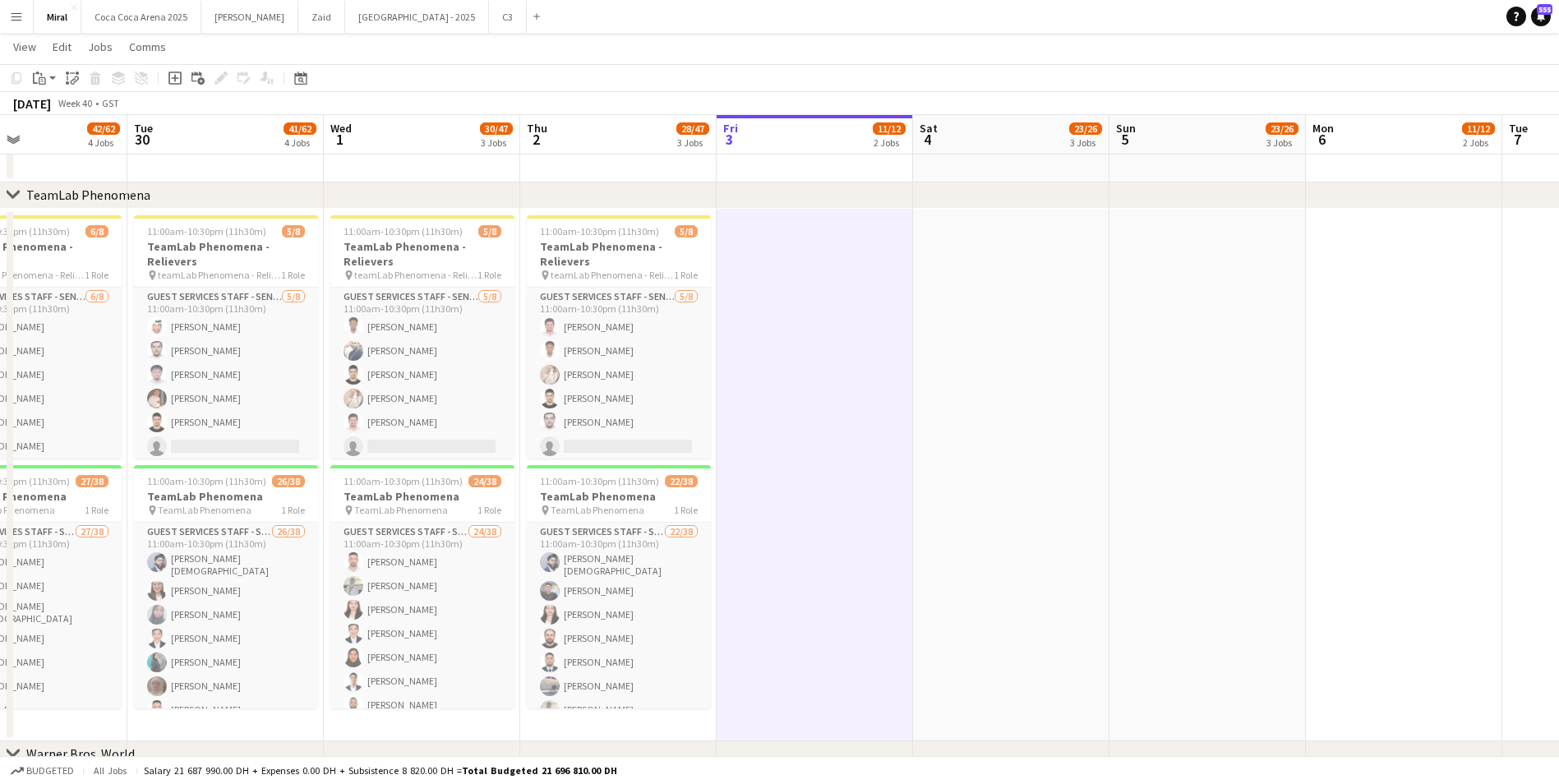
click at [802, 309] on app-date-cell at bounding box center [814, 475] width 196 height 532
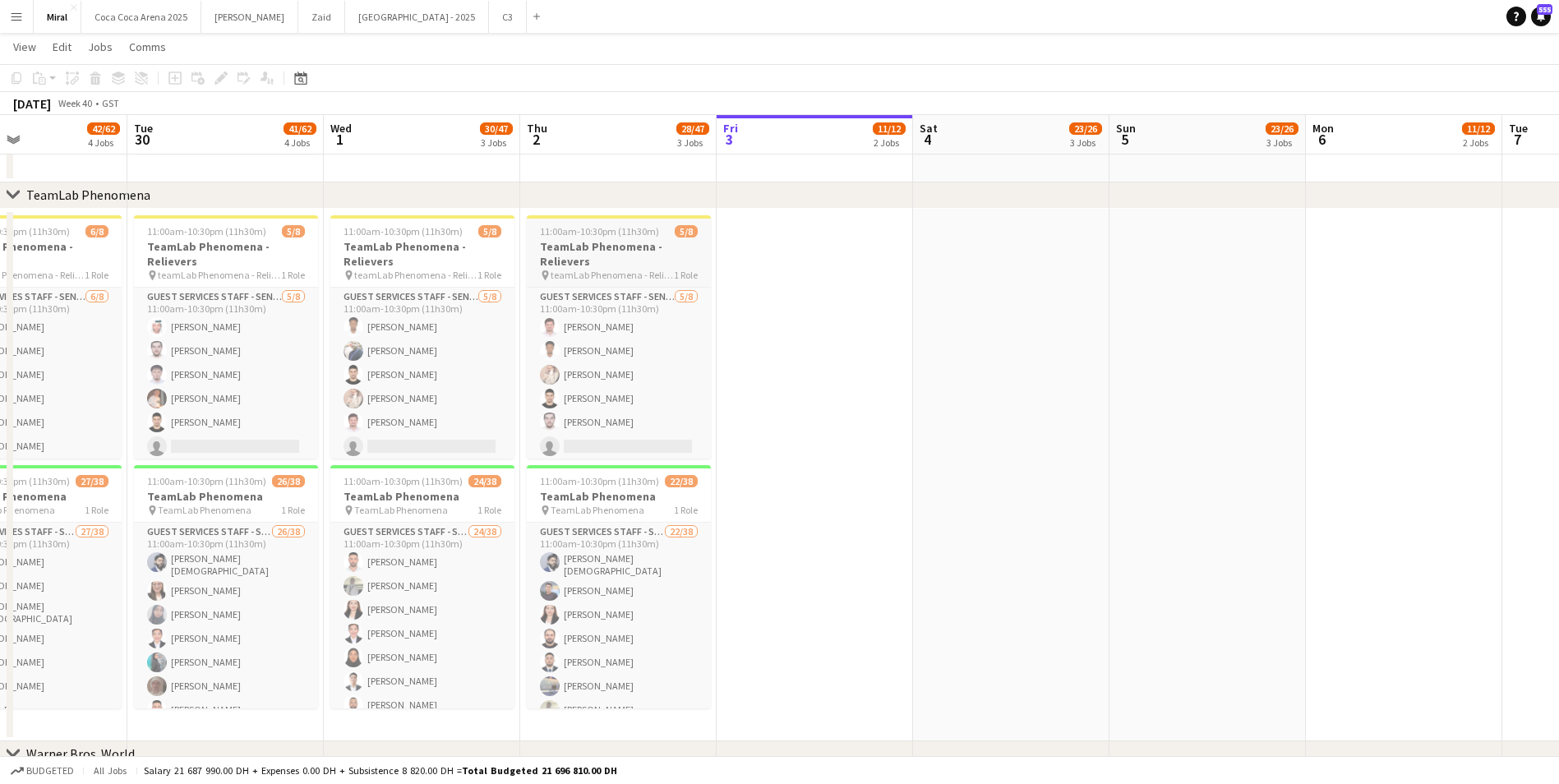
click at [614, 263] on h3 "TeamLab Phenomena - Relievers" at bounding box center [619, 253] width 184 height 29
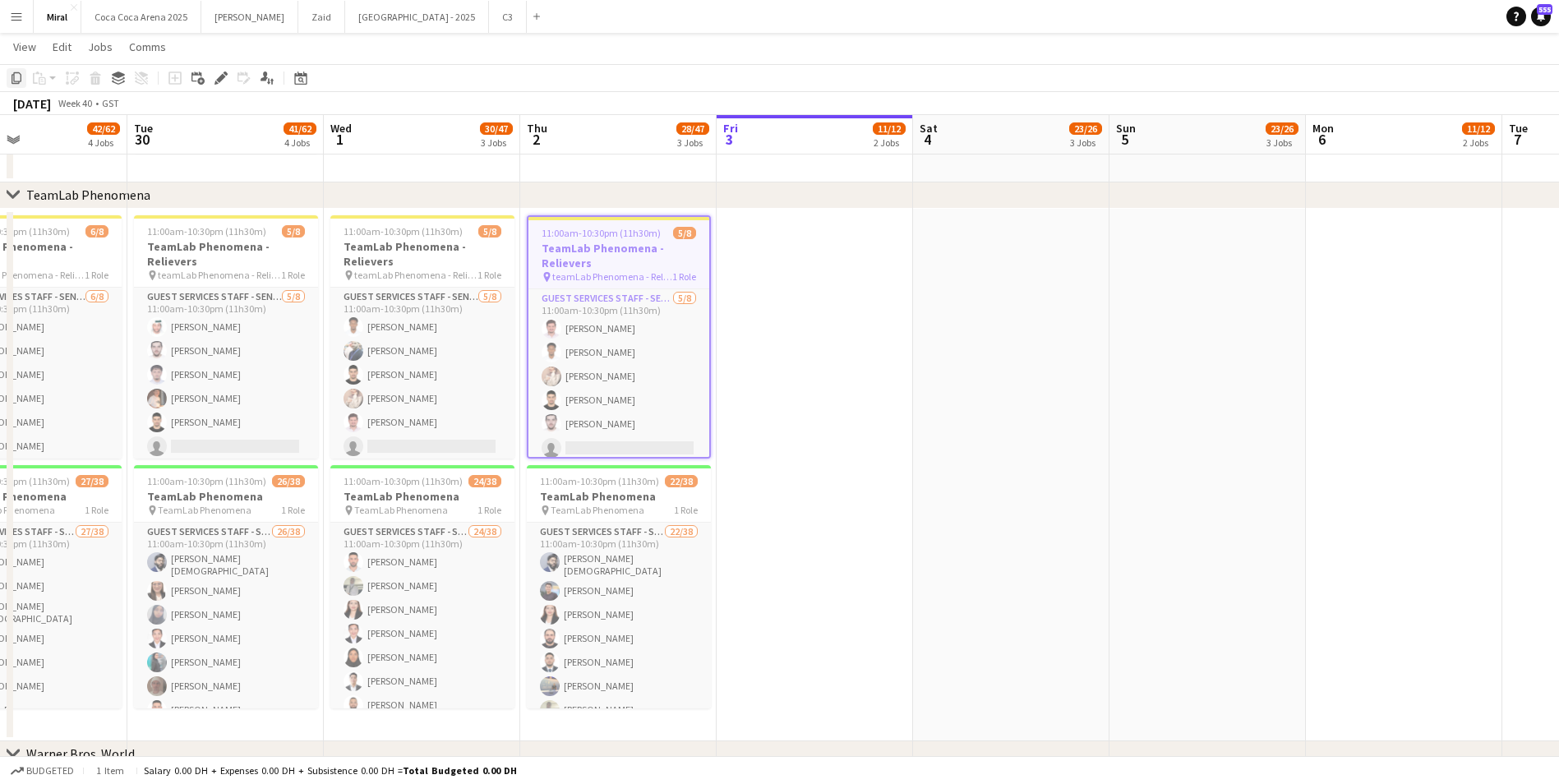
click at [17, 79] on icon "Copy" at bounding box center [17, 78] width 13 height 13
click at [802, 274] on app-date-cell at bounding box center [814, 475] width 196 height 532
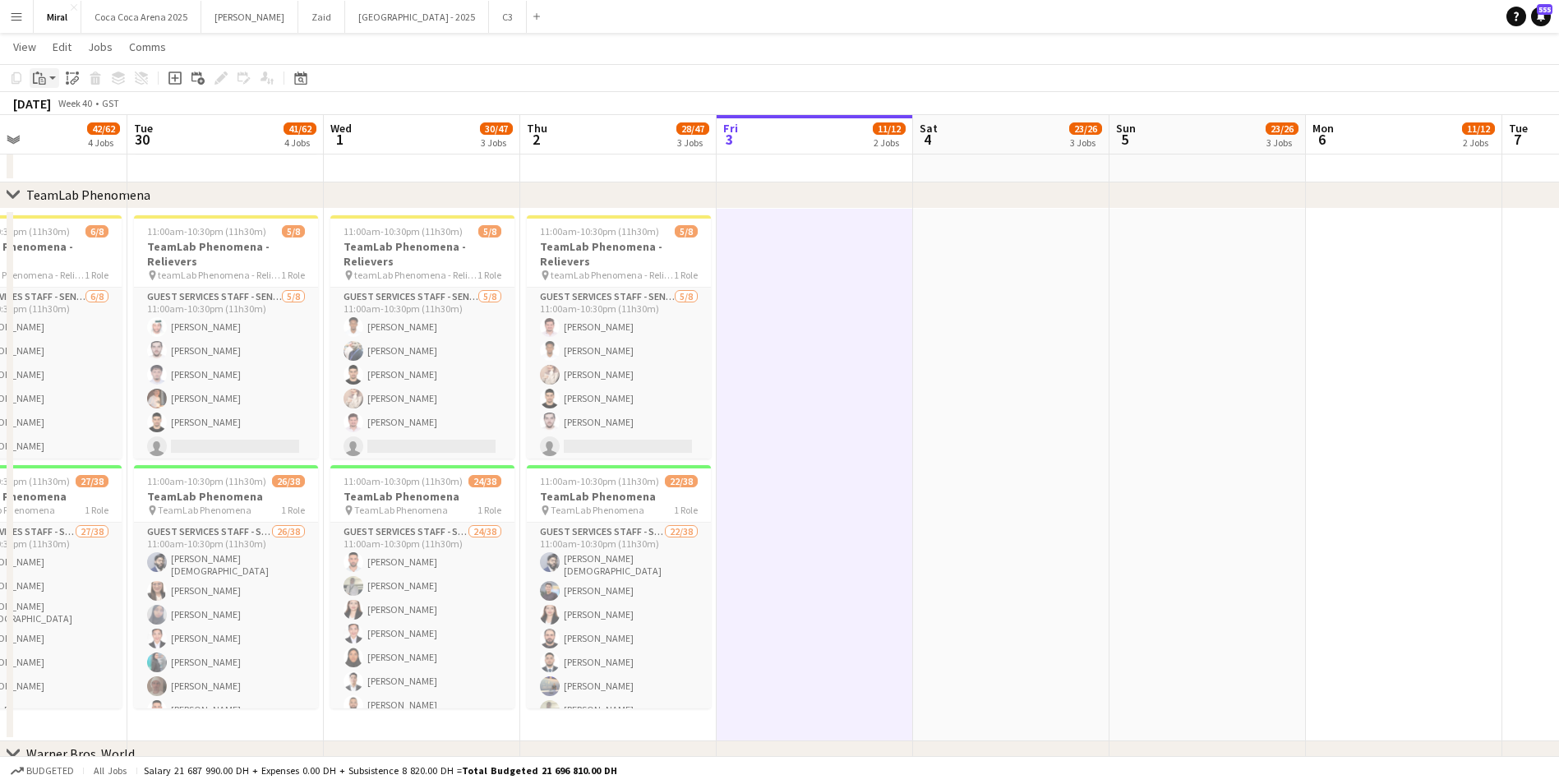
click at [43, 82] on icon "Paste" at bounding box center [39, 78] width 13 height 13
click at [69, 141] on link "Paste with crew Ctrl+Shift+V" at bounding box center [120, 137] width 154 height 15
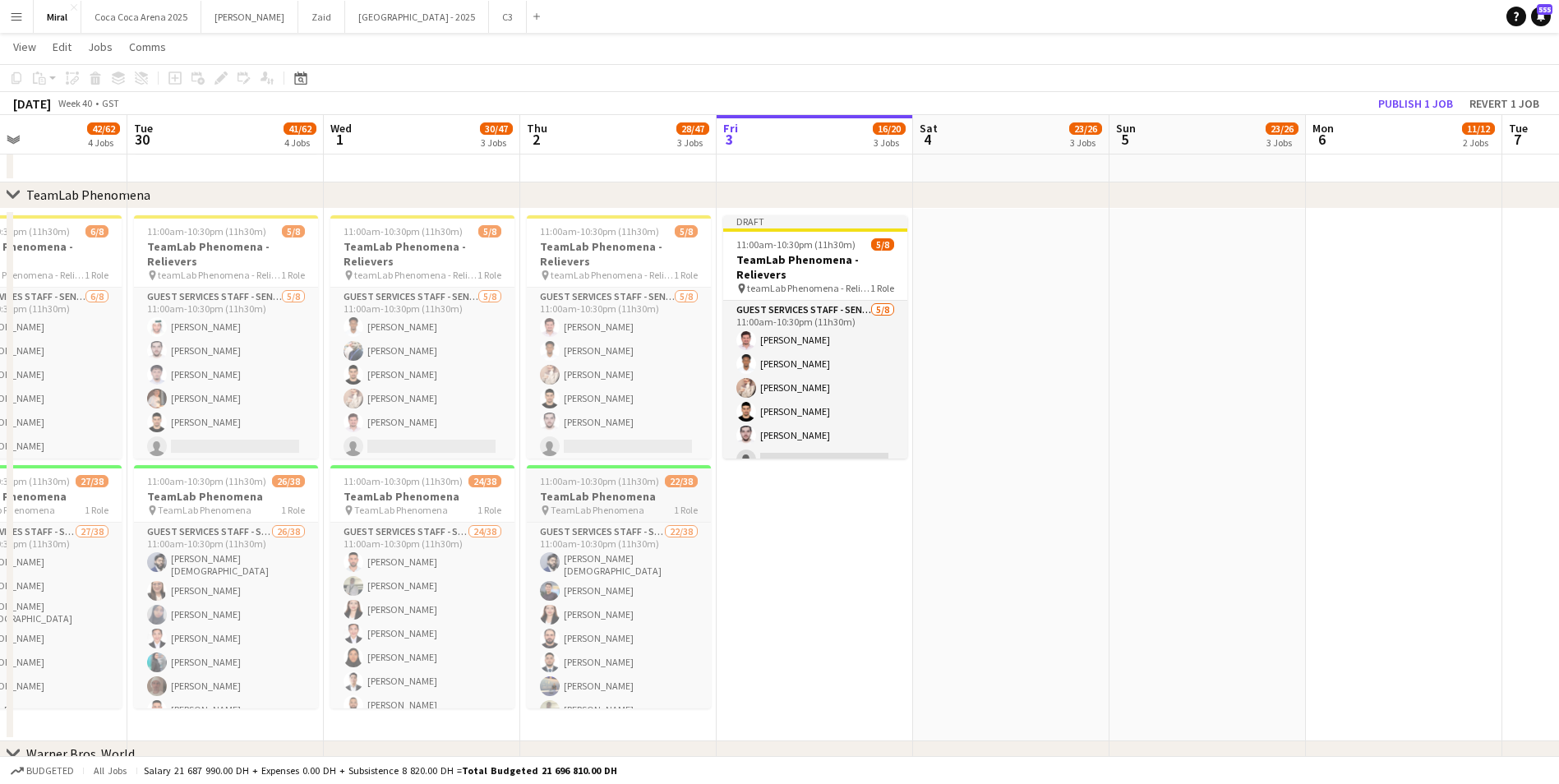
click at [606, 494] on h3 "TeamLab Phenomena" at bounding box center [619, 497] width 184 height 15
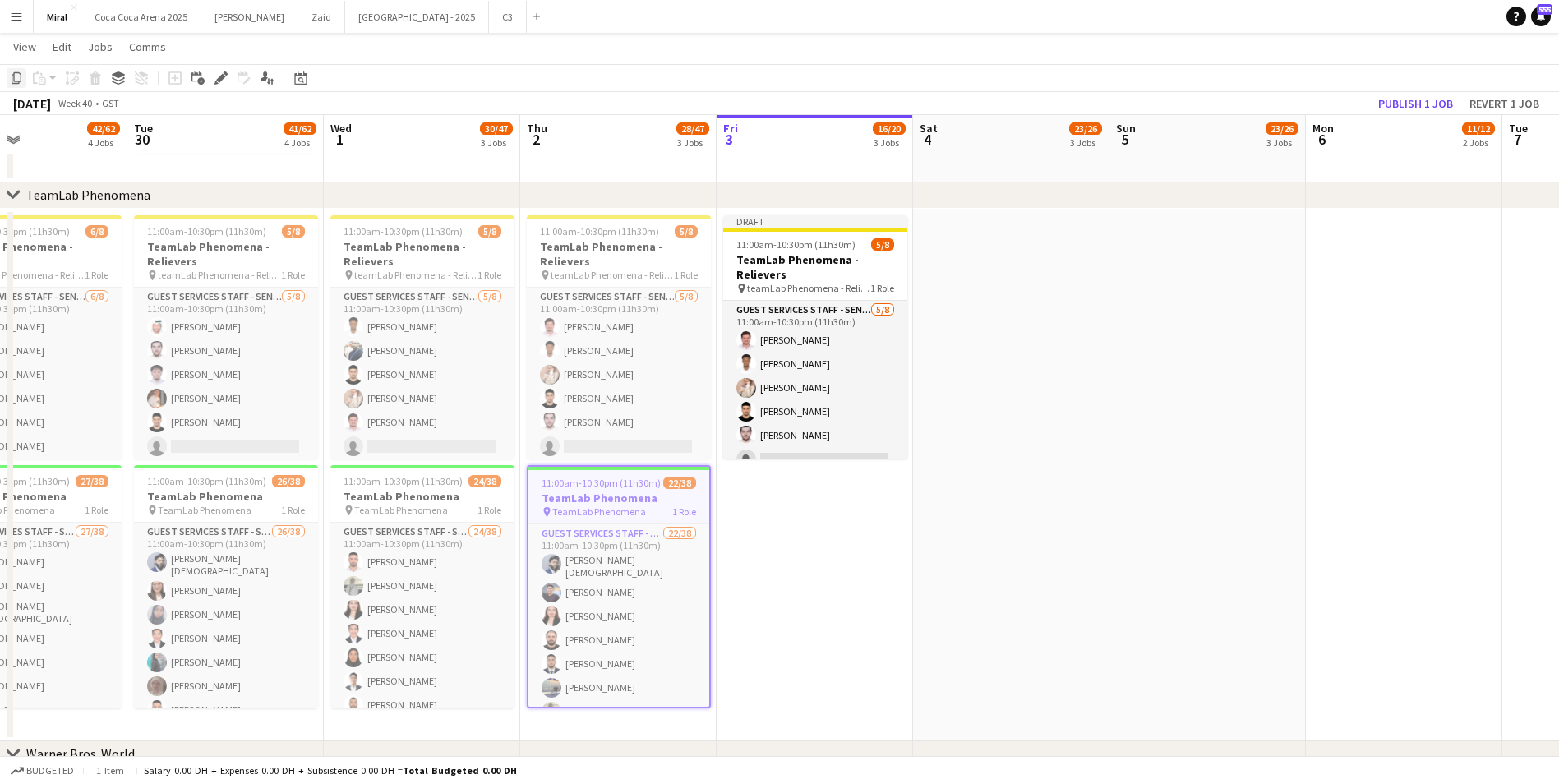
click at [14, 77] on icon at bounding box center [17, 78] width 10 height 12
click at [763, 533] on app-date-cell "Draft 11:00am-10:30pm (11h30m) 5/8 TeamLab Phenomena - Relievers pin teamLab Ph…" at bounding box center [814, 475] width 196 height 532
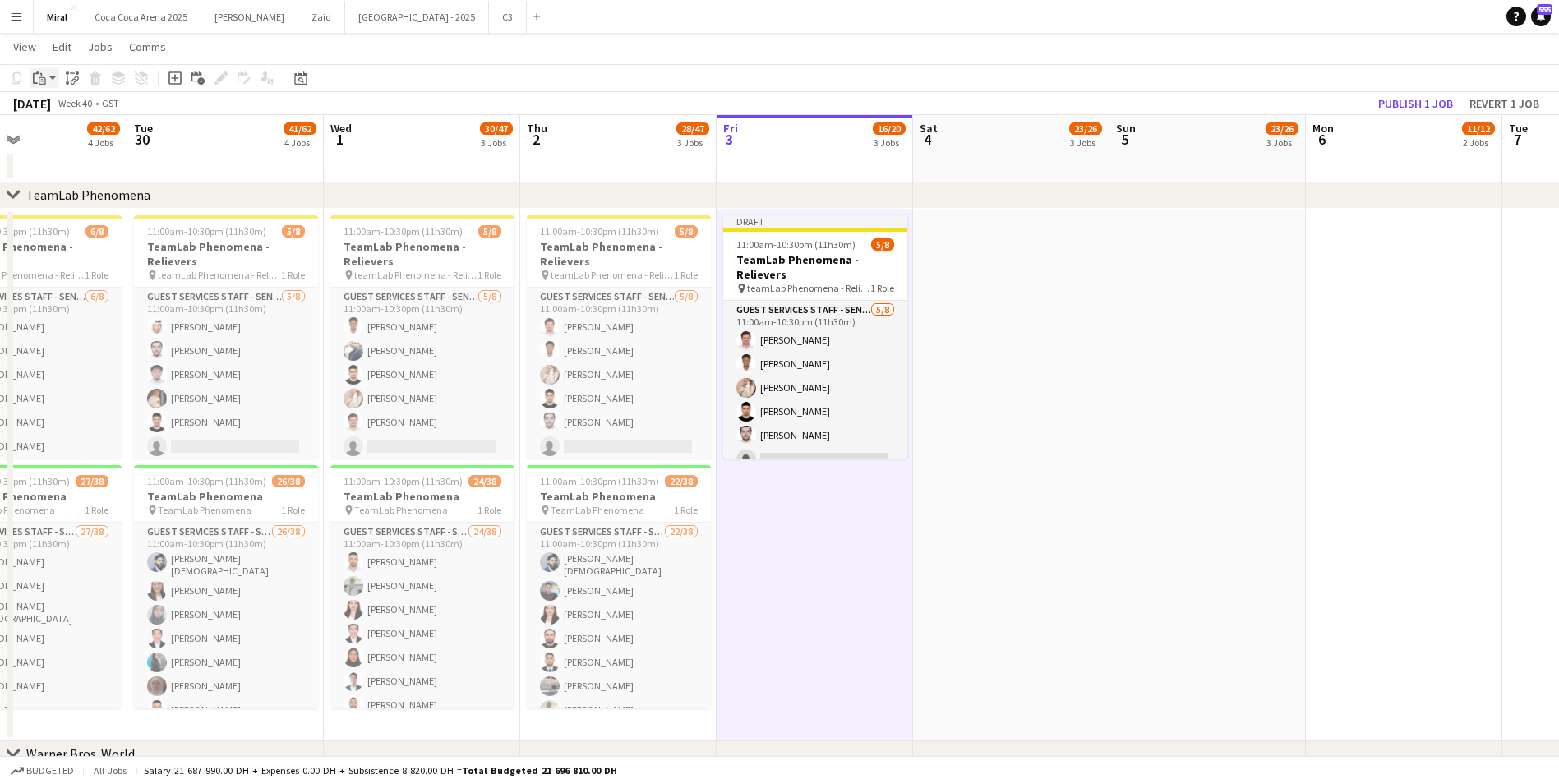
click at [44, 76] on icon "Paste" at bounding box center [39, 78] width 13 height 13
click at [97, 140] on link "Paste with crew Ctrl+Shift+V" at bounding box center [120, 137] width 154 height 15
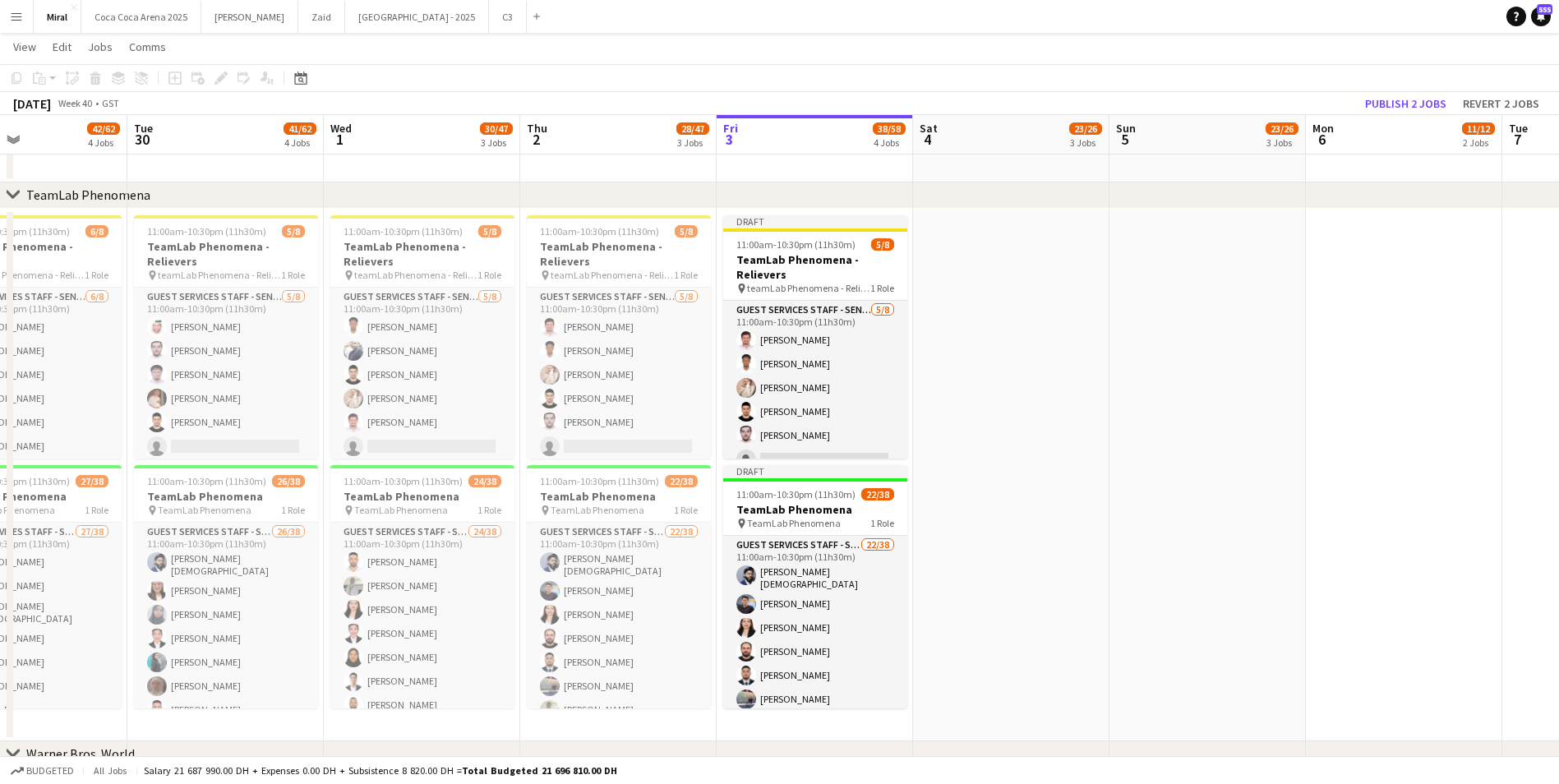
click at [1047, 457] on app-date-cell at bounding box center [1011, 475] width 196 height 532
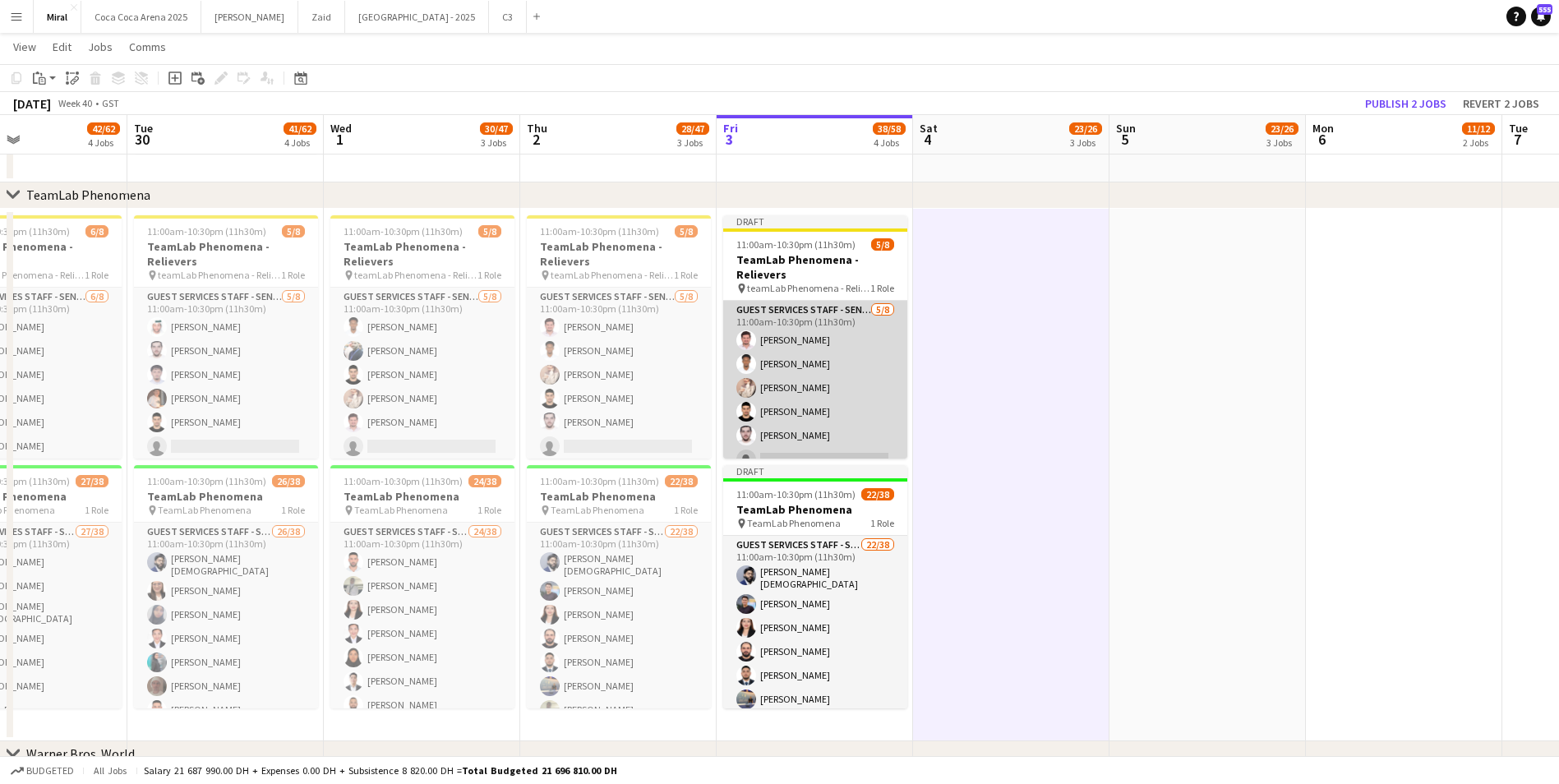
scroll to position [65, 0]
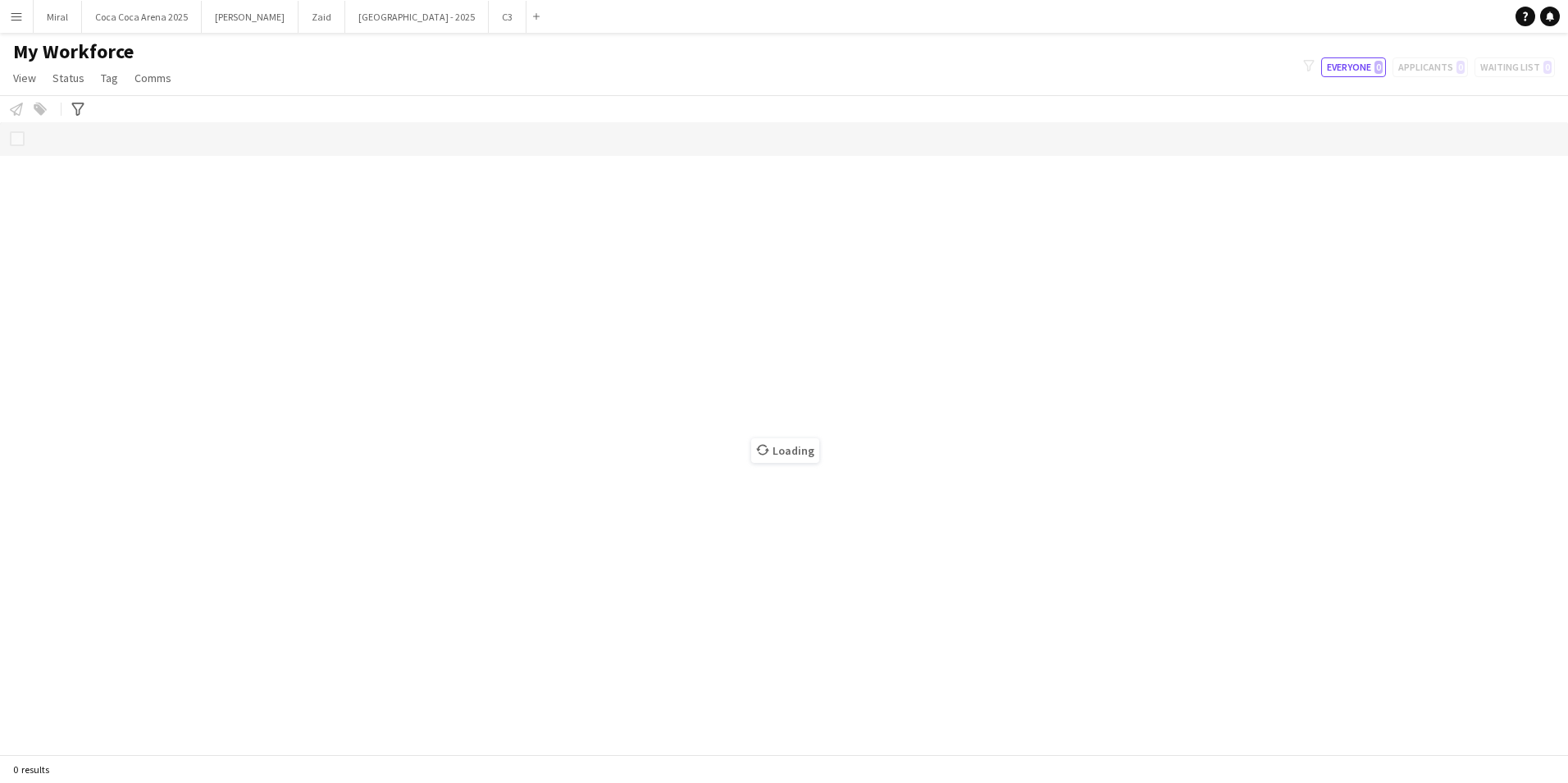
click at [15, 13] on app-icon "Menu" at bounding box center [16, 17] width 13 height 13
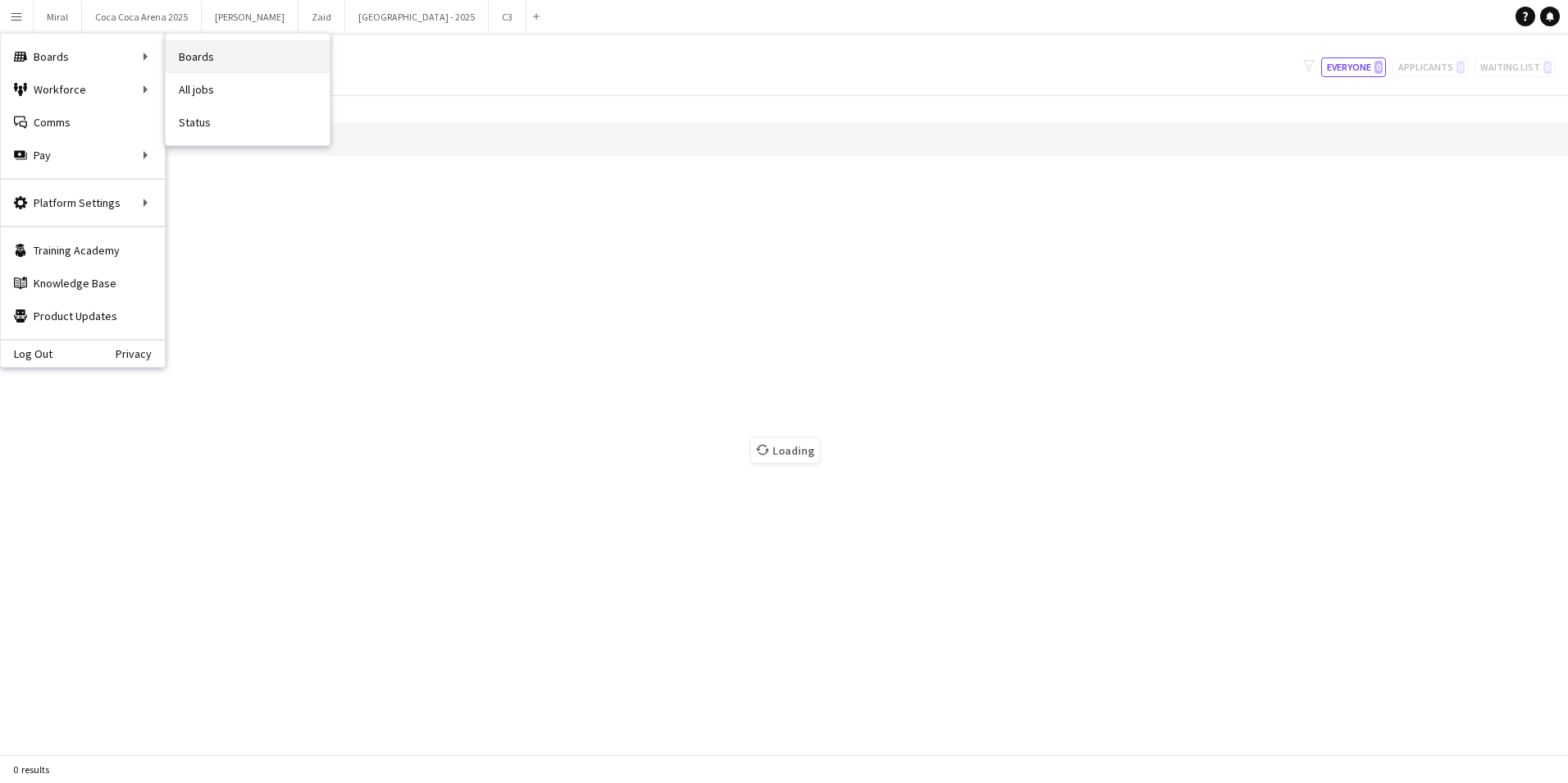
click at [214, 57] on link "Boards" at bounding box center [247, 57] width 164 height 33
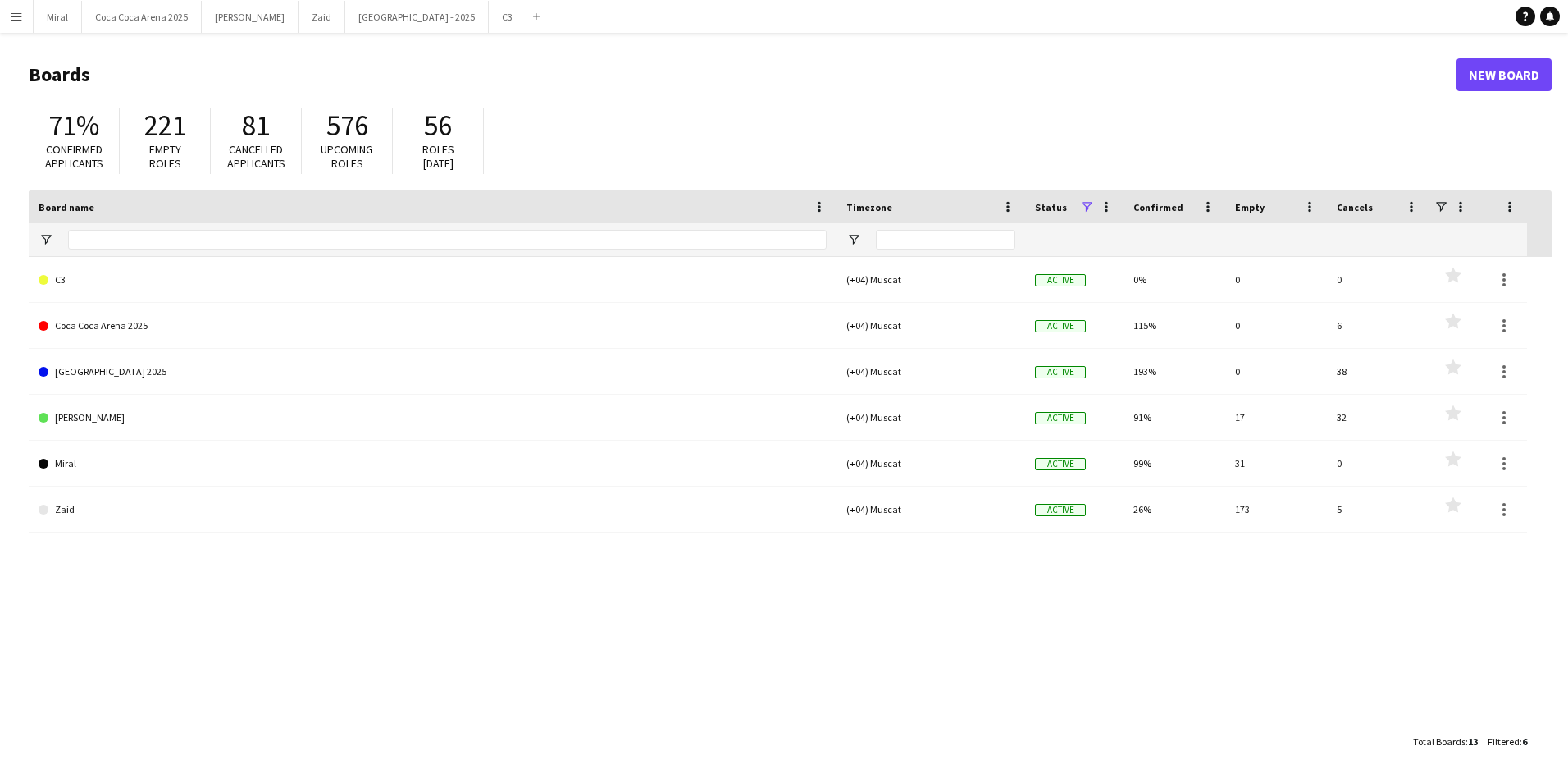
click at [14, 19] on app-icon "Menu" at bounding box center [16, 17] width 13 height 13
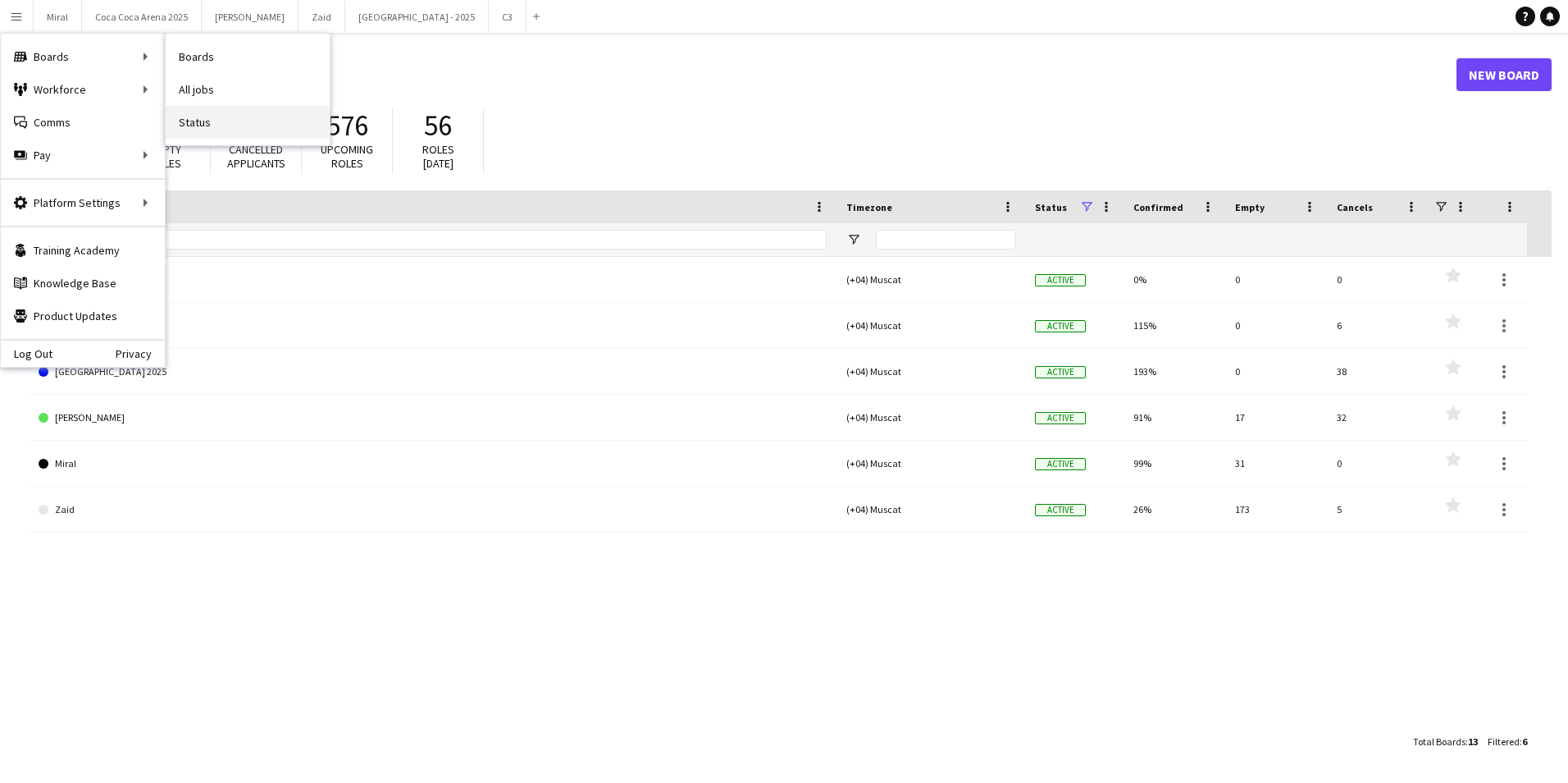
click at [213, 122] on link "Status" at bounding box center [247, 122] width 164 height 33
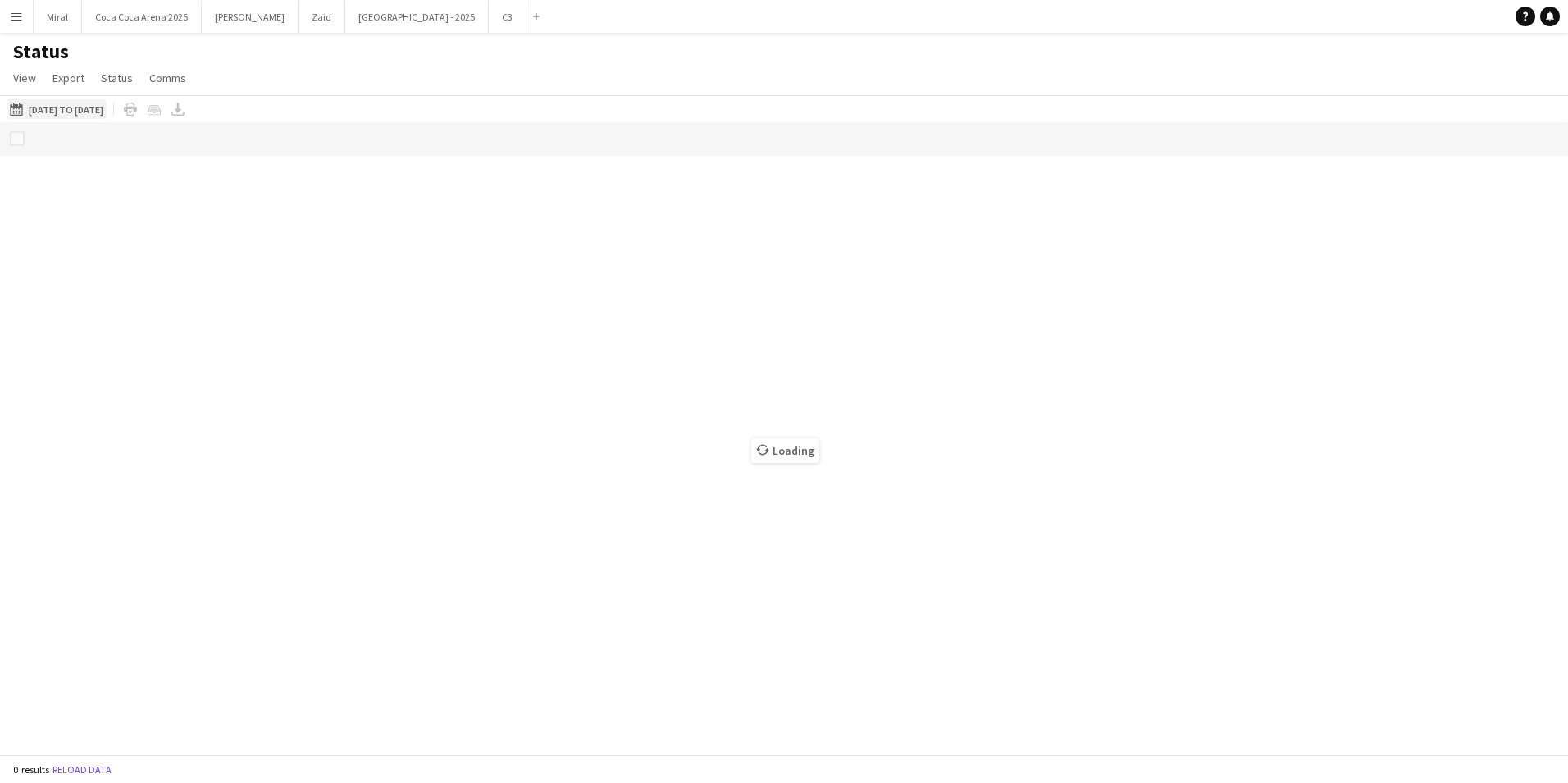
click at [87, 107] on div "[DATE] to [DATE] [DATE] to [DATE] [DATE] This Week This Month [DATE] Last Week …" at bounding box center [784, 109] width 1568 height 28
click at [60, 108] on button "[DATE] to [DATE] [DATE]" at bounding box center [33, 108] width 54 height 19
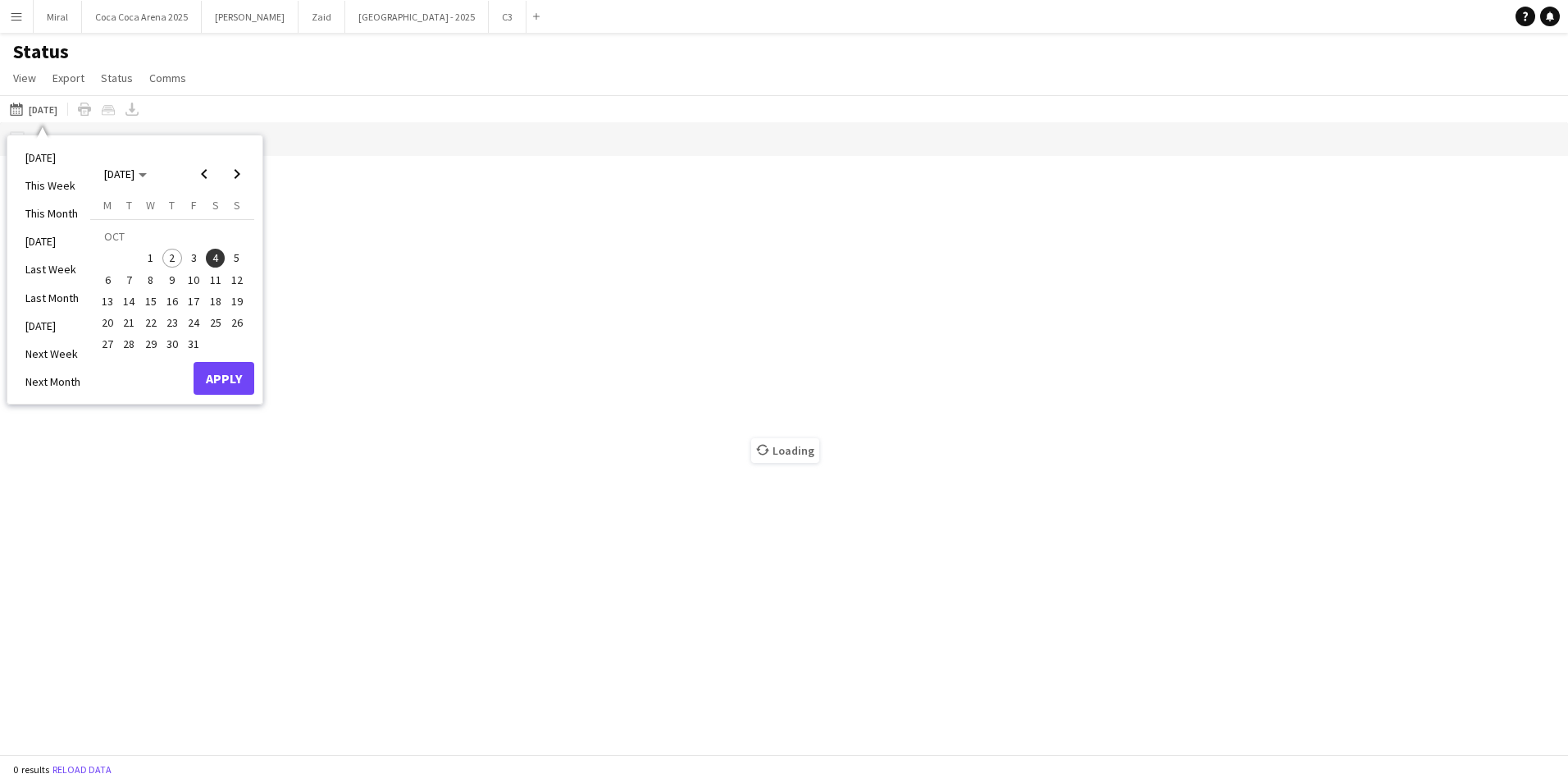
click at [176, 256] on span "2" at bounding box center [171, 258] width 19 height 19
click at [227, 379] on button "Apply" at bounding box center [224, 379] width 60 height 33
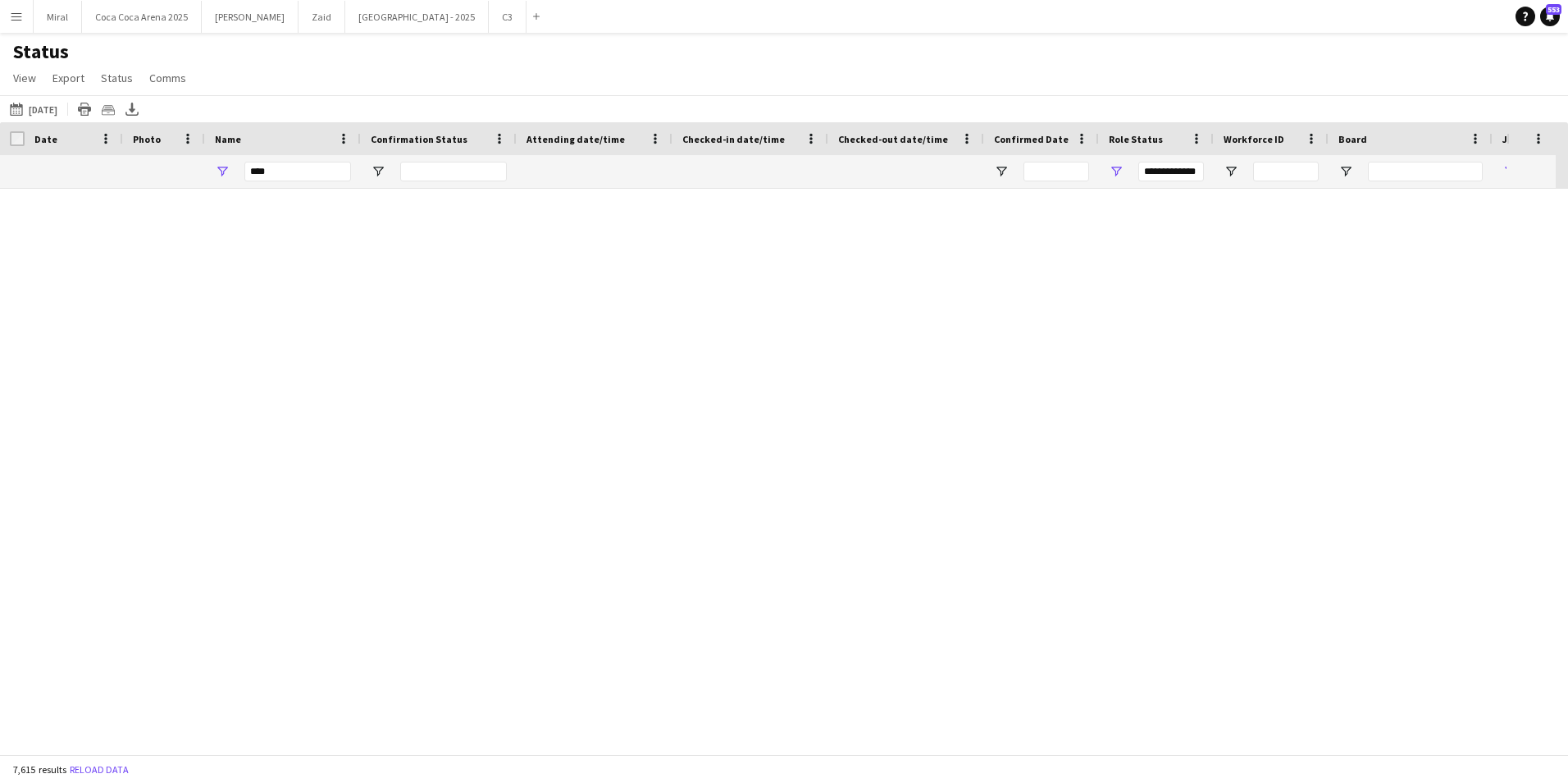
type input "***"
drag, startPoint x: 295, startPoint y: 169, endPoint x: 245, endPoint y: 170, distance: 50.0
click at [245, 170] on input "****" at bounding box center [298, 171] width 106 height 19
type input "**********"
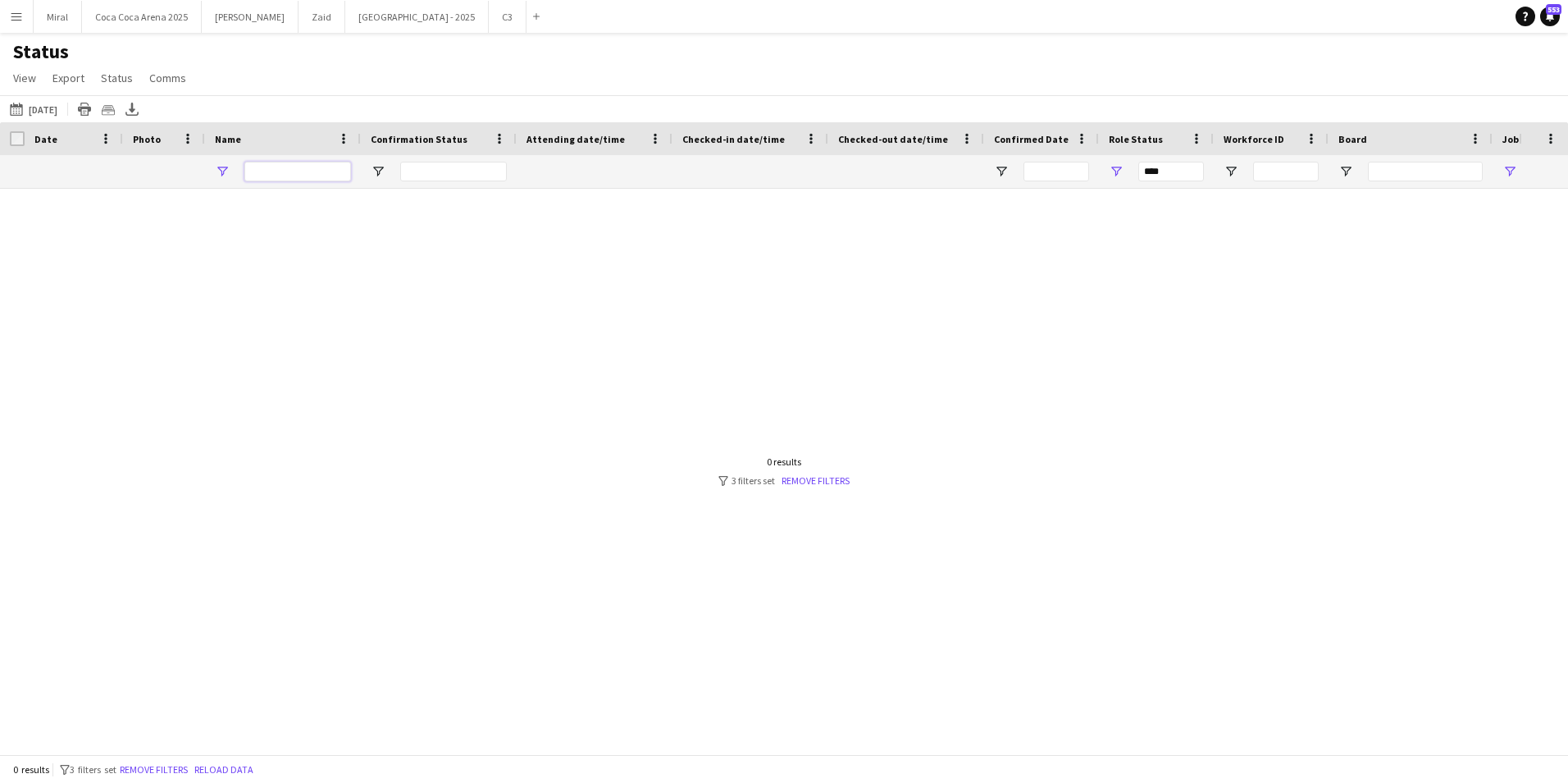
type input "**********"
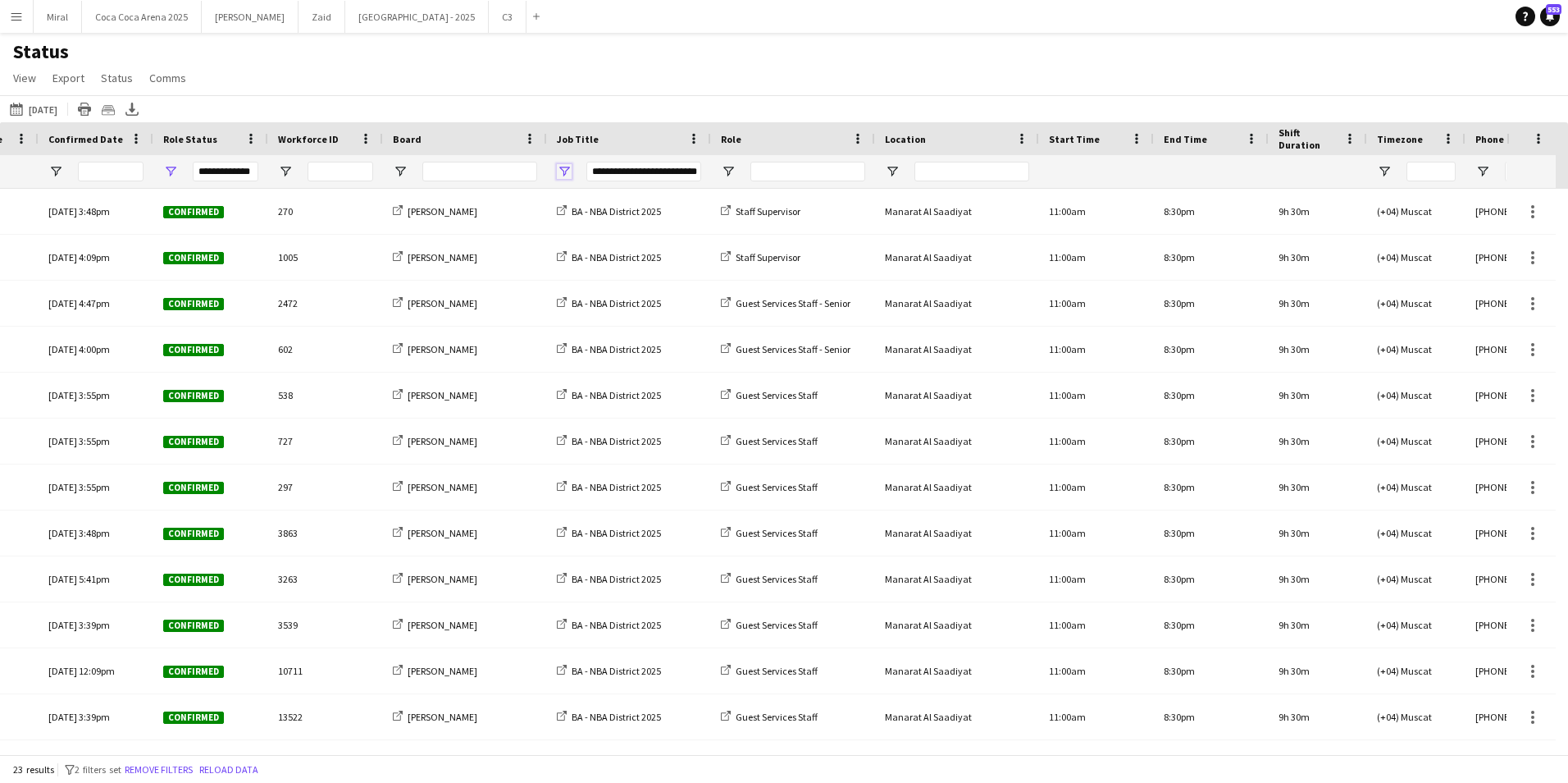
click at [565, 171] on span "Open Filter Menu" at bounding box center [565, 171] width 15 height 15
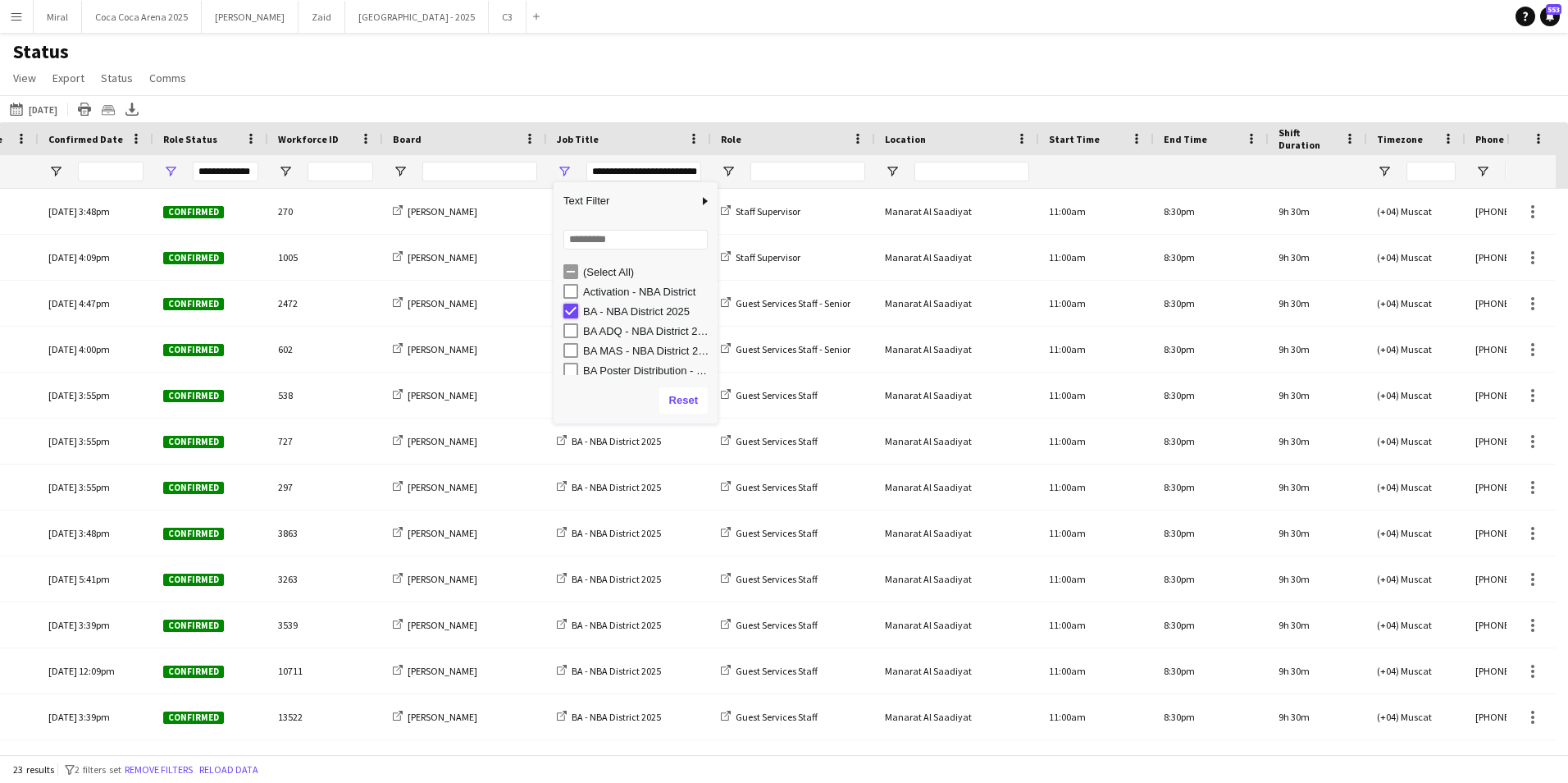
type input "***"
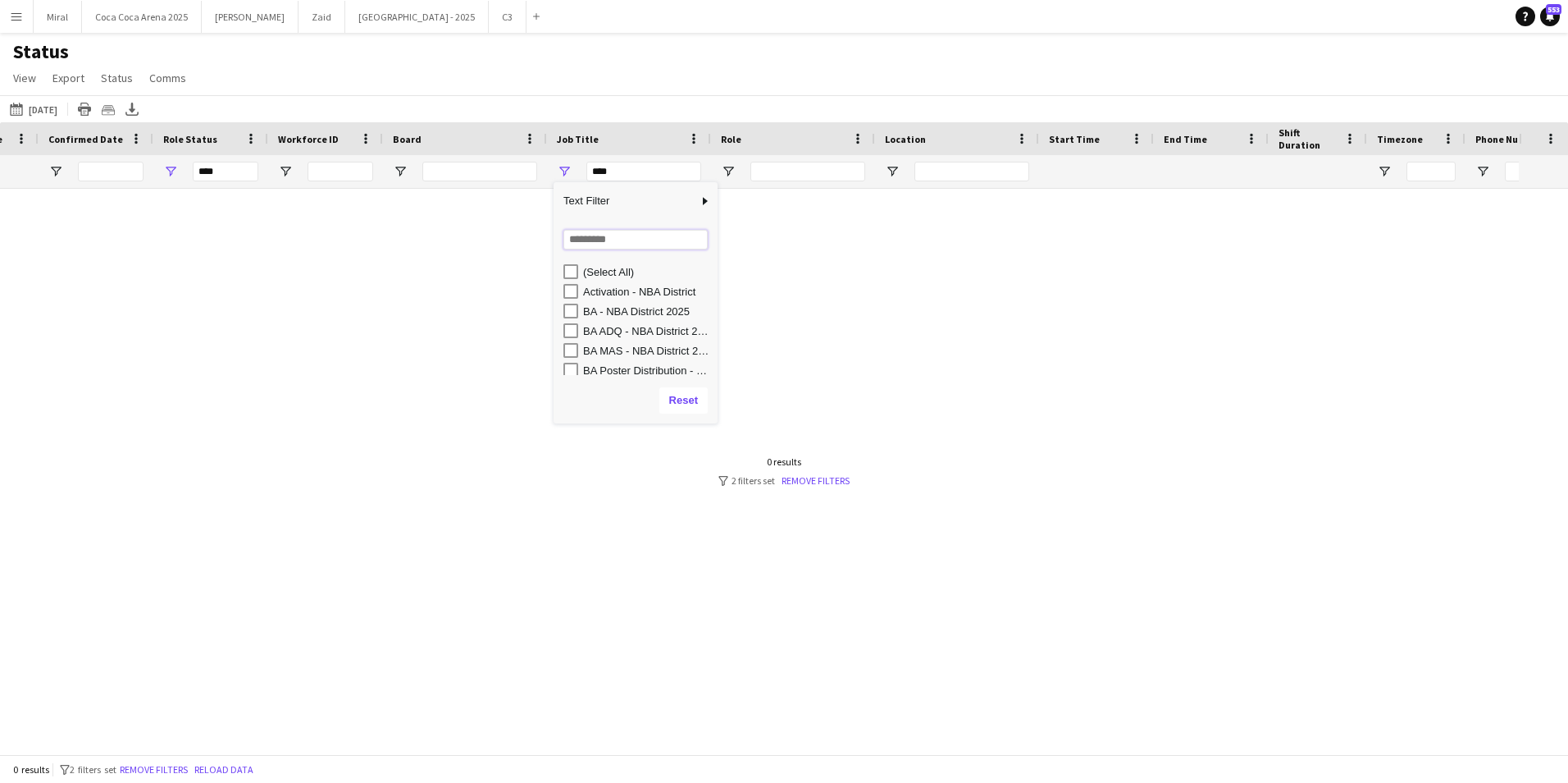
click at [598, 240] on input "Search filter values" at bounding box center [636, 239] width 145 height 19
type input "*"
type input "**********"
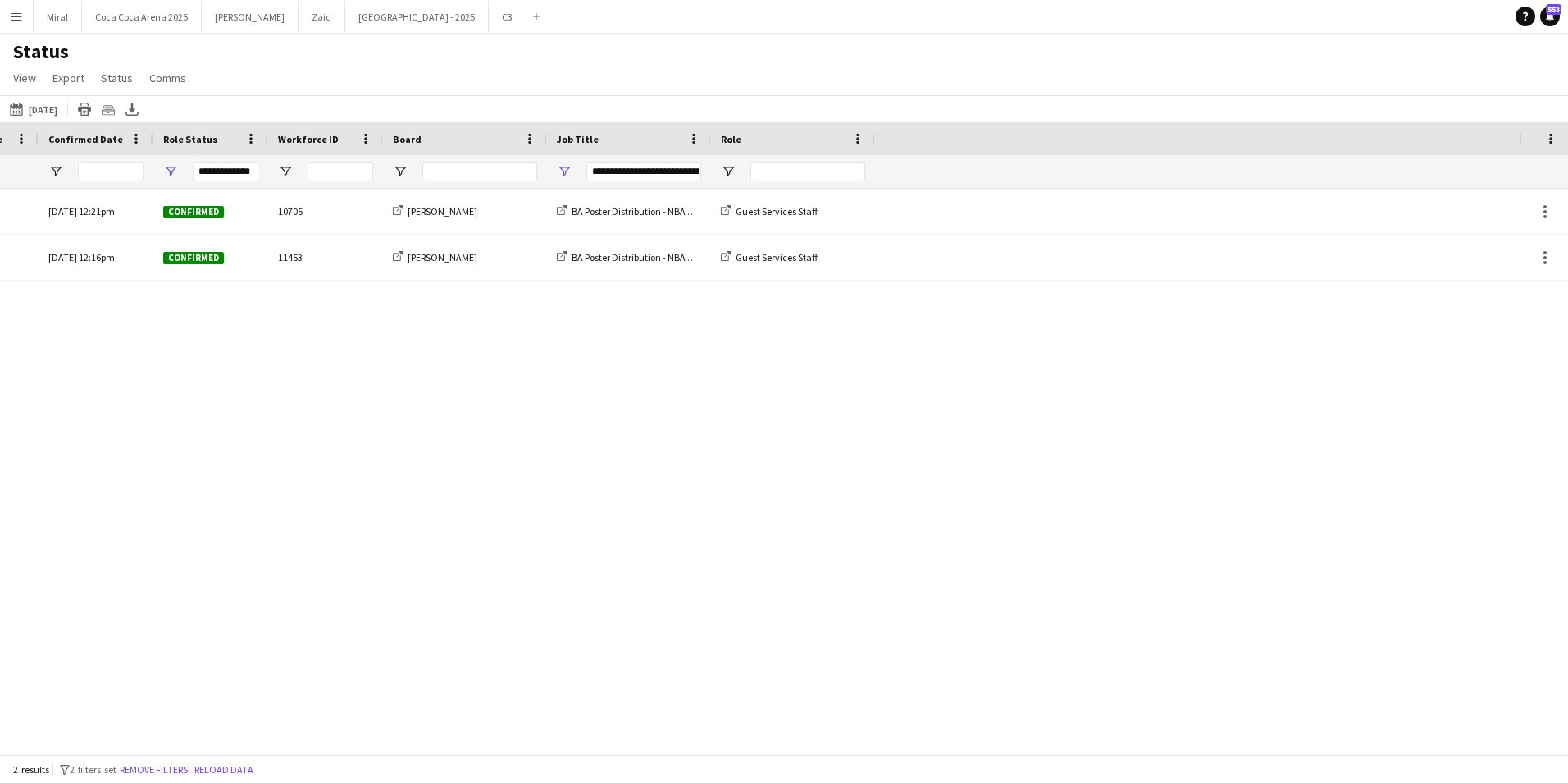
scroll to position [0, 0]
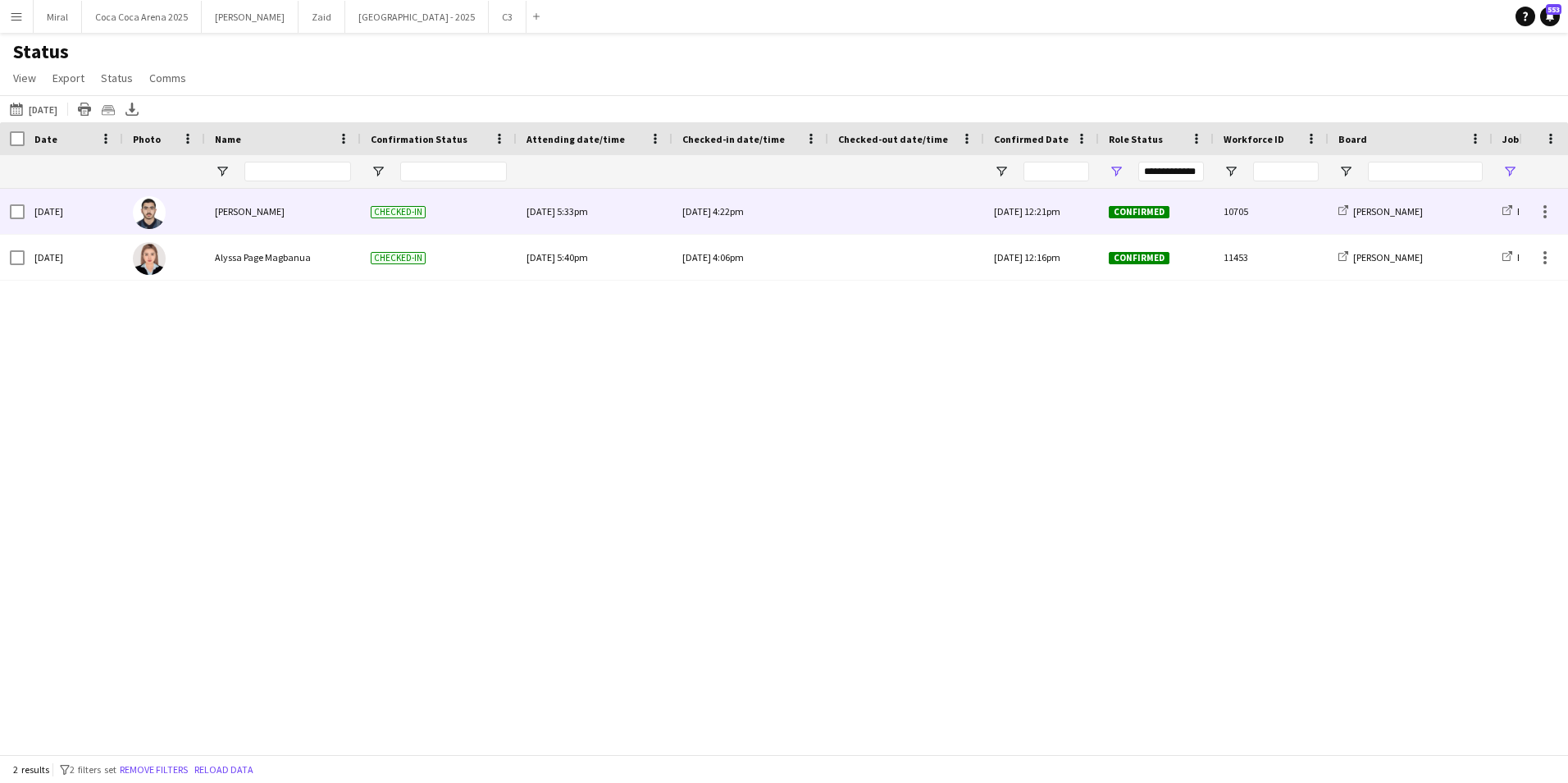
click at [869, 215] on div at bounding box center [906, 211] width 137 height 45
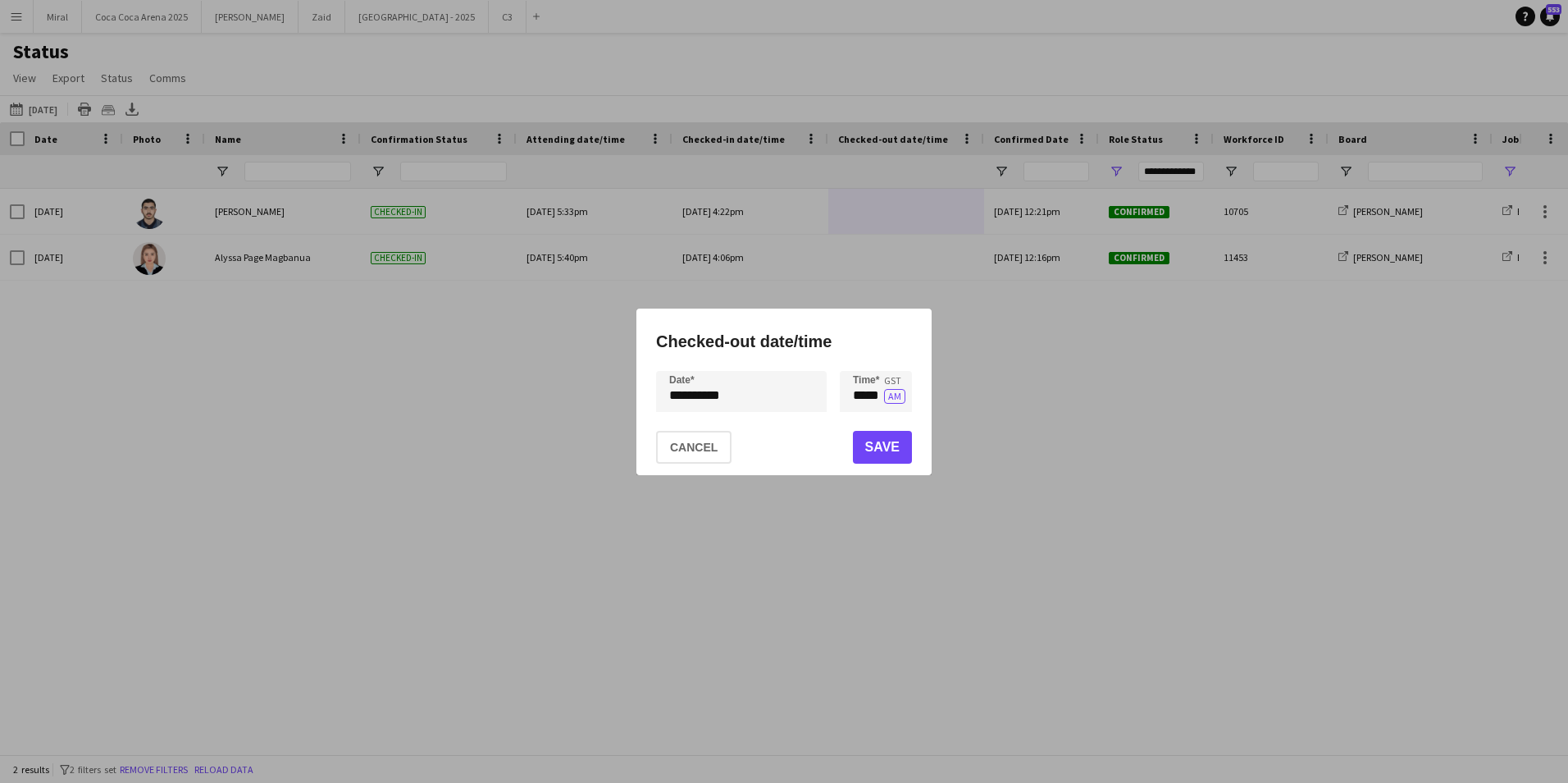
click at [770, 400] on div "**********" at bounding box center [784, 392] width 1568 height 783
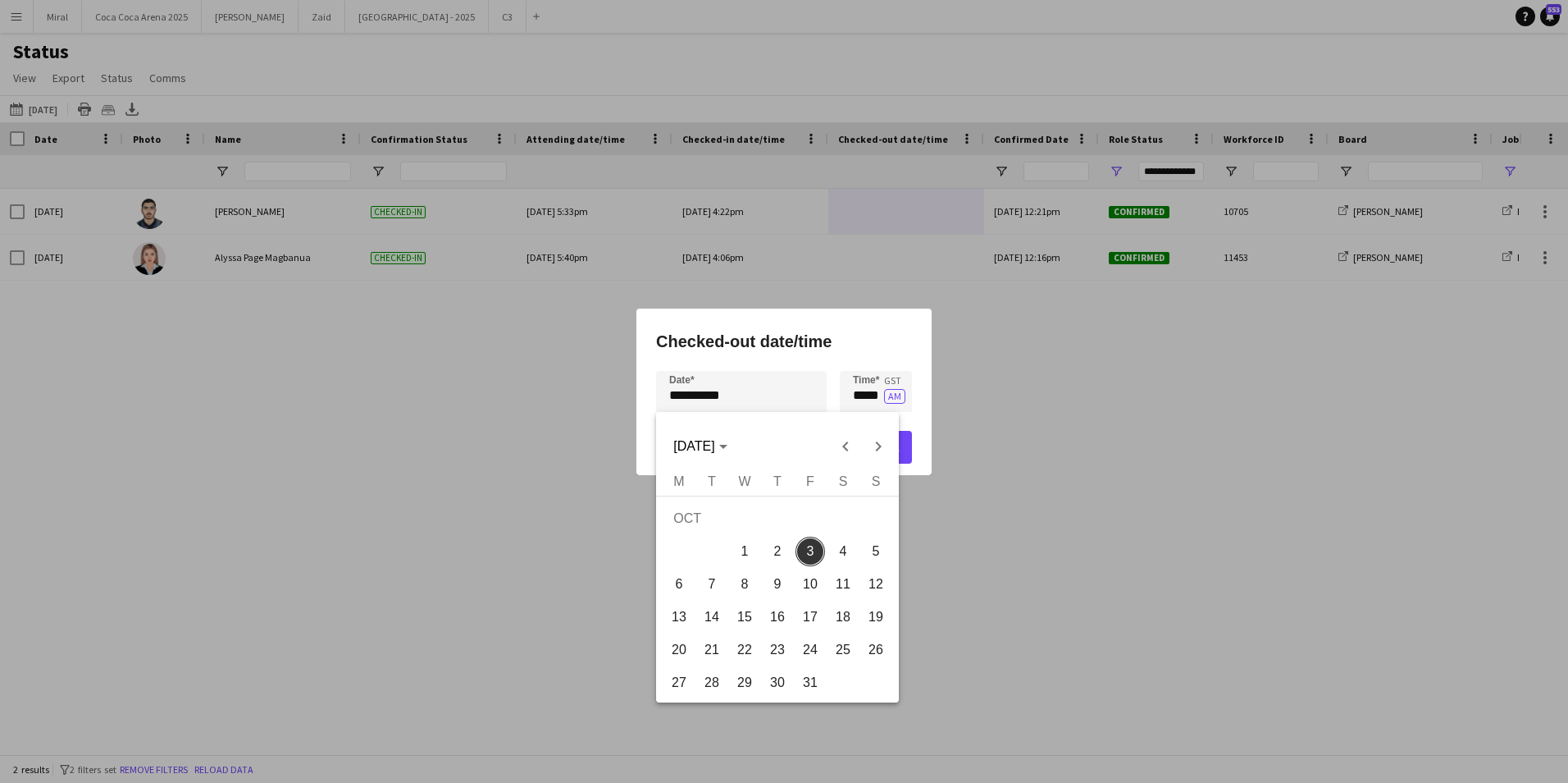
click at [774, 552] on span "2" at bounding box center [777, 551] width 29 height 29
type input "**********"
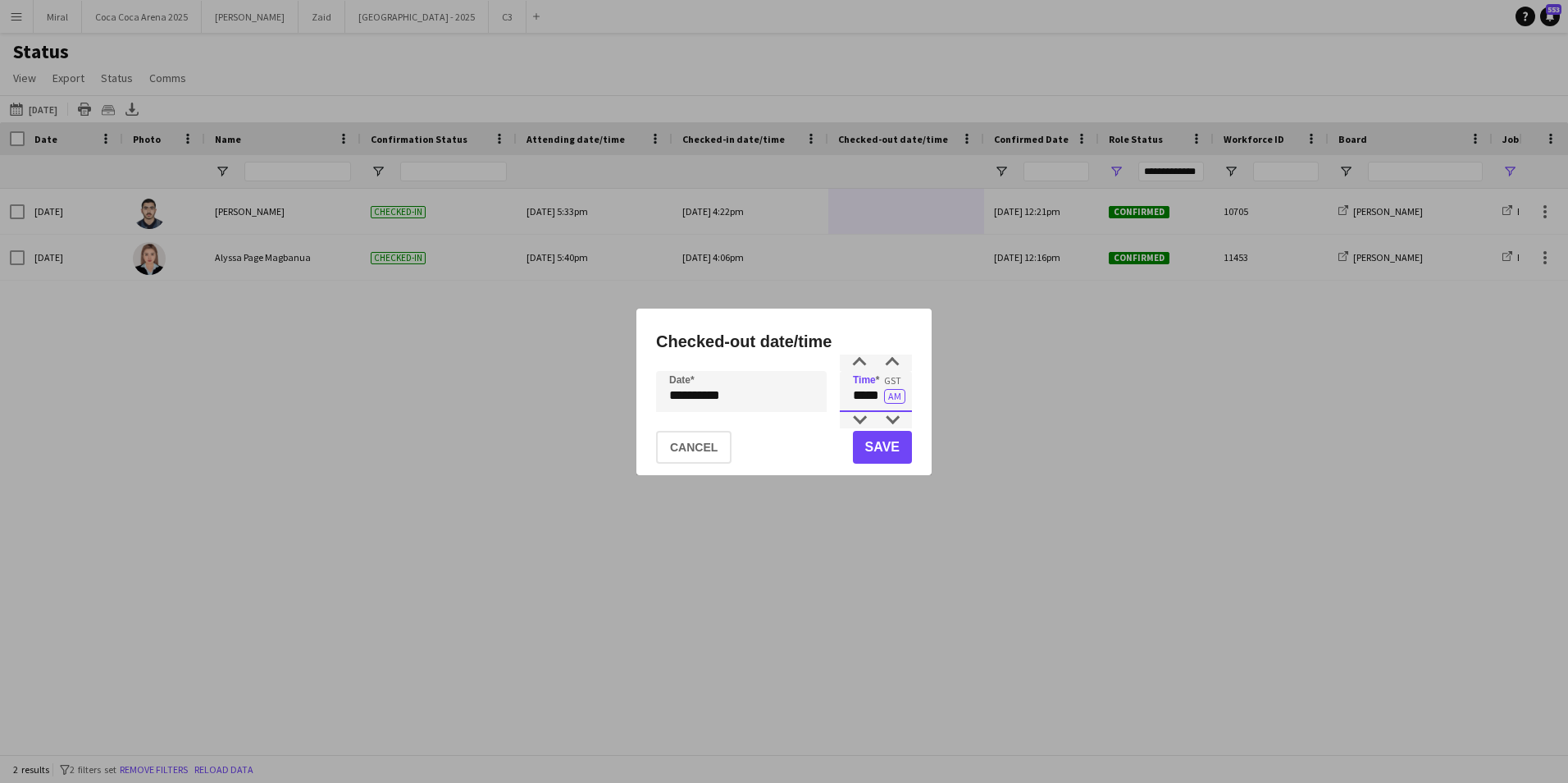
drag, startPoint x: 848, startPoint y: 396, endPoint x: 863, endPoint y: 395, distance: 15.0
click at [863, 395] on input "*****" at bounding box center [875, 392] width 72 height 41
click at [894, 388] on input "*****" at bounding box center [875, 392] width 72 height 41
type input "*****"
click at [897, 398] on button "AM" at bounding box center [894, 396] width 21 height 15
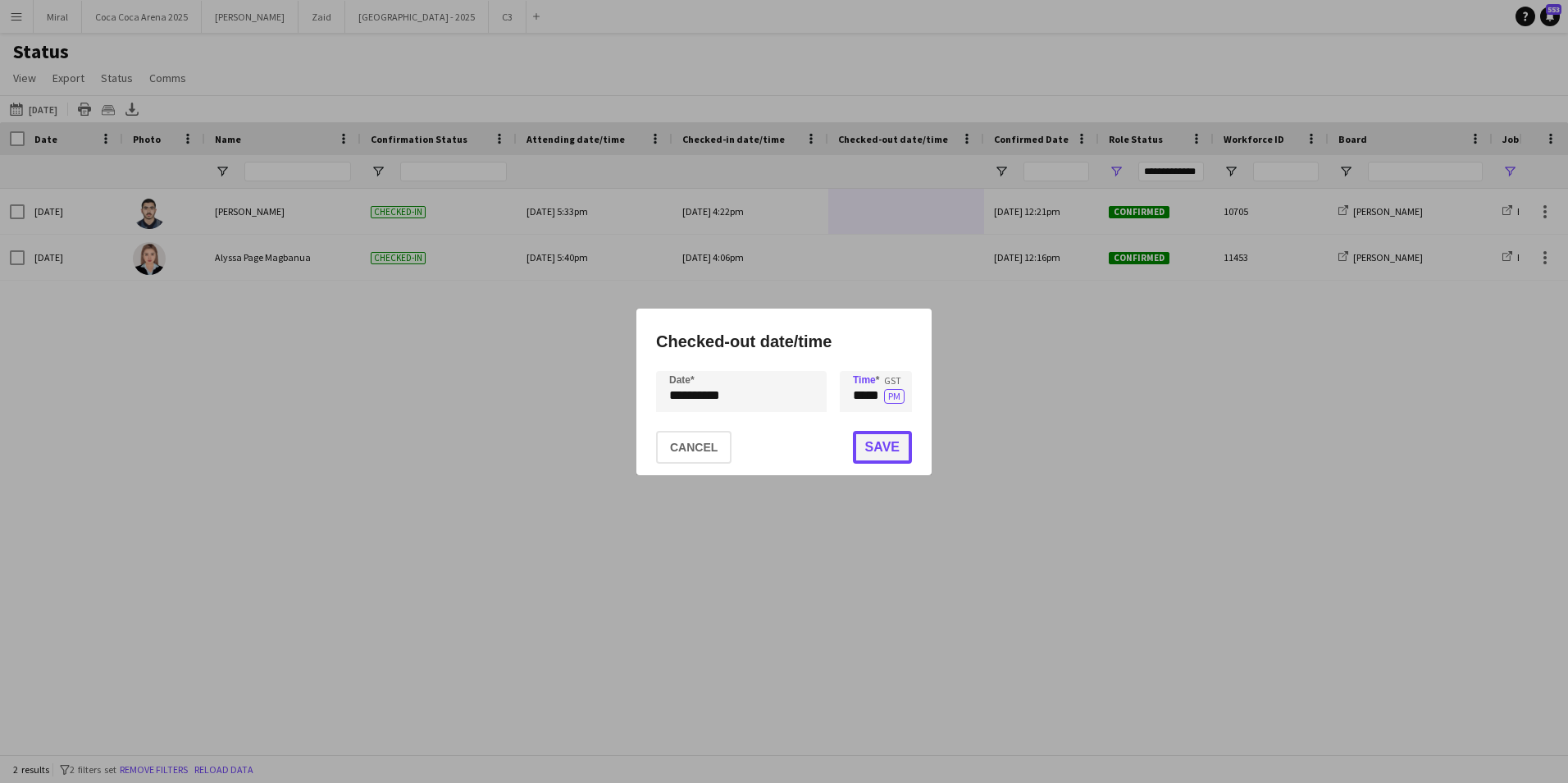
click at [894, 448] on button "Save" at bounding box center [883, 447] width 59 height 33
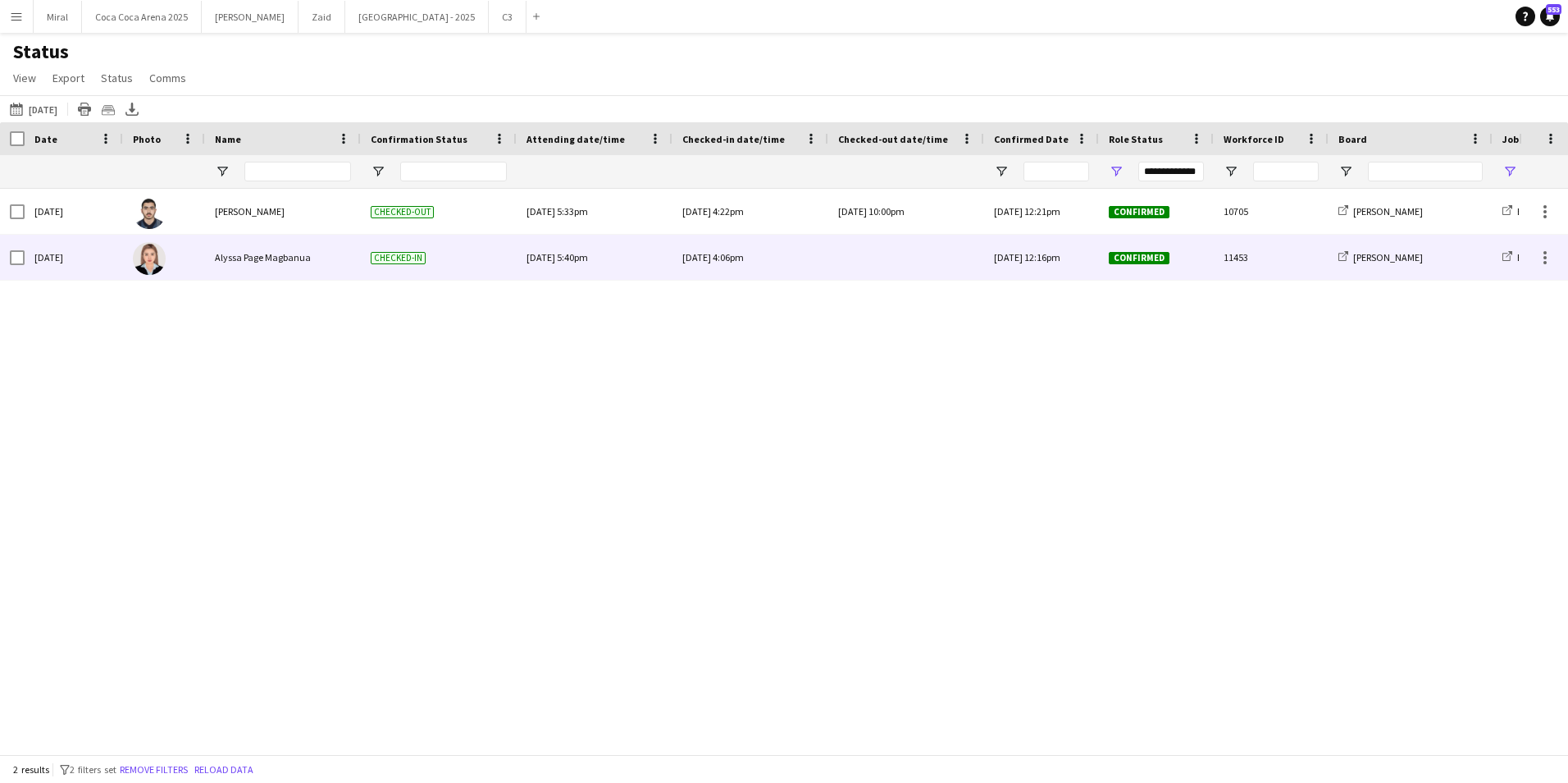
click at [896, 258] on div at bounding box center [906, 257] width 137 height 45
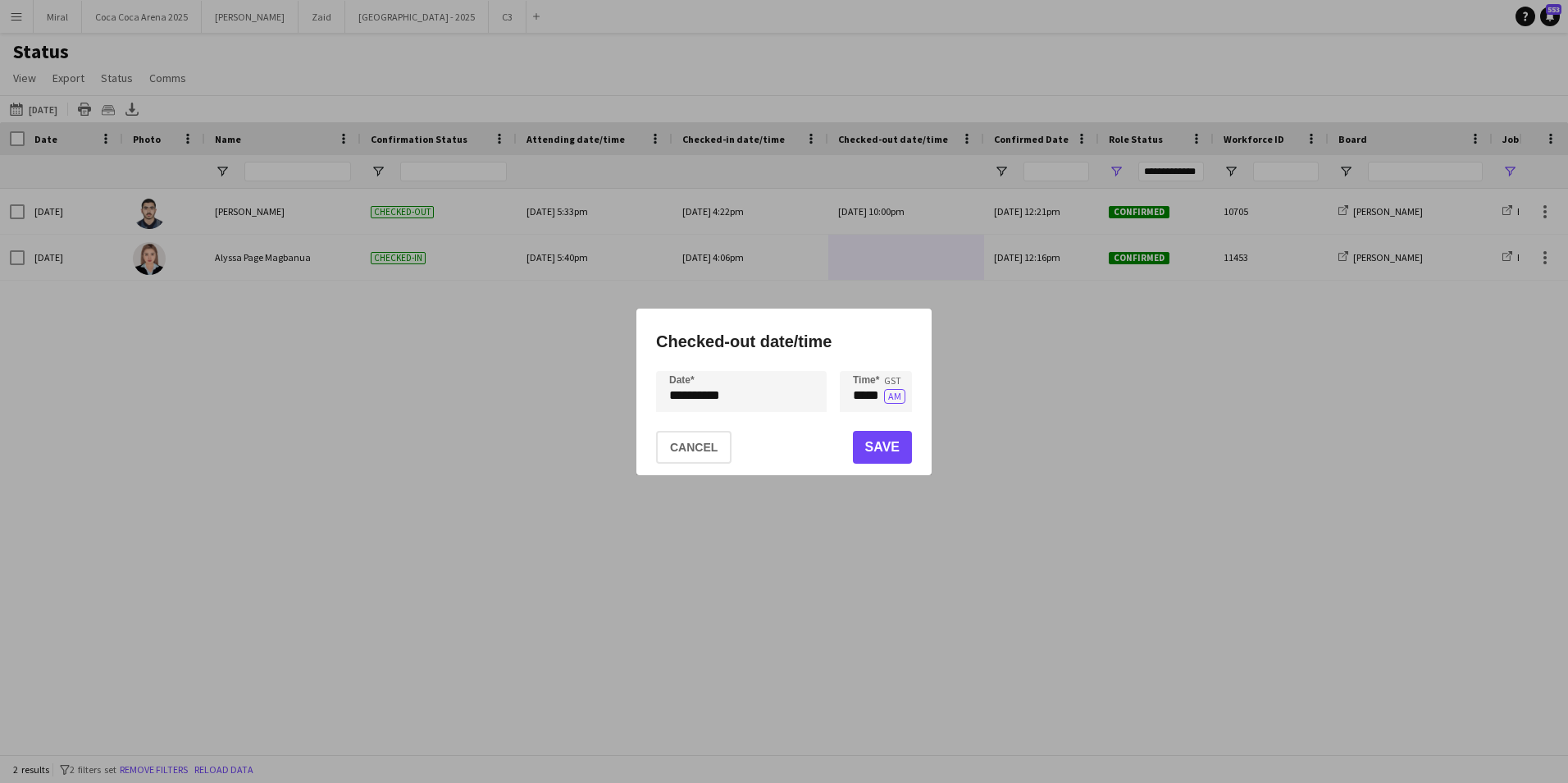
click at [758, 392] on div "**********" at bounding box center [784, 392] width 1568 height 783
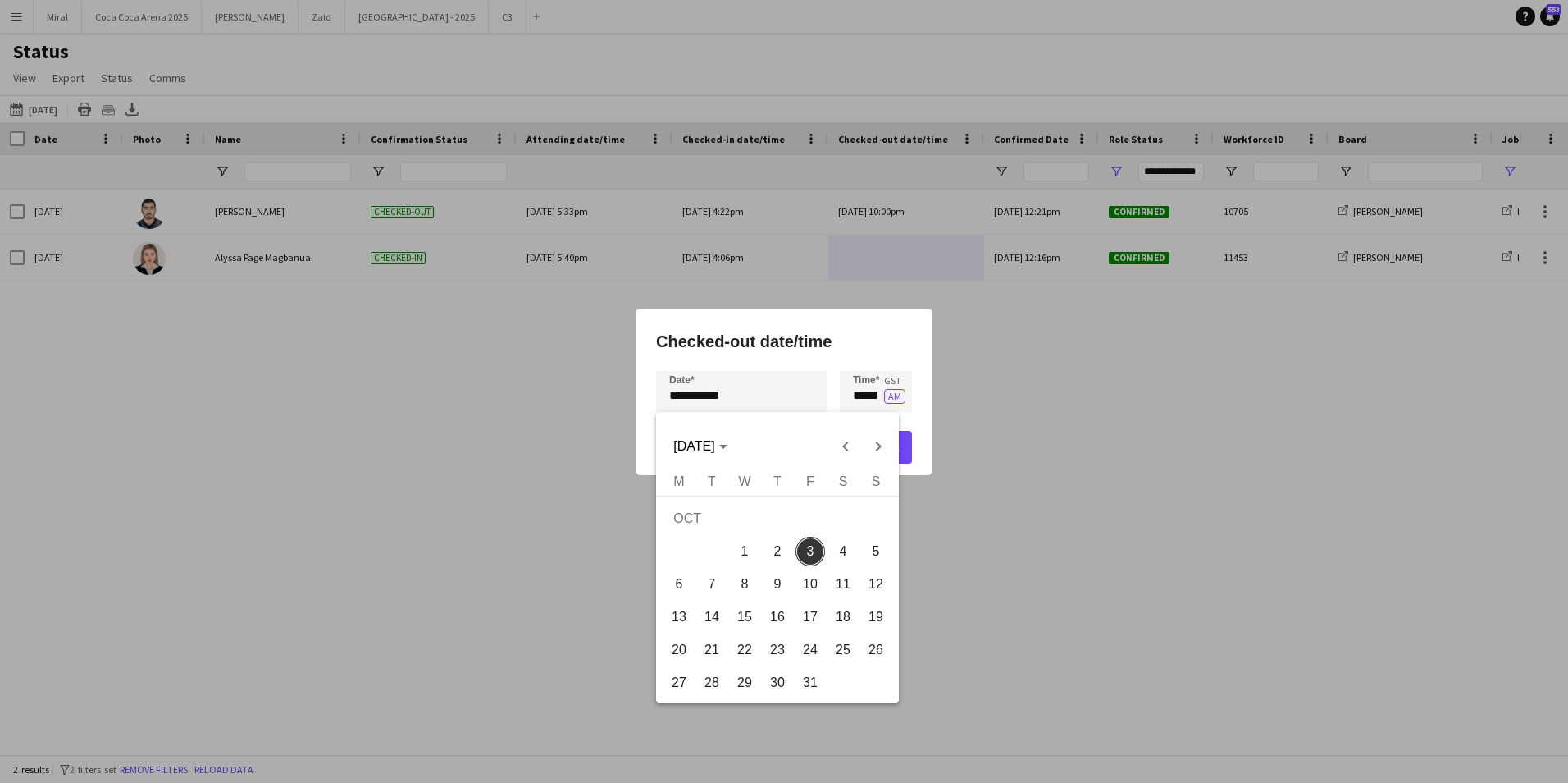
click at [782, 548] on span "2" at bounding box center [777, 551] width 29 height 29
type input "**********"
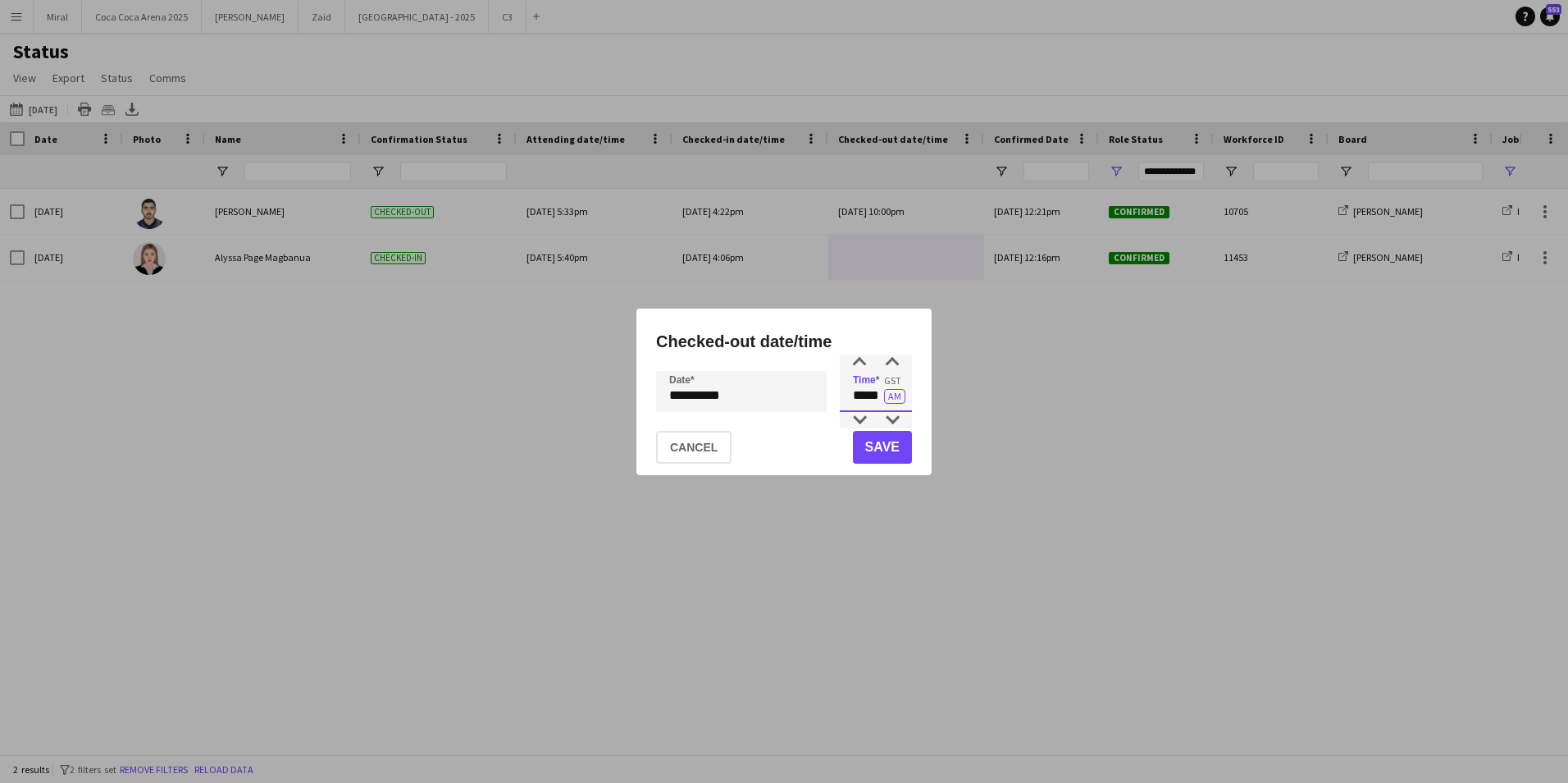
drag, startPoint x: 853, startPoint y: 395, endPoint x: 866, endPoint y: 394, distance: 13.0
click at [866, 394] on input "*****" at bounding box center [875, 392] width 72 height 41
type input "*****"
click at [895, 396] on button "AM" at bounding box center [894, 396] width 21 height 15
click at [894, 449] on button "Save" at bounding box center [883, 447] width 59 height 33
